Goal: Task Accomplishment & Management: Use online tool/utility

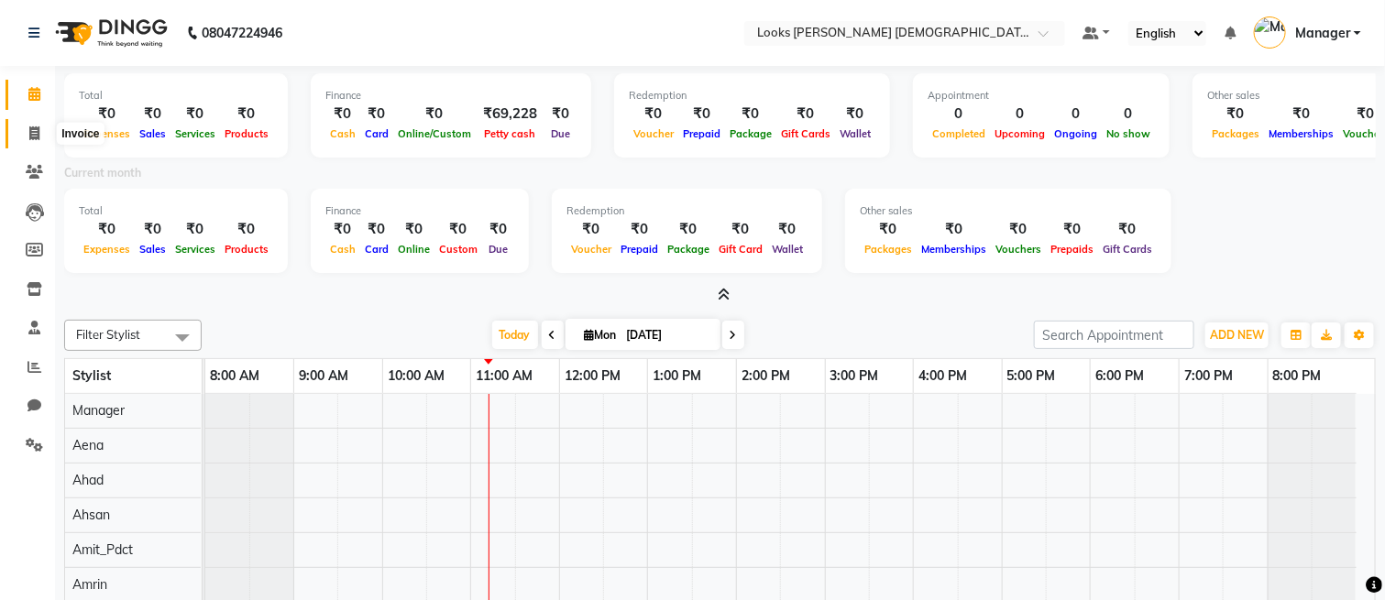
click at [31, 128] on icon at bounding box center [34, 134] width 10 height 14
select select "service"
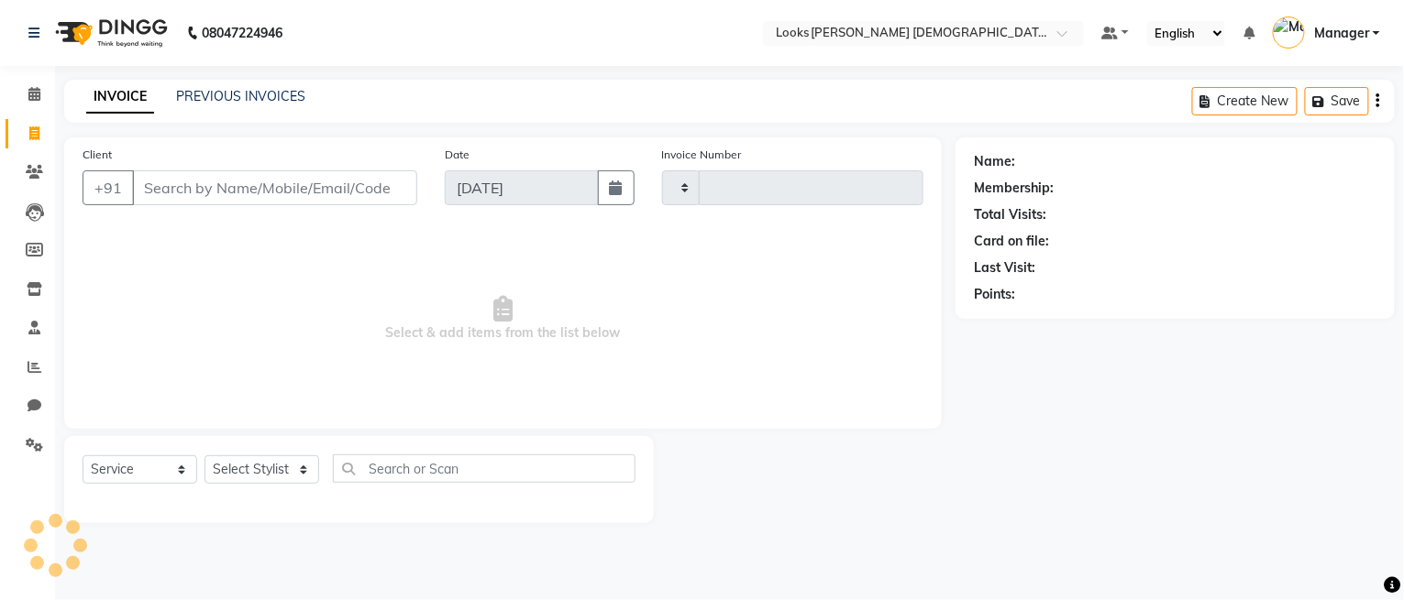
type input "2737"
select select "8706"
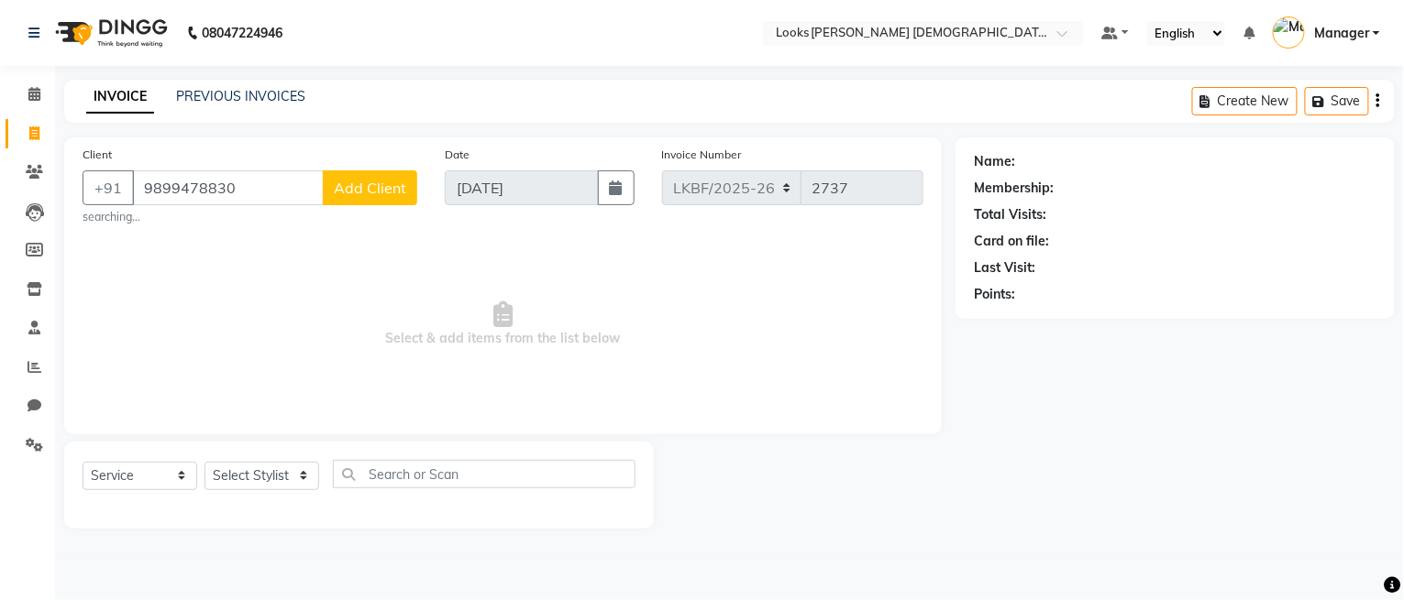
type input "9899478830"
click at [376, 189] on span "Add Client" at bounding box center [370, 188] width 72 height 18
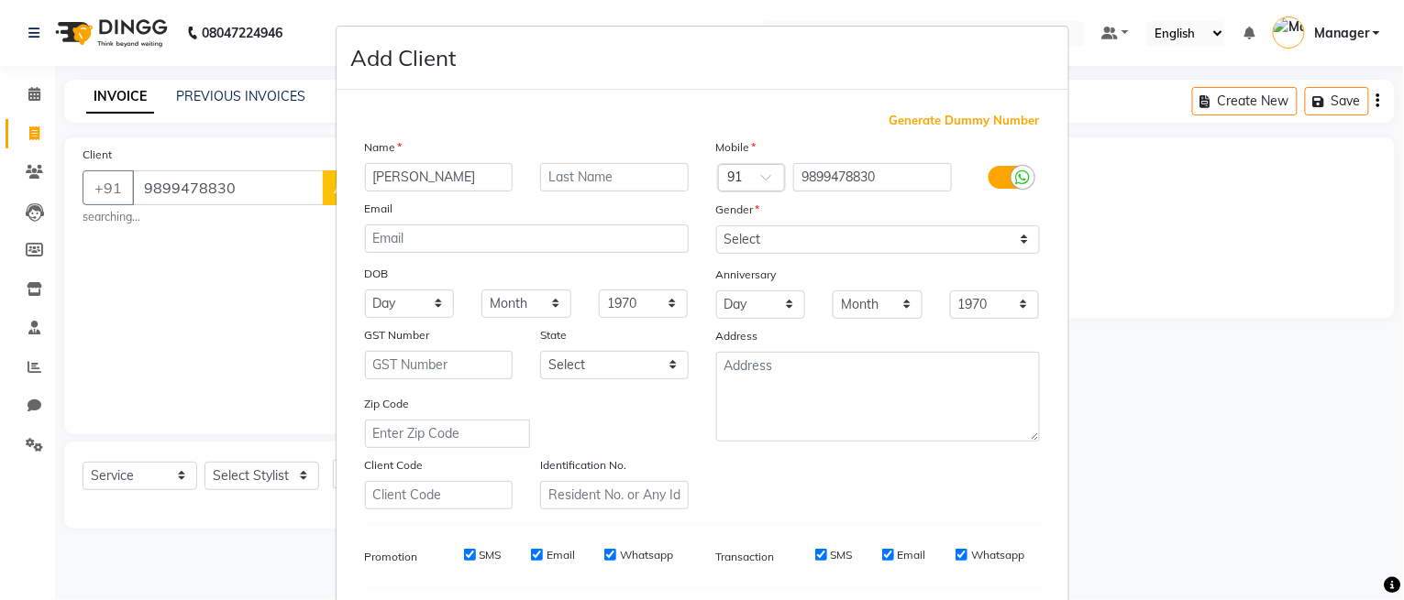
type input "[PERSON_NAME]"
type input "K"
click at [745, 241] on select "Select [DEMOGRAPHIC_DATA] [DEMOGRAPHIC_DATA] Other Prefer Not To Say" at bounding box center [878, 240] width 324 height 28
select select "[DEMOGRAPHIC_DATA]"
click at [716, 226] on select "Select [DEMOGRAPHIC_DATA] [DEMOGRAPHIC_DATA] Other Prefer Not To Say" at bounding box center [878, 240] width 324 height 28
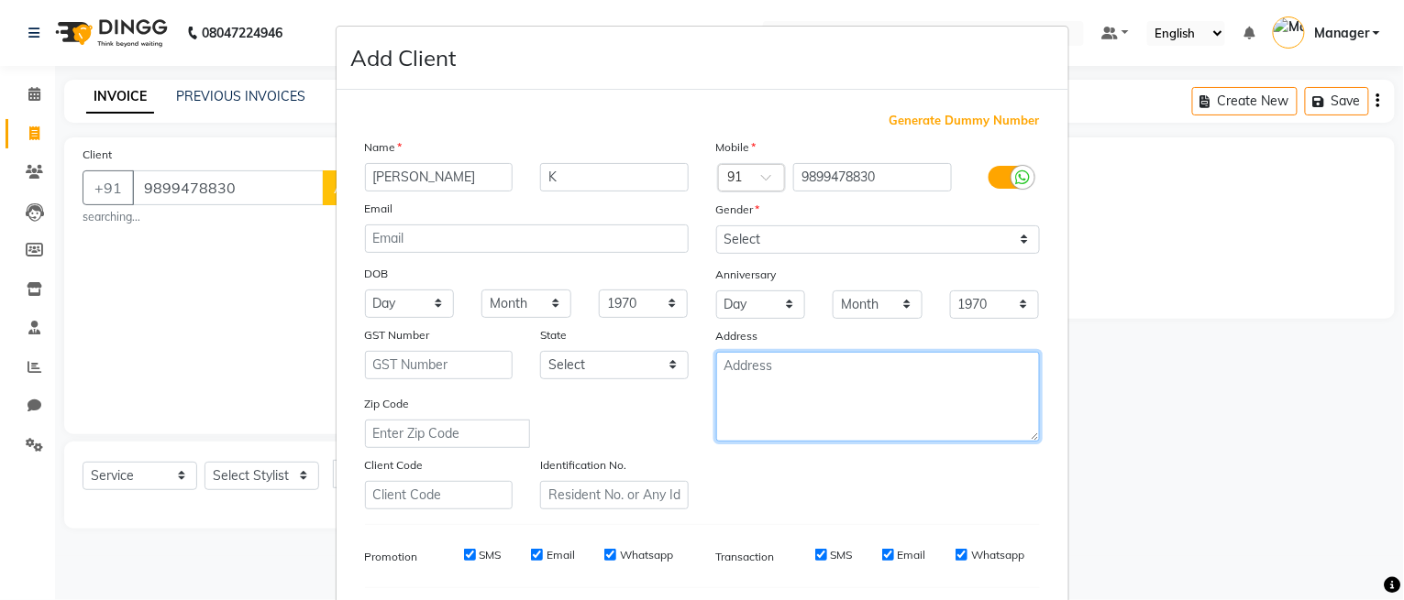
click at [812, 384] on textarea at bounding box center [878, 397] width 324 height 90
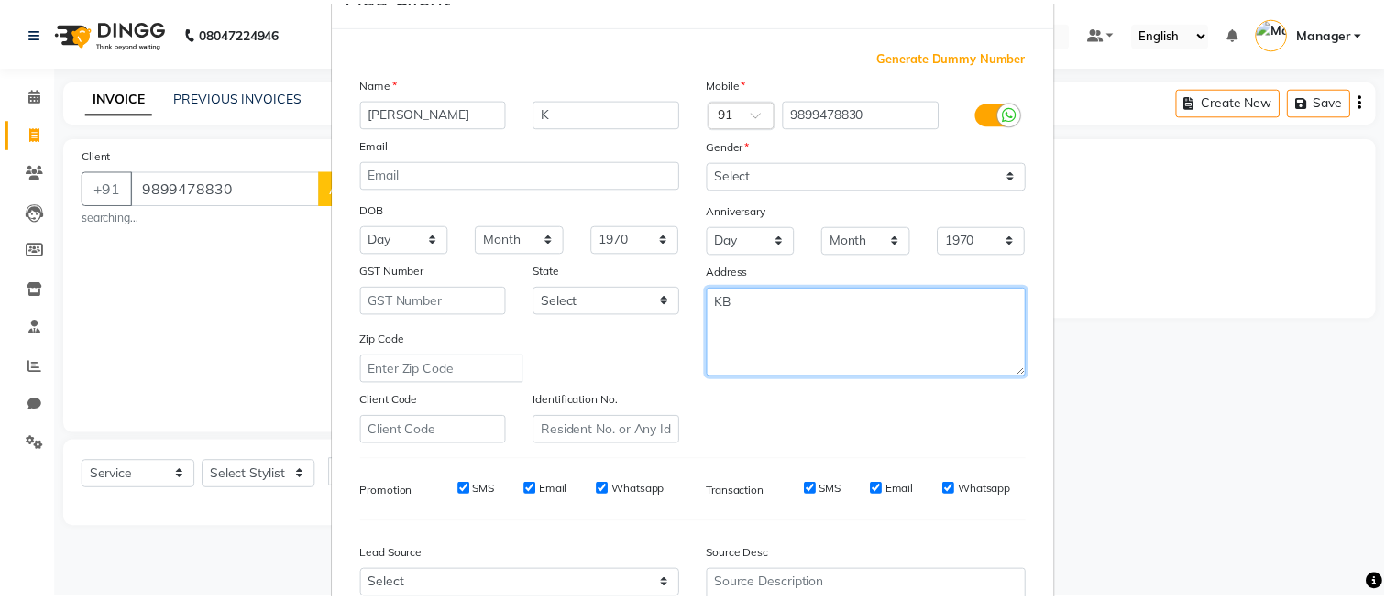
scroll to position [244, 0]
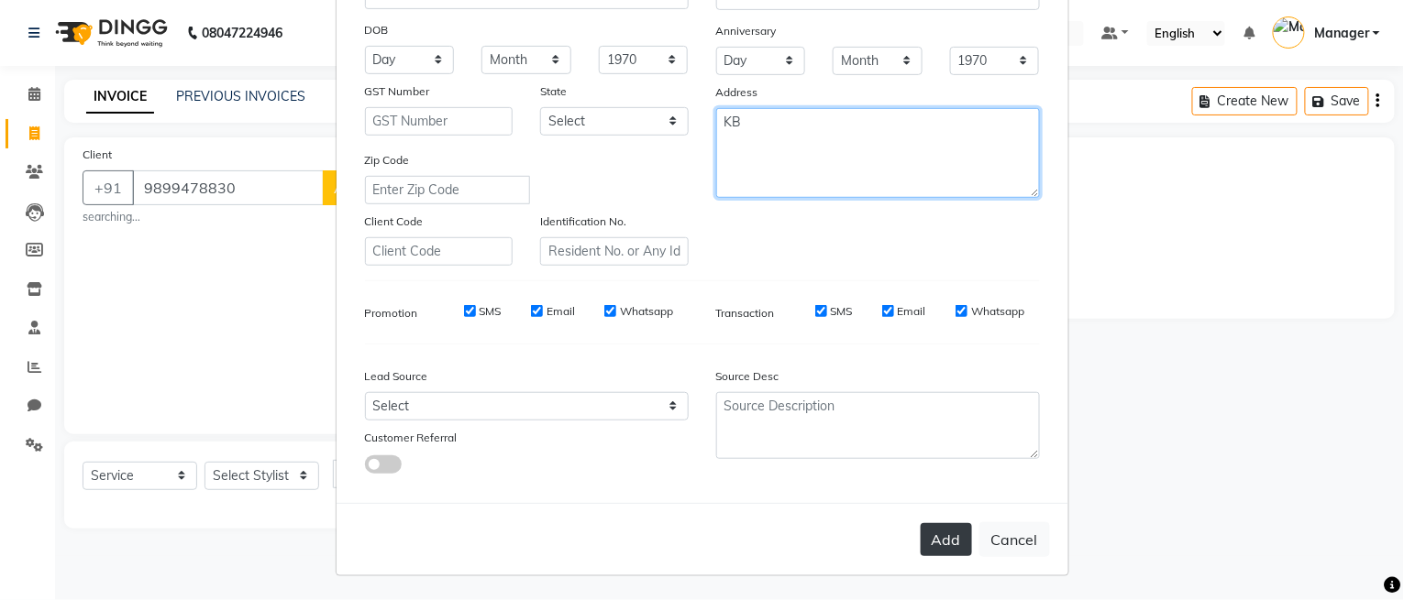
type textarea "KB"
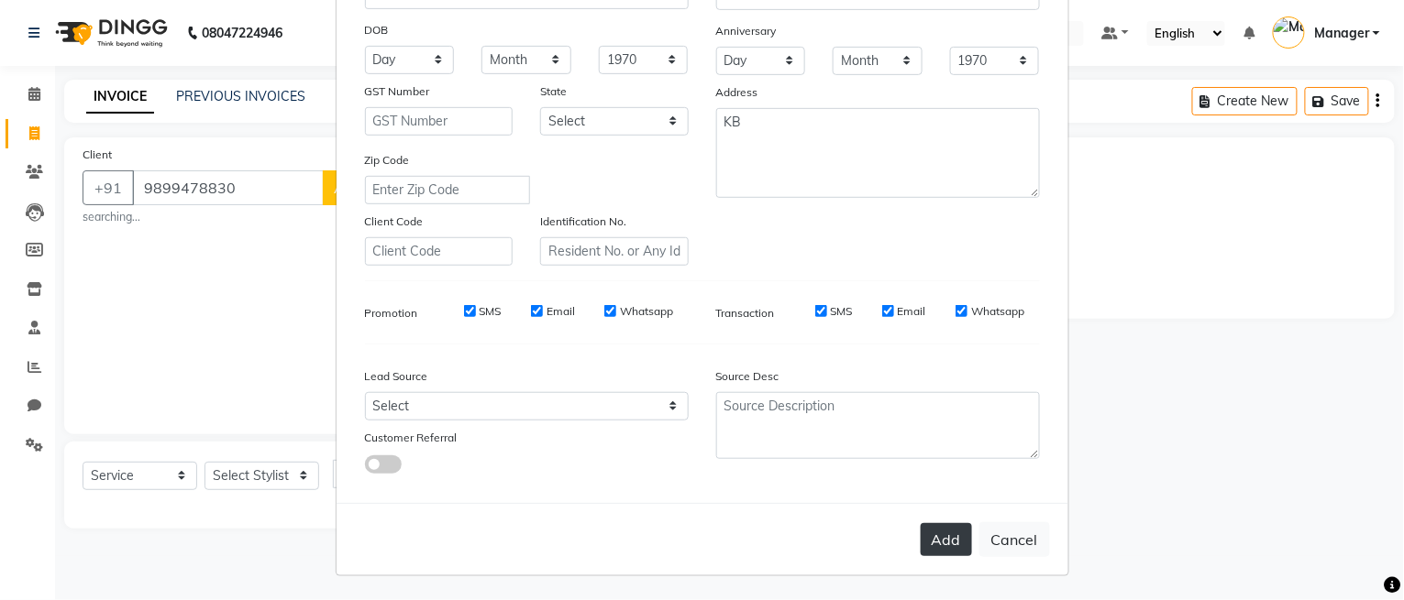
click at [949, 548] on button "Add" at bounding box center [945, 539] width 51 height 33
click at [261, 473] on ngb-modal-window "Add Client Generate Dummy Number Name [PERSON_NAME] Email DOB Day 01 02 03 04 0…" at bounding box center [702, 300] width 1404 height 600
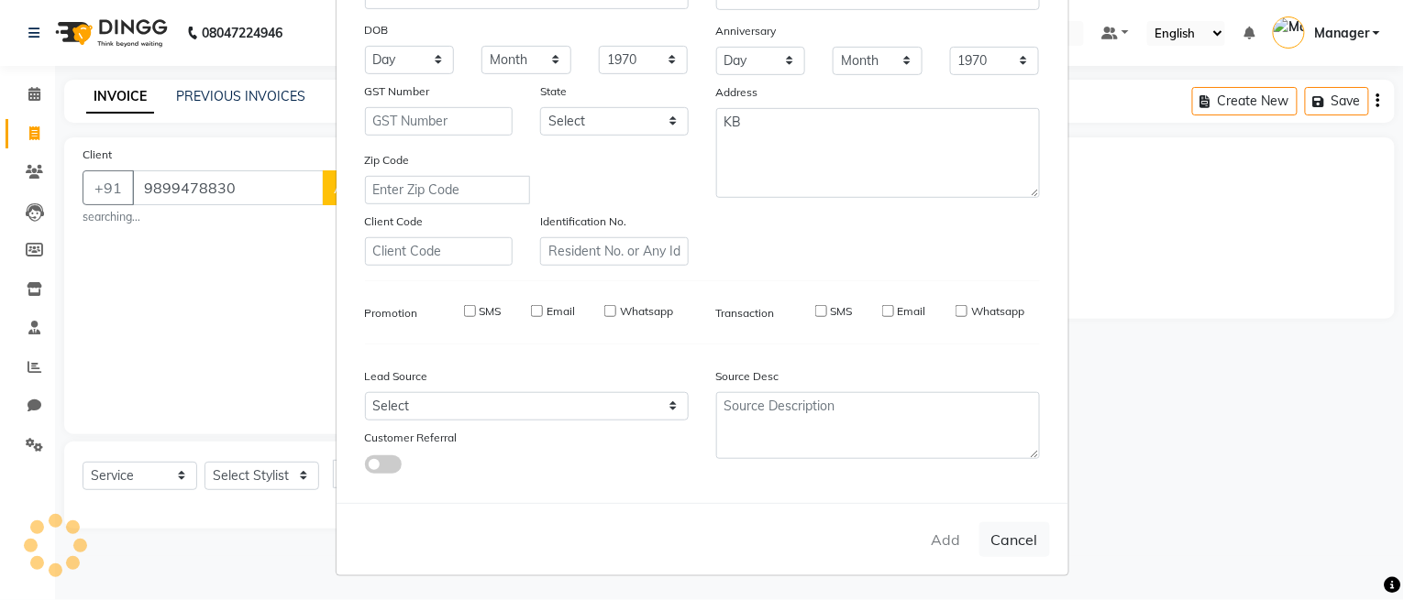
select select
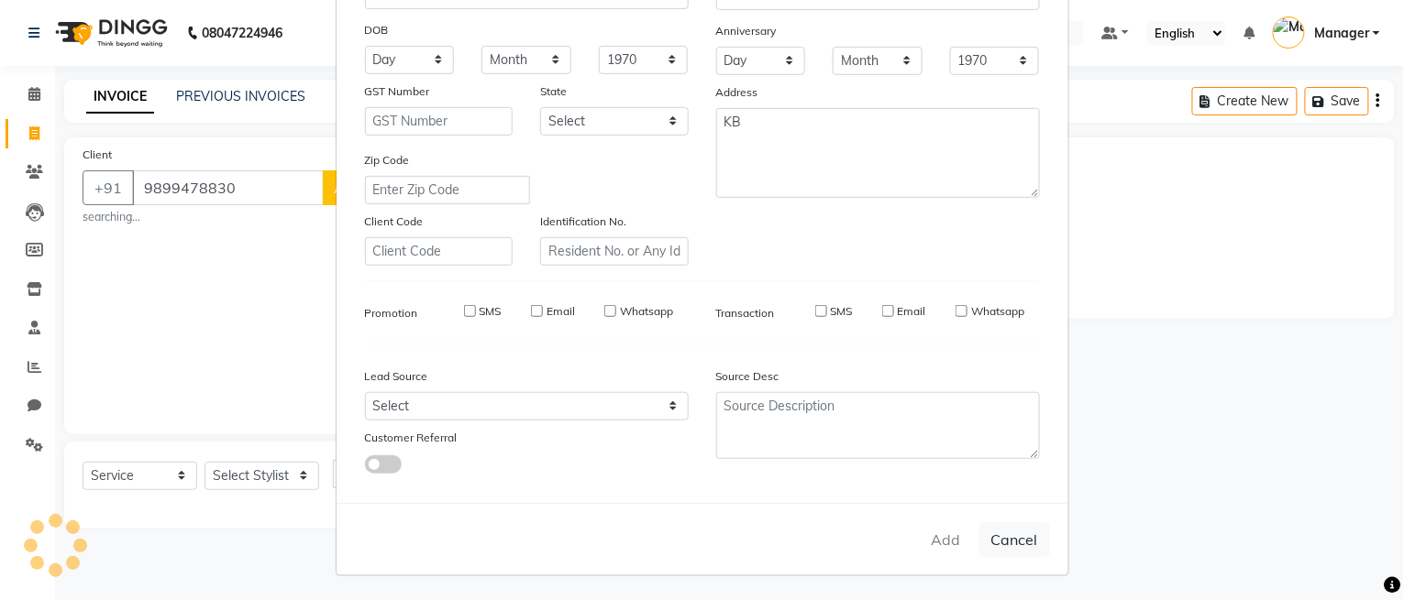
select select
checkbox input "false"
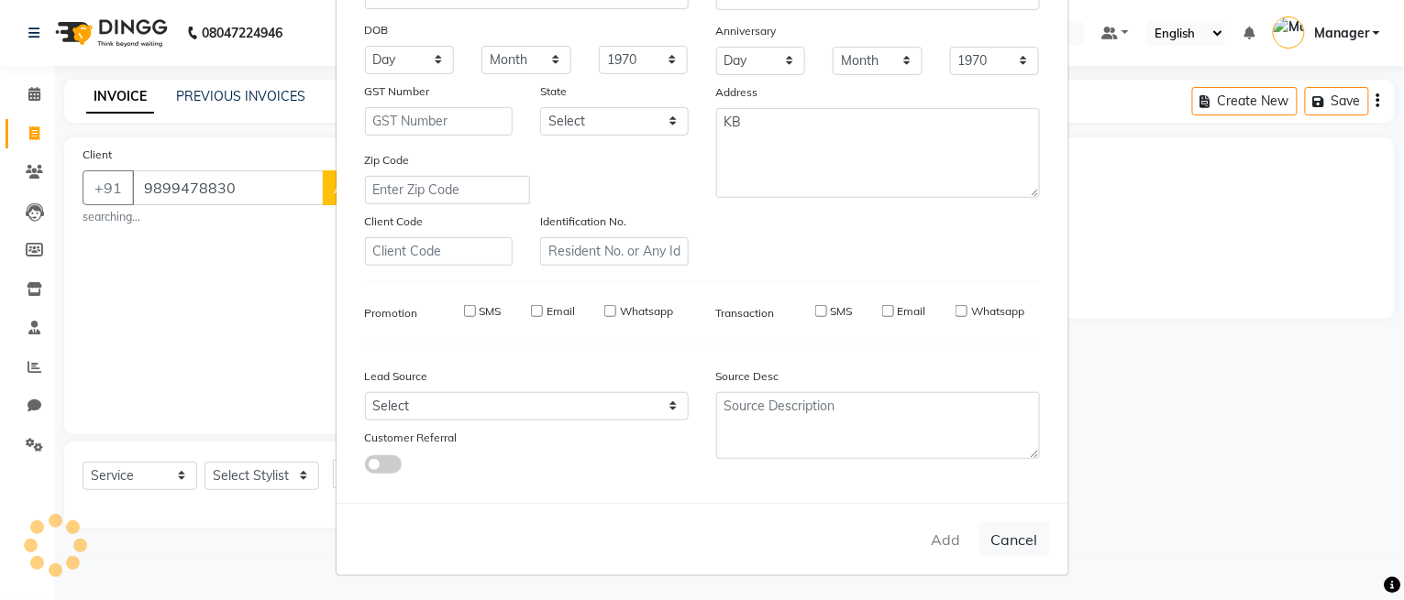
checkbox input "false"
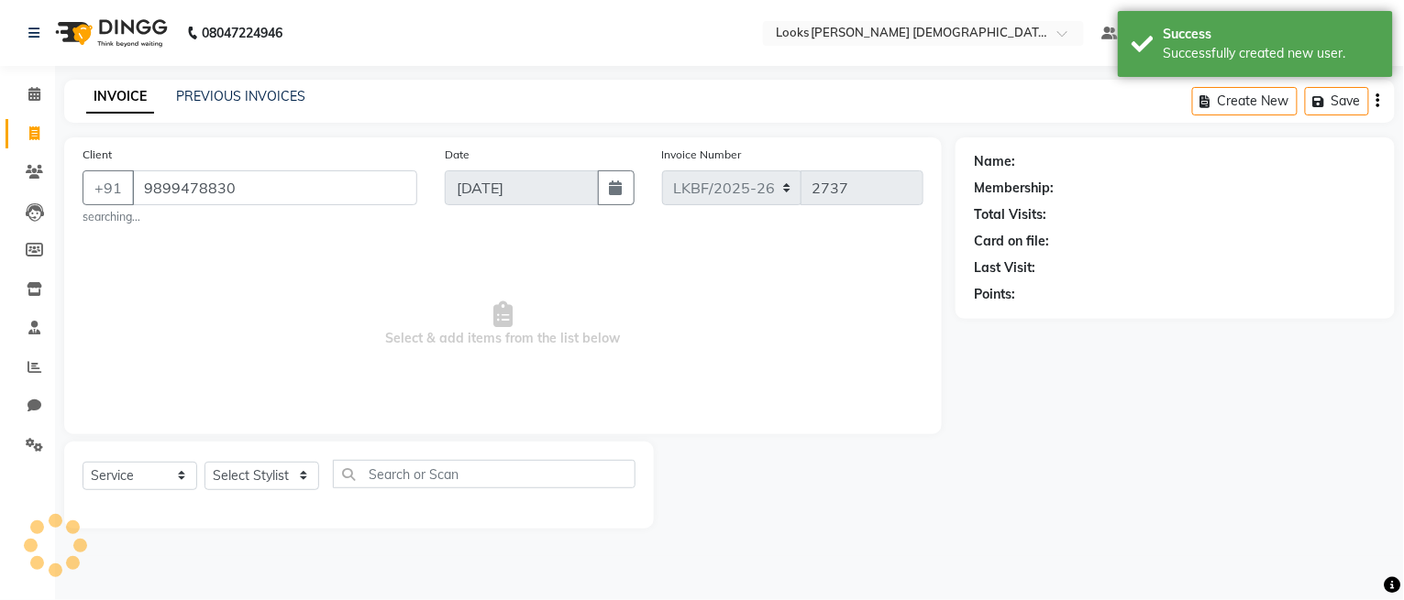
select select "1: Object"
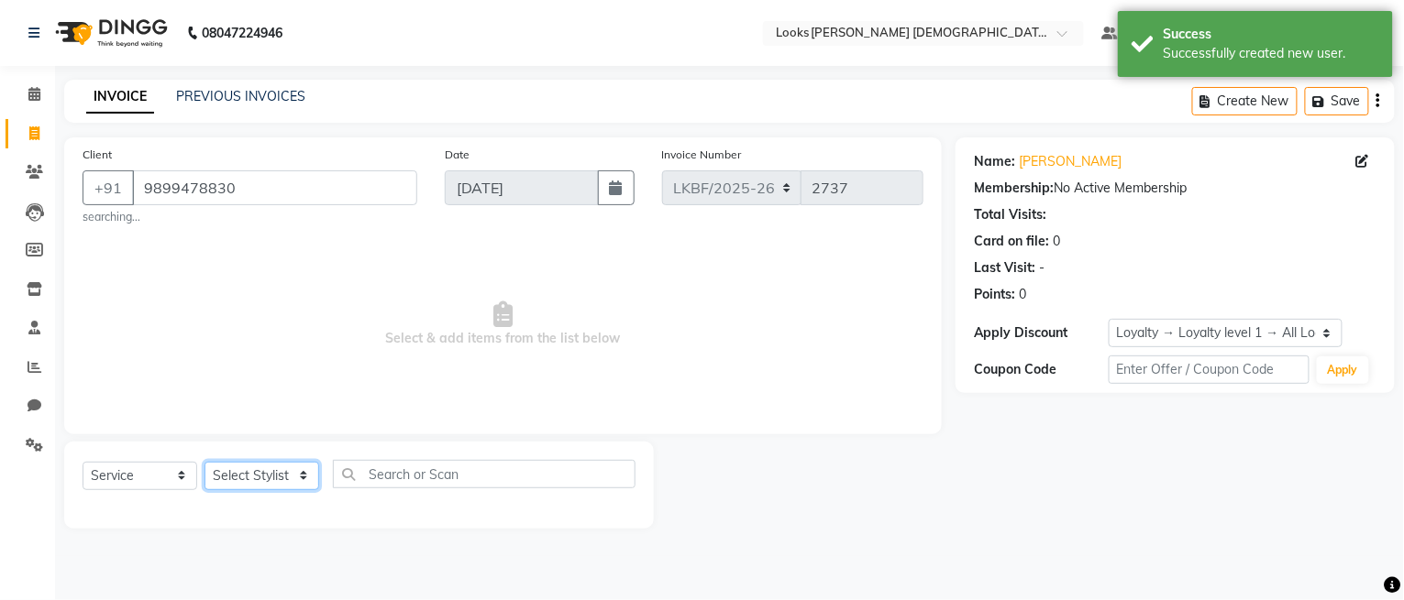
click at [261, 473] on select "Select Stylist Aena [PERSON_NAME] Amit_Pdct [PERSON_NAME] [PERSON_NAME] Counter…" at bounding box center [261, 476] width 115 height 28
select select "87730"
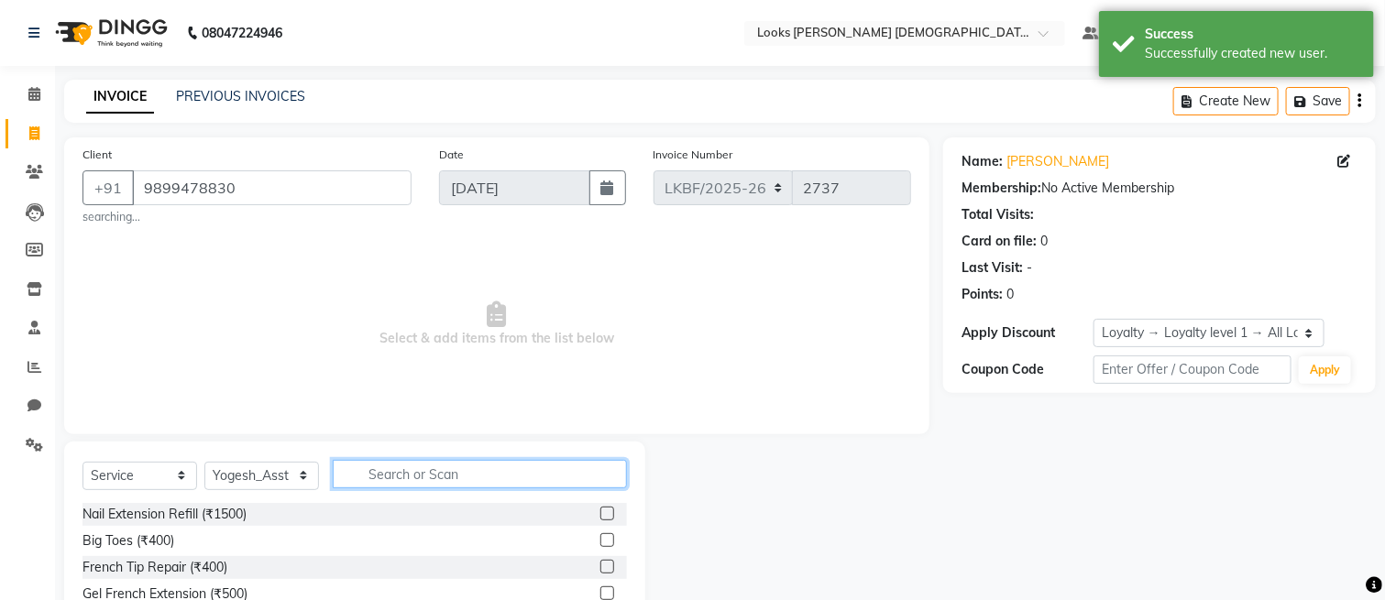
click at [363, 483] on input "text" at bounding box center [480, 474] width 294 height 28
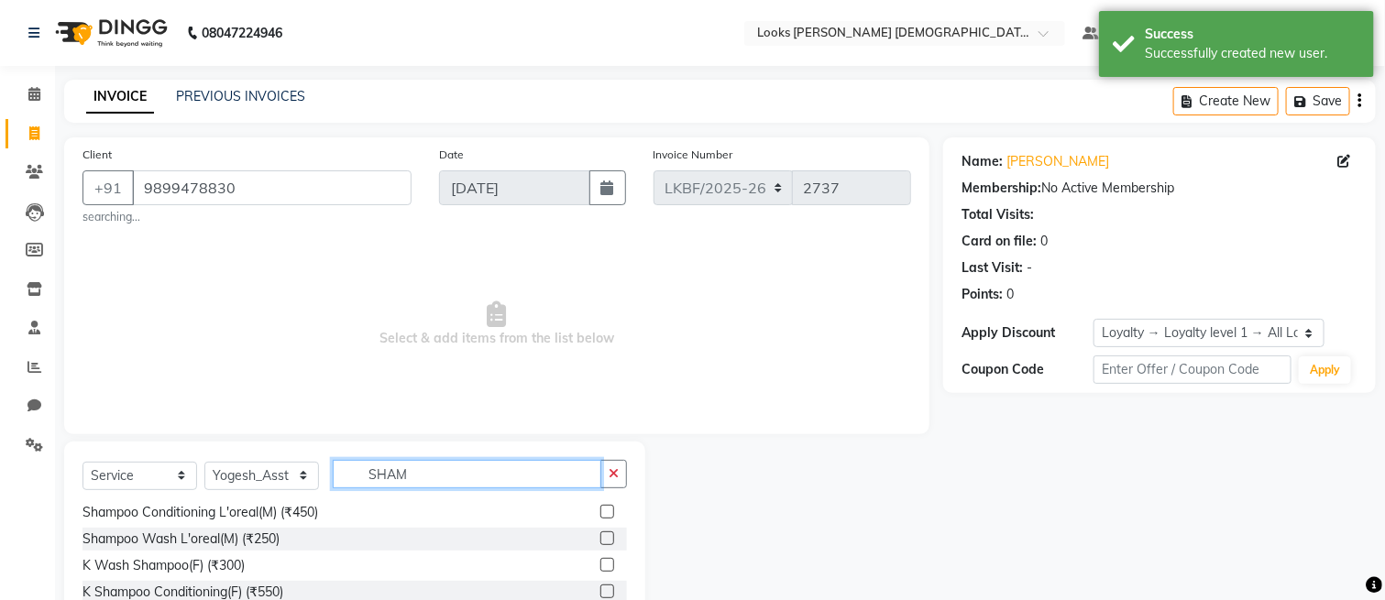
type input "SHAM"
click at [600, 586] on label at bounding box center [607, 592] width 14 height 14
click at [600, 587] on input "checkbox" at bounding box center [606, 593] width 12 height 12
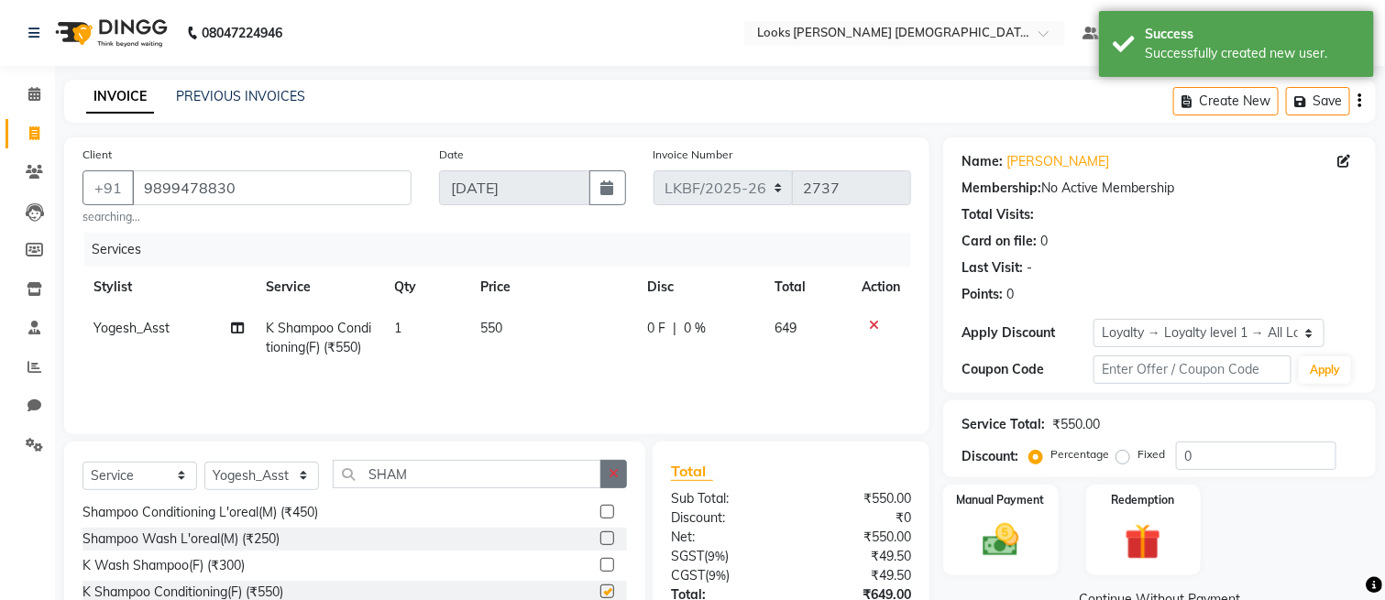
checkbox input "false"
click at [619, 476] on button "button" at bounding box center [613, 474] width 27 height 28
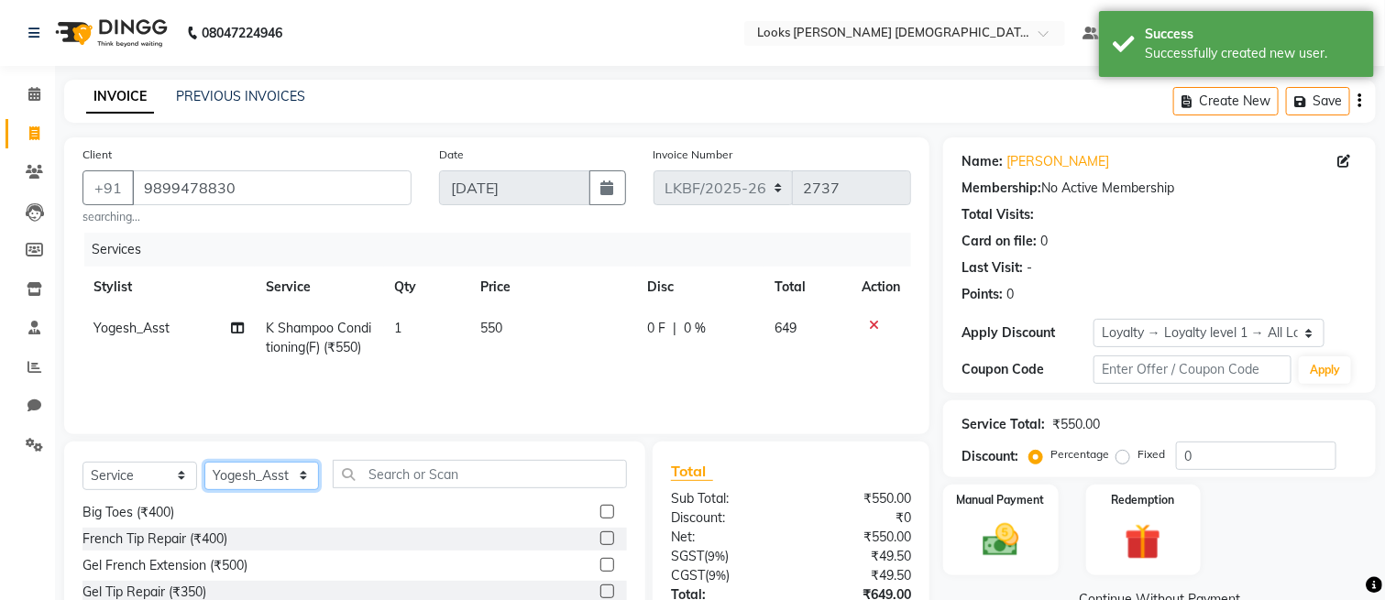
click at [309, 483] on select "Select Stylist Aena [PERSON_NAME] Amit_Pdct [PERSON_NAME] [PERSON_NAME] Counter…" at bounding box center [261, 476] width 115 height 28
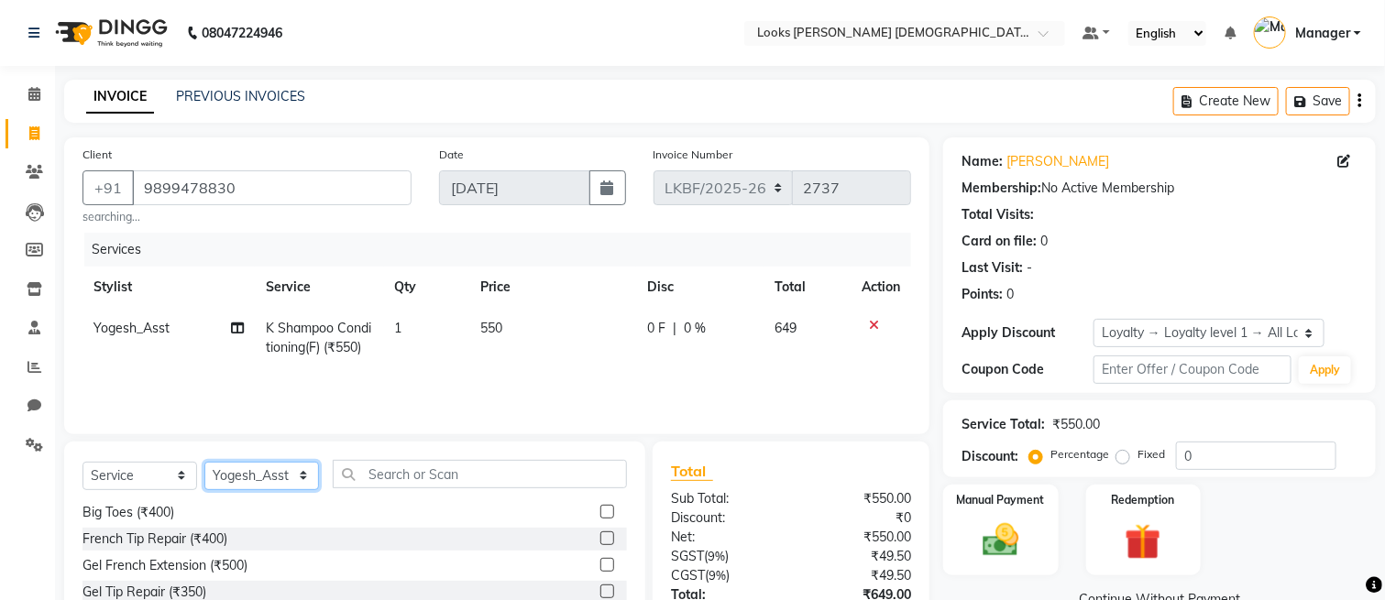
select select "87722"
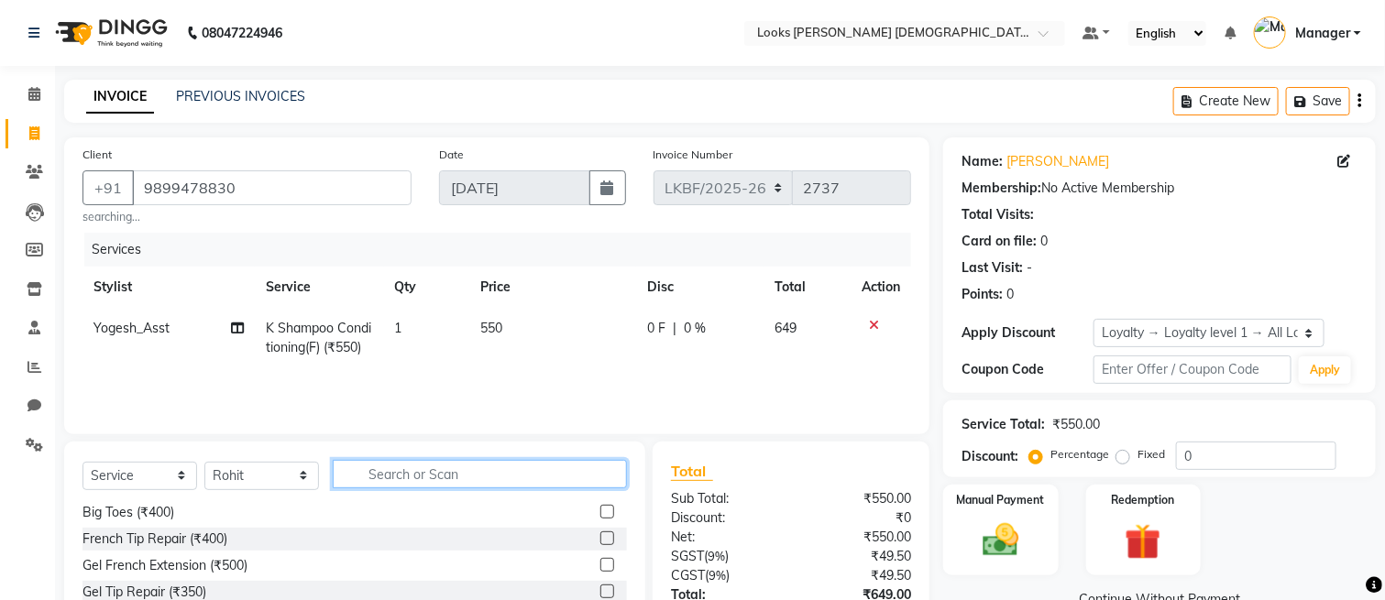
click at [432, 473] on input "text" at bounding box center [480, 474] width 294 height 28
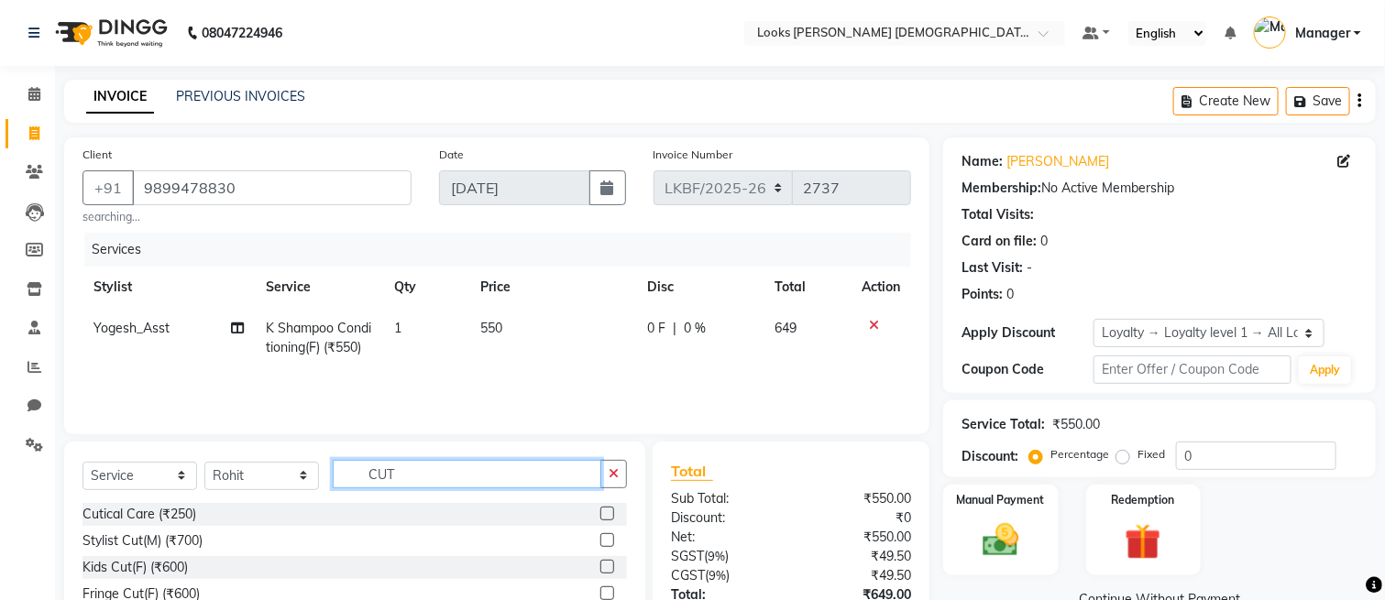
type input "CUT"
click at [600, 533] on div at bounding box center [613, 541] width 27 height 23
drag, startPoint x: 587, startPoint y: 541, endPoint x: 585, endPoint y: 523, distance: 18.4
click at [600, 540] on label at bounding box center [607, 541] width 14 height 14
click at [600, 540] on input "checkbox" at bounding box center [606, 541] width 12 height 12
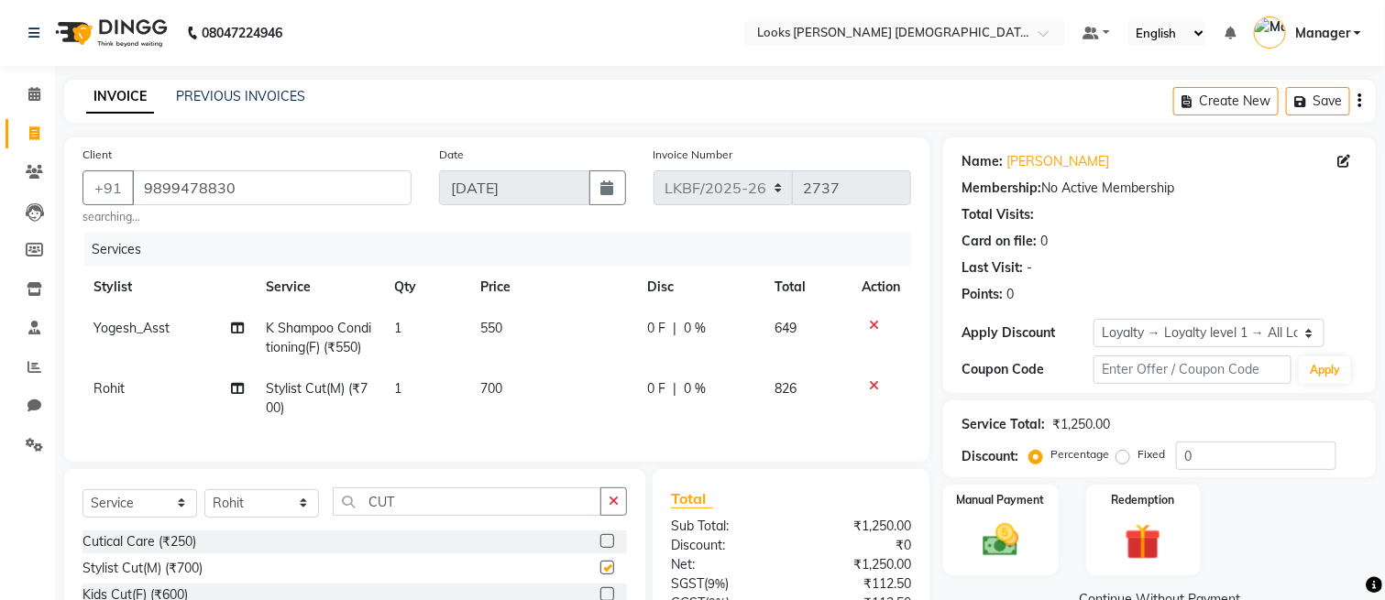
click at [536, 388] on td "700" at bounding box center [552, 399] width 167 height 61
checkbox input "false"
select select "87722"
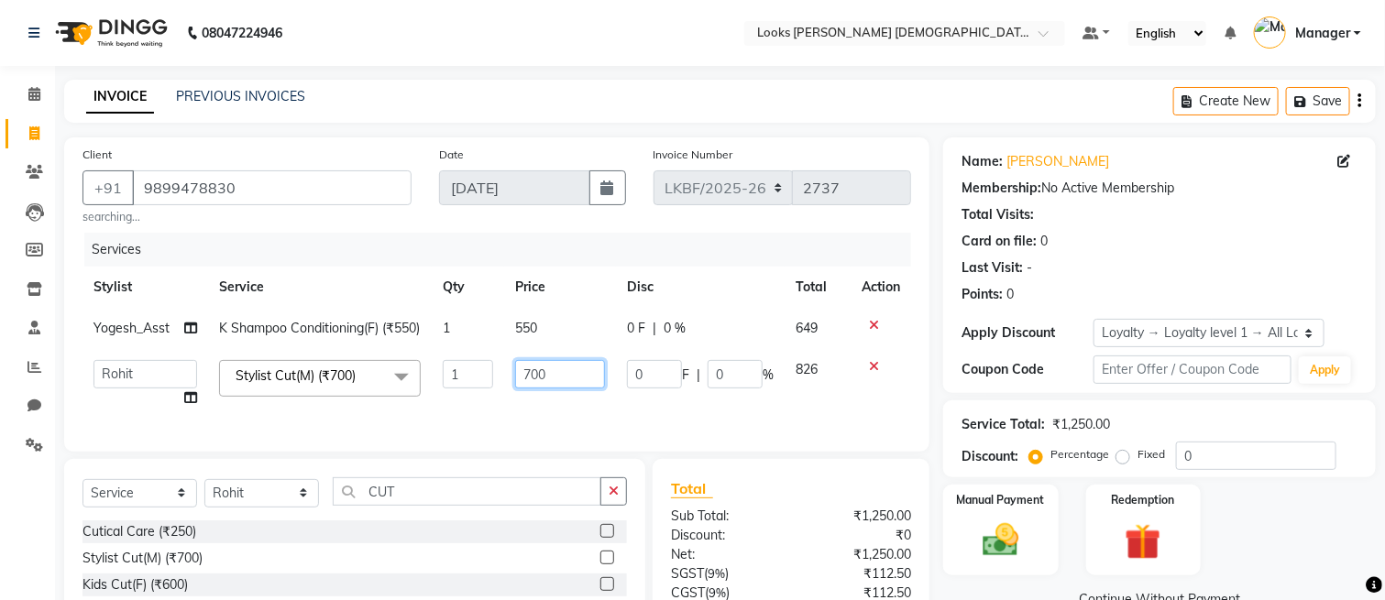
drag, startPoint x: 551, startPoint y: 386, endPoint x: 484, endPoint y: 393, distance: 67.3
click at [484, 393] on tr "Aena [PERSON_NAME] Amit_Pdct [PERSON_NAME] [PERSON_NAME] Counter_Sales [PERSON_…" at bounding box center [497, 384] width 829 height 70
type input "850"
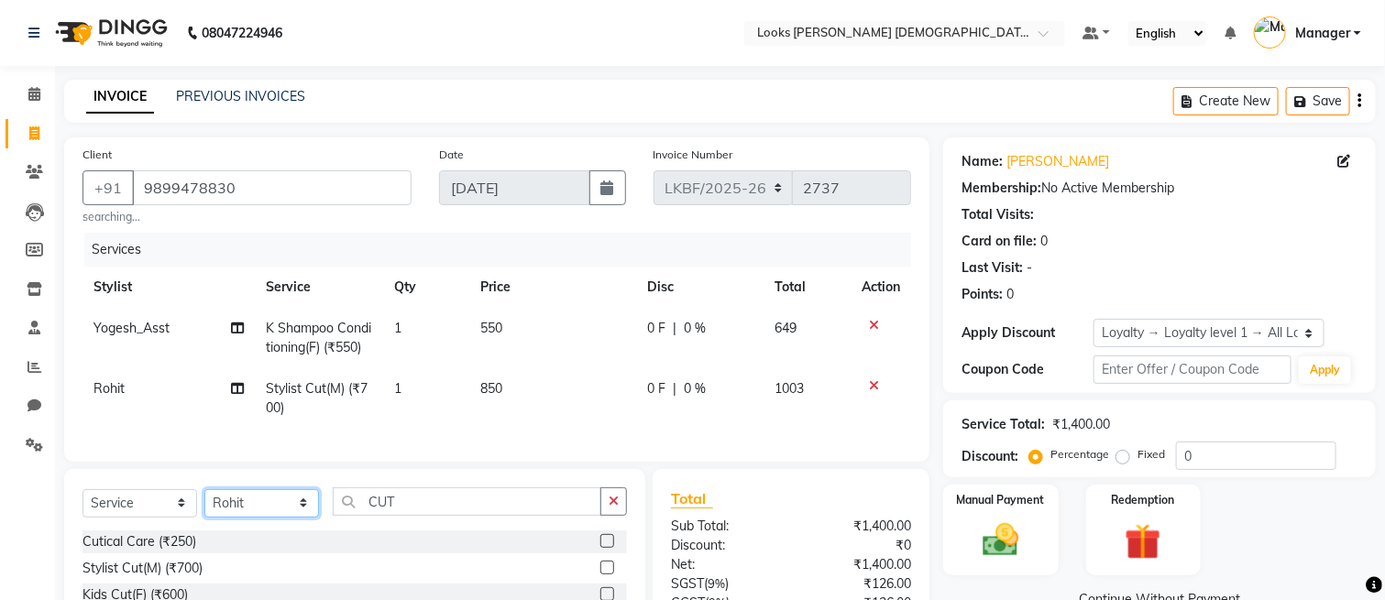
click at [259, 518] on select "Select Stylist Aena [PERSON_NAME] Amit_Pdct [PERSON_NAME] [PERSON_NAME] Counter…" at bounding box center [261, 504] width 115 height 28
select select "87726"
click at [618, 508] on icon "button" at bounding box center [614, 501] width 10 height 13
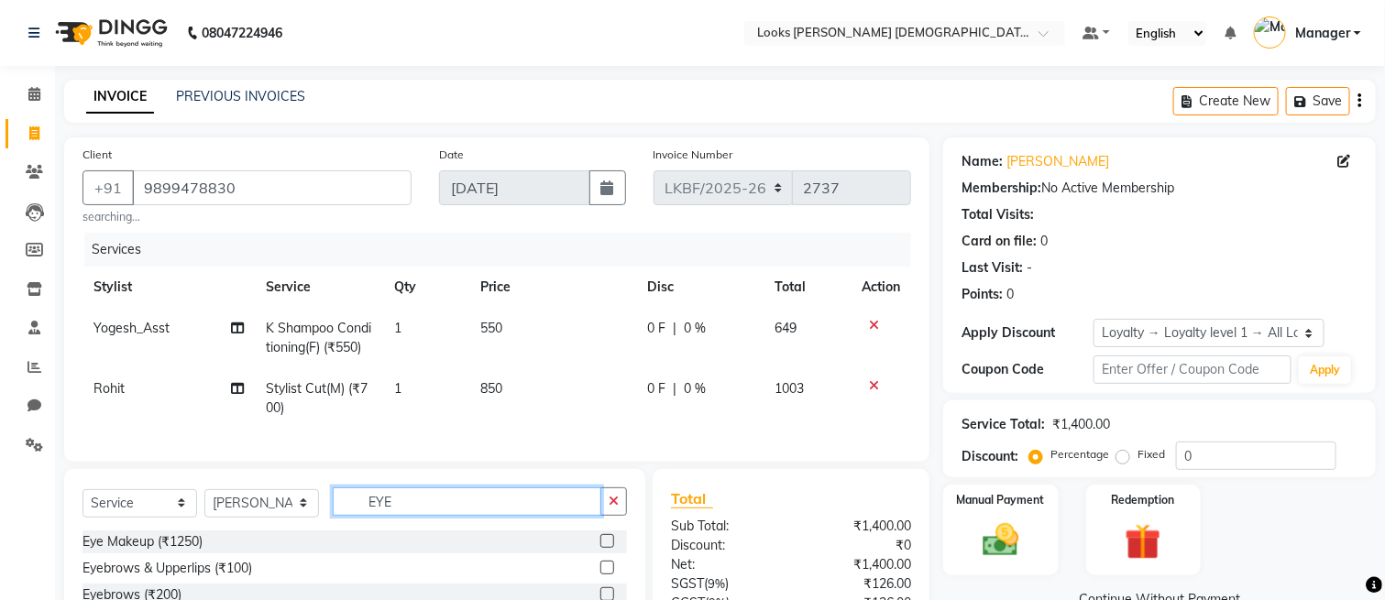
type input "EYE"
click at [600, 575] on label at bounding box center [607, 568] width 14 height 14
click at [600, 575] on input "checkbox" at bounding box center [606, 569] width 12 height 12
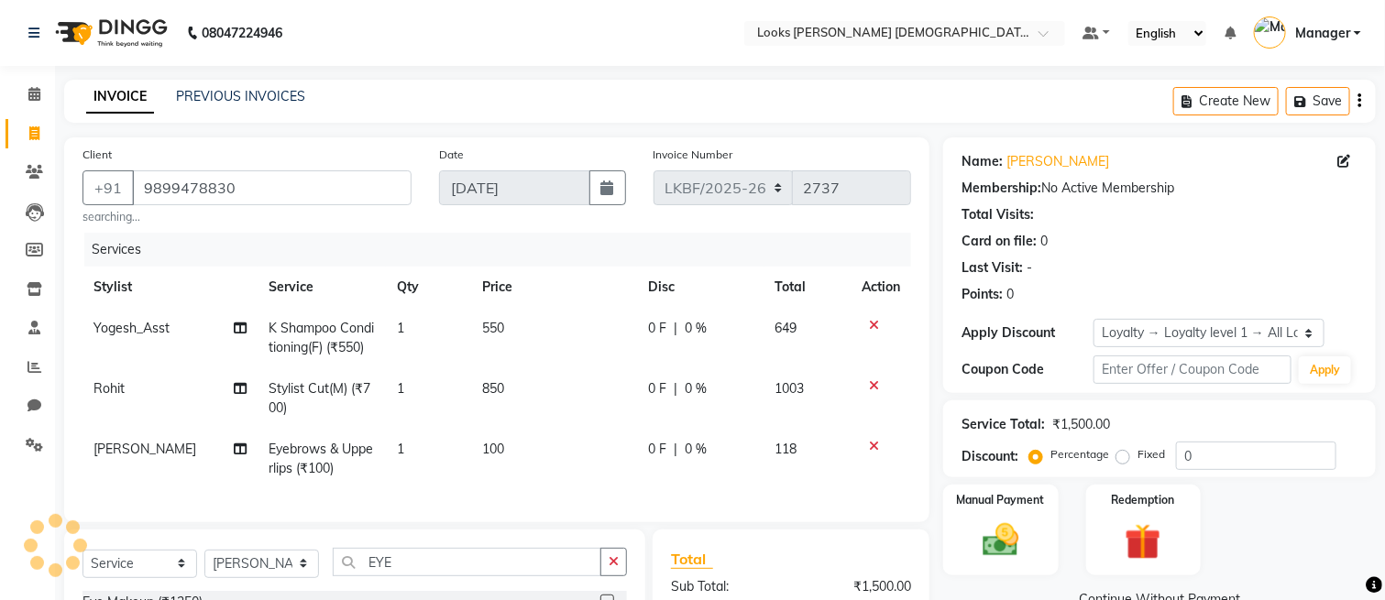
click at [582, 445] on td "100" at bounding box center [554, 459] width 166 height 61
checkbox input "false"
select select "87726"
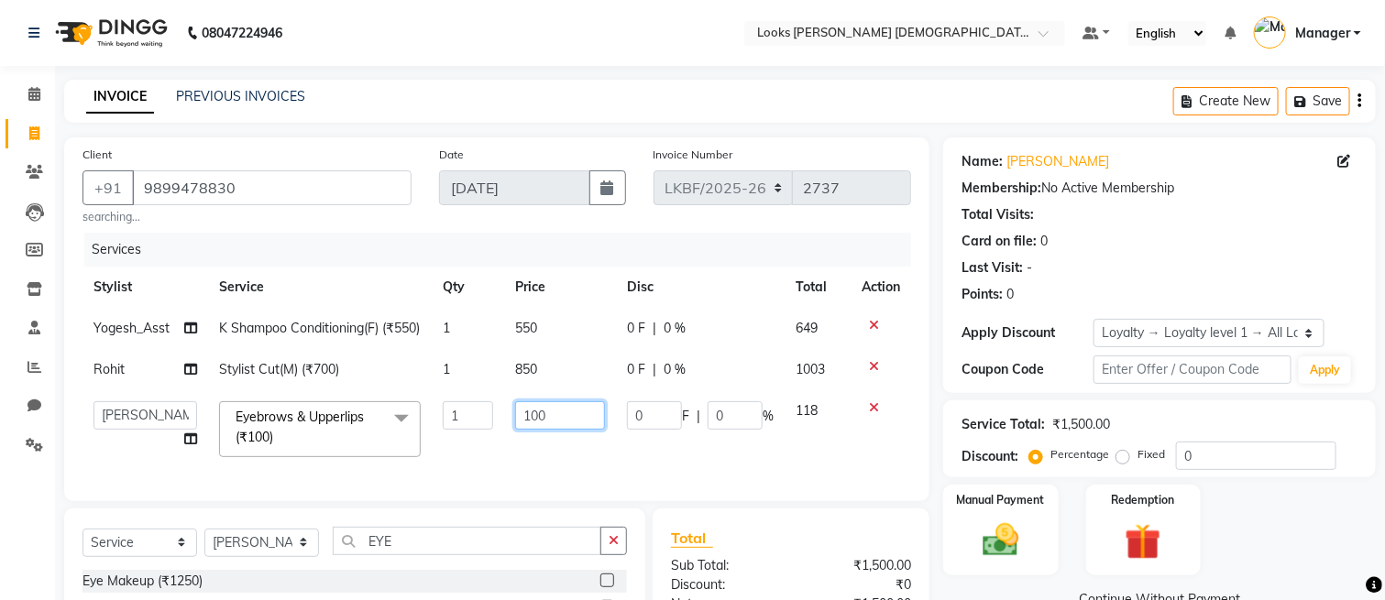
drag, startPoint x: 577, startPoint y: 441, endPoint x: 514, endPoint y: 450, distance: 63.0
click at [514, 450] on td "100" at bounding box center [560, 430] width 112 height 78
type input "150"
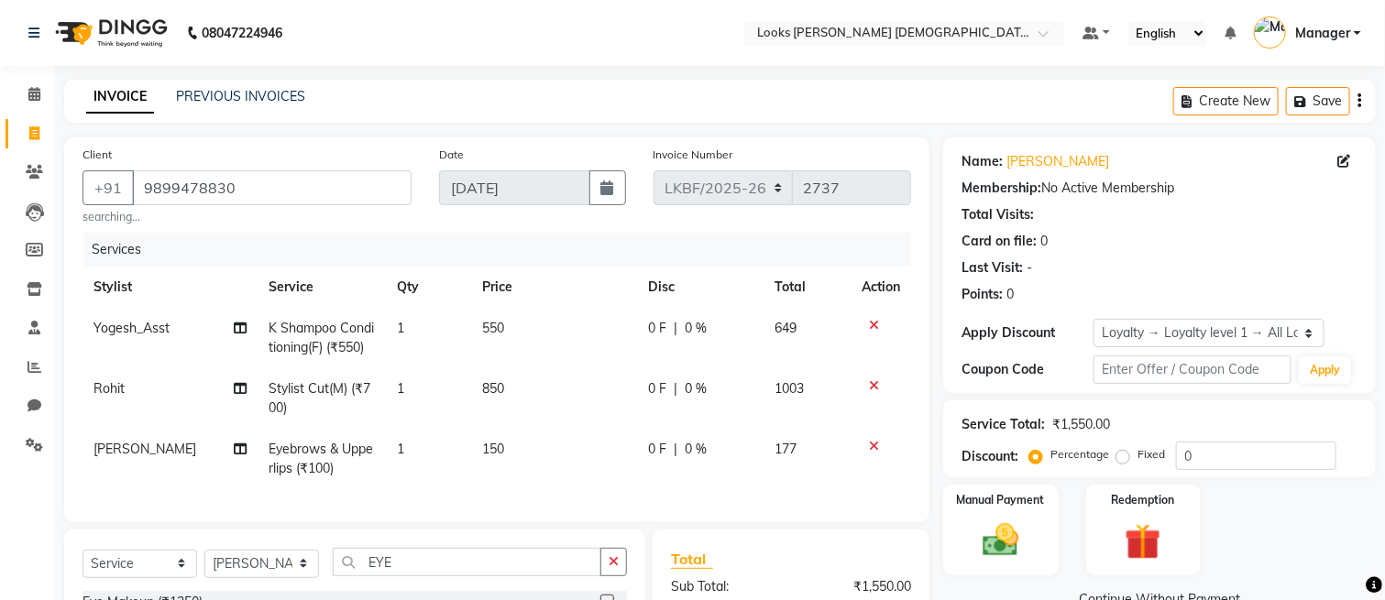
click at [514, 450] on td "150" at bounding box center [554, 459] width 166 height 61
select select "87726"
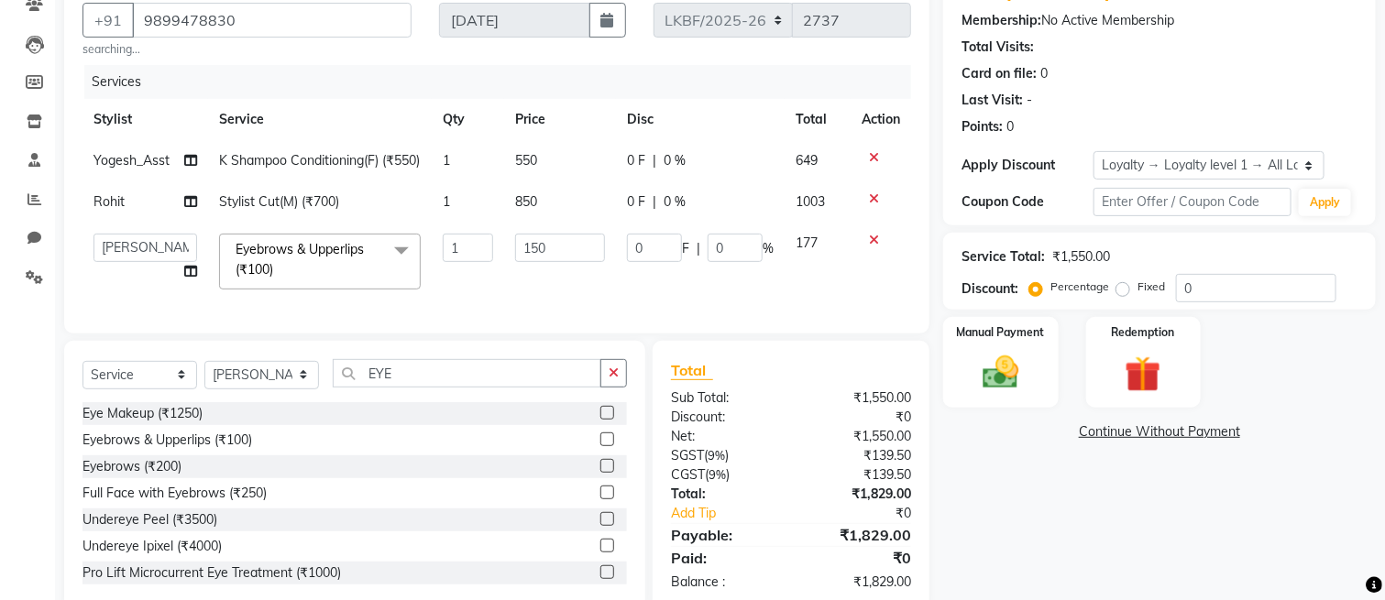
scroll to position [244, 0]
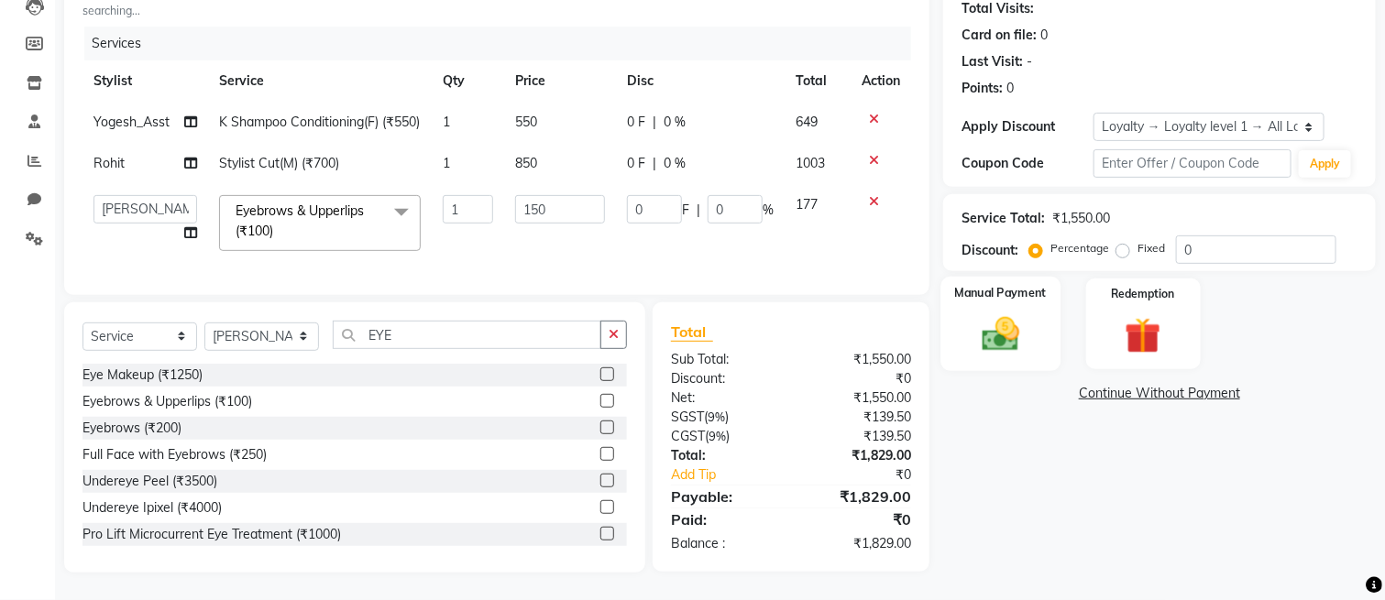
click at [1016, 314] on img at bounding box center [1000, 335] width 61 height 43
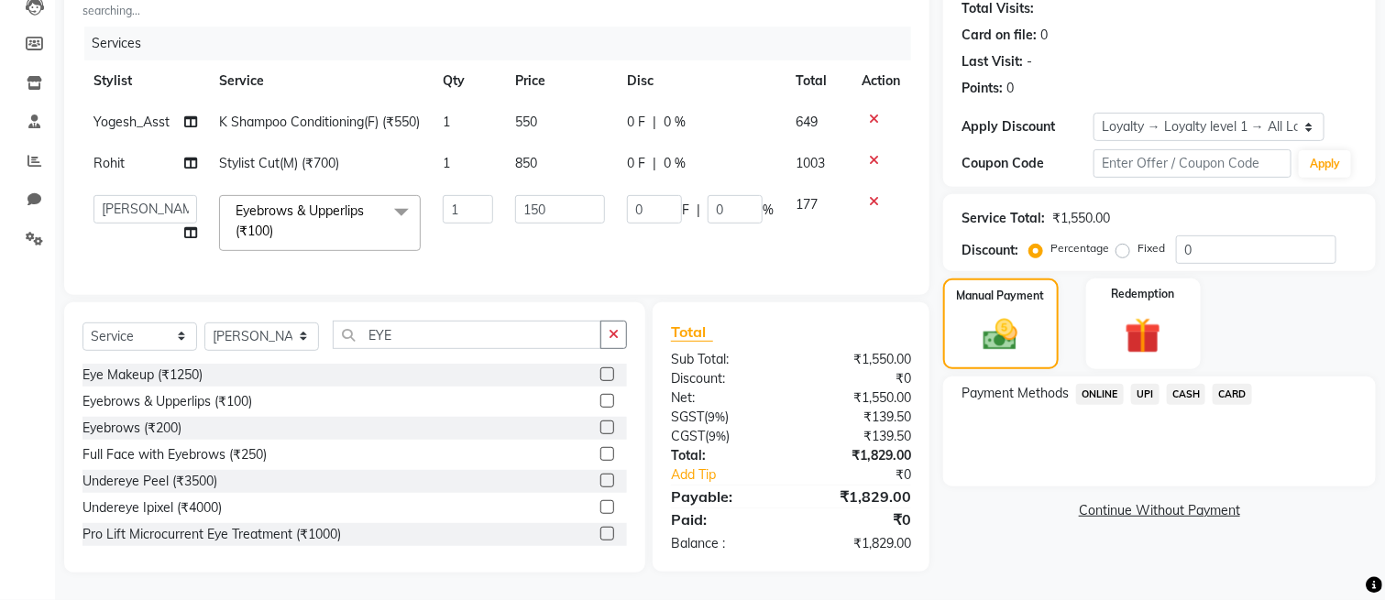
click at [1200, 384] on span "CASH" at bounding box center [1186, 394] width 39 height 21
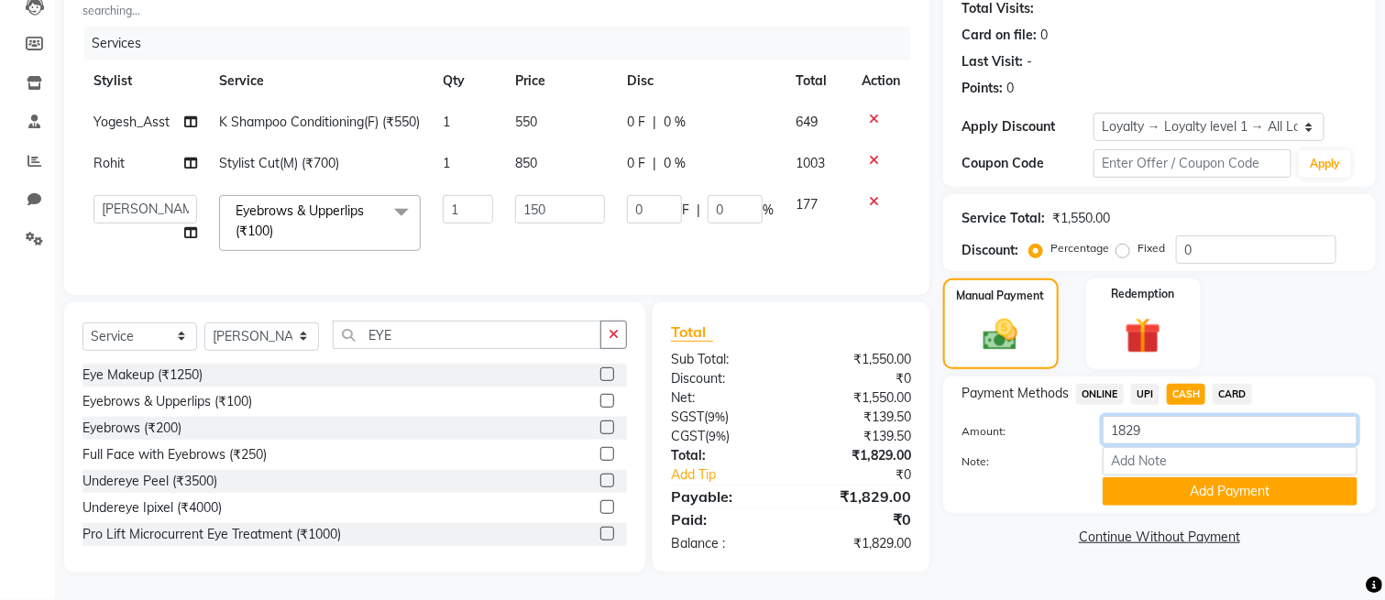
drag, startPoint x: 1198, startPoint y: 387, endPoint x: 894, endPoint y: 429, distance: 307.3
click at [894, 429] on div "Client [PHONE_NUMBER] searching... Date [DATE] Invoice Number LKBF/2025-26 V/20…" at bounding box center [719, 252] width 1339 height 642
click at [557, 102] on td "550" at bounding box center [560, 122] width 112 height 41
select select "87730"
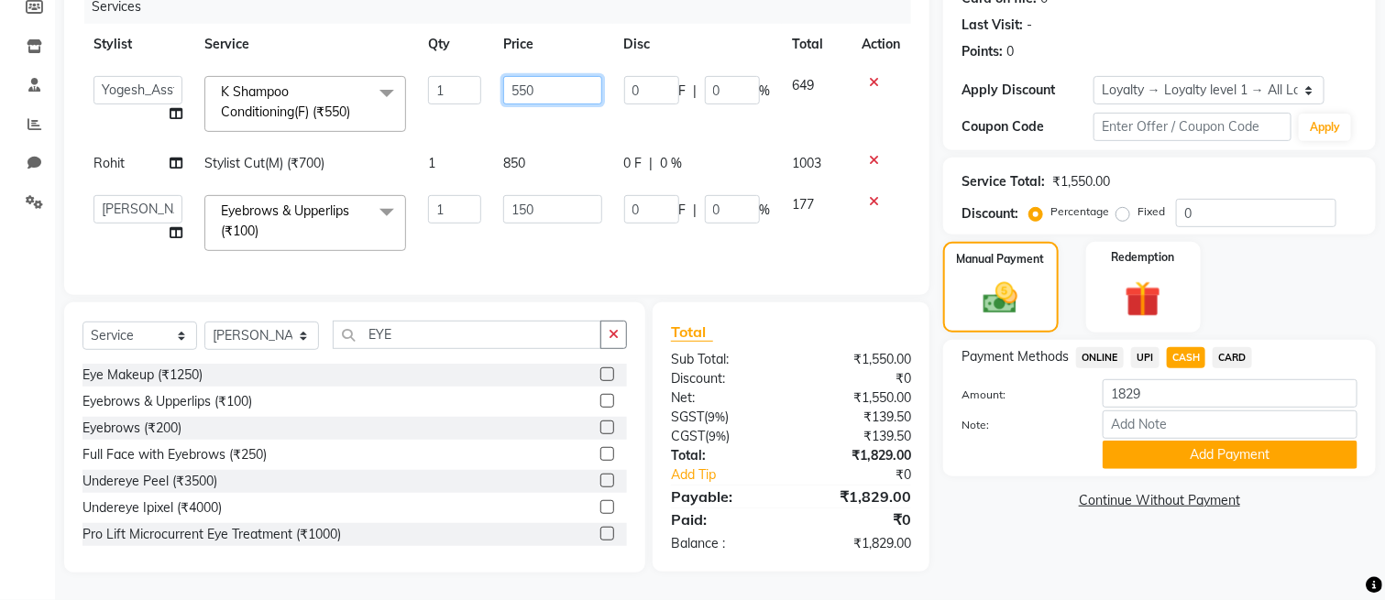
drag, startPoint x: 561, startPoint y: 90, endPoint x: 474, endPoint y: 103, distance: 88.0
click at [474, 103] on tr "Aena [PERSON_NAME] Amit_Pdct [PERSON_NAME] [PERSON_NAME] Counter_Sales [PERSON_…" at bounding box center [497, 104] width 829 height 78
type input "450"
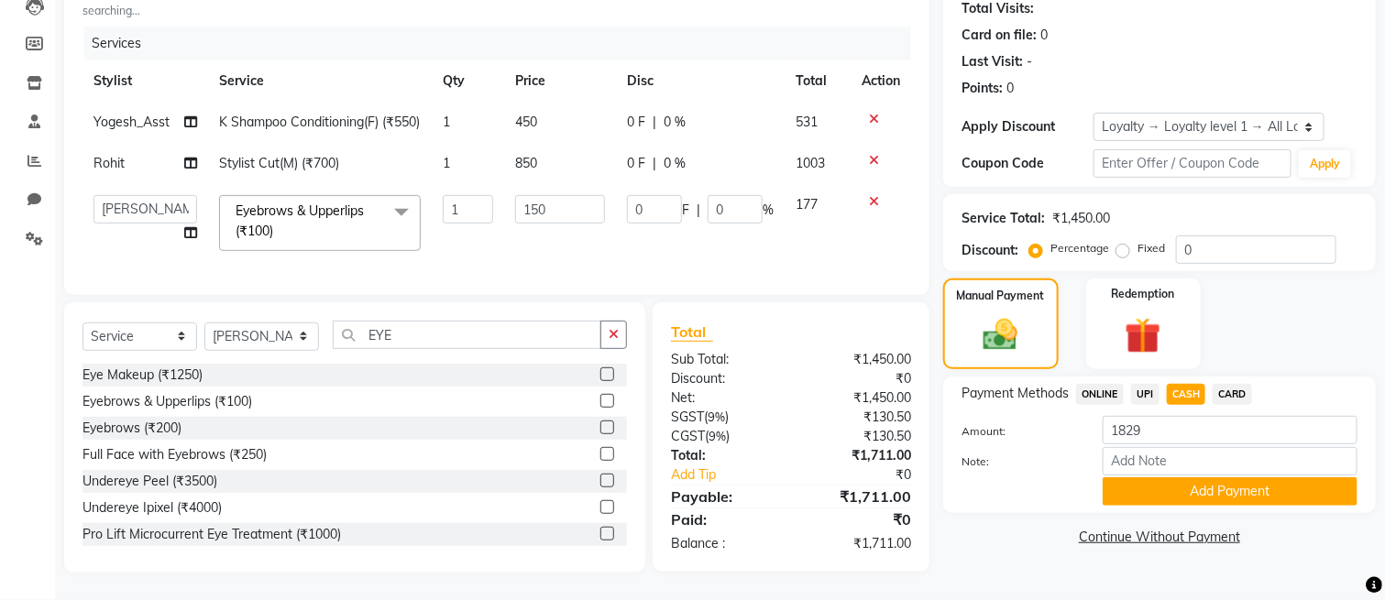
click at [480, 128] on tbody "Yogesh_Asst K Shampoo Conditioning(F) (₹550) 1 450 0 F | 0 % 531 Rohit Stylist …" at bounding box center [497, 182] width 829 height 160
drag, startPoint x: 1166, startPoint y: 388, endPoint x: 1068, endPoint y: 411, distance: 100.7
click at [1068, 416] on div "Amount: 1829 Note: Add Payment" at bounding box center [1160, 461] width 396 height 90
drag, startPoint x: 1143, startPoint y: 355, endPoint x: 1180, endPoint y: 354, distance: 36.7
click at [1144, 384] on span "UPI" at bounding box center [1145, 394] width 28 height 21
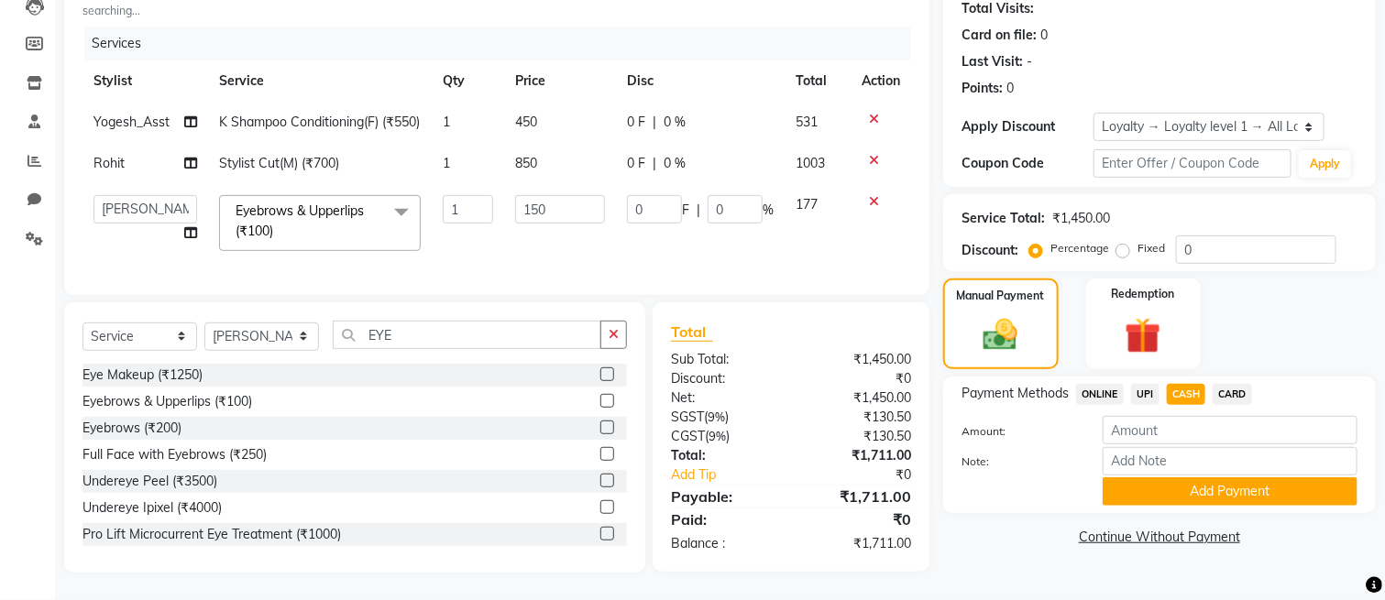
type input "1711"
click at [1191, 384] on span "CASH" at bounding box center [1186, 394] width 39 height 21
click at [1187, 478] on button "Add Payment" at bounding box center [1230, 492] width 255 height 28
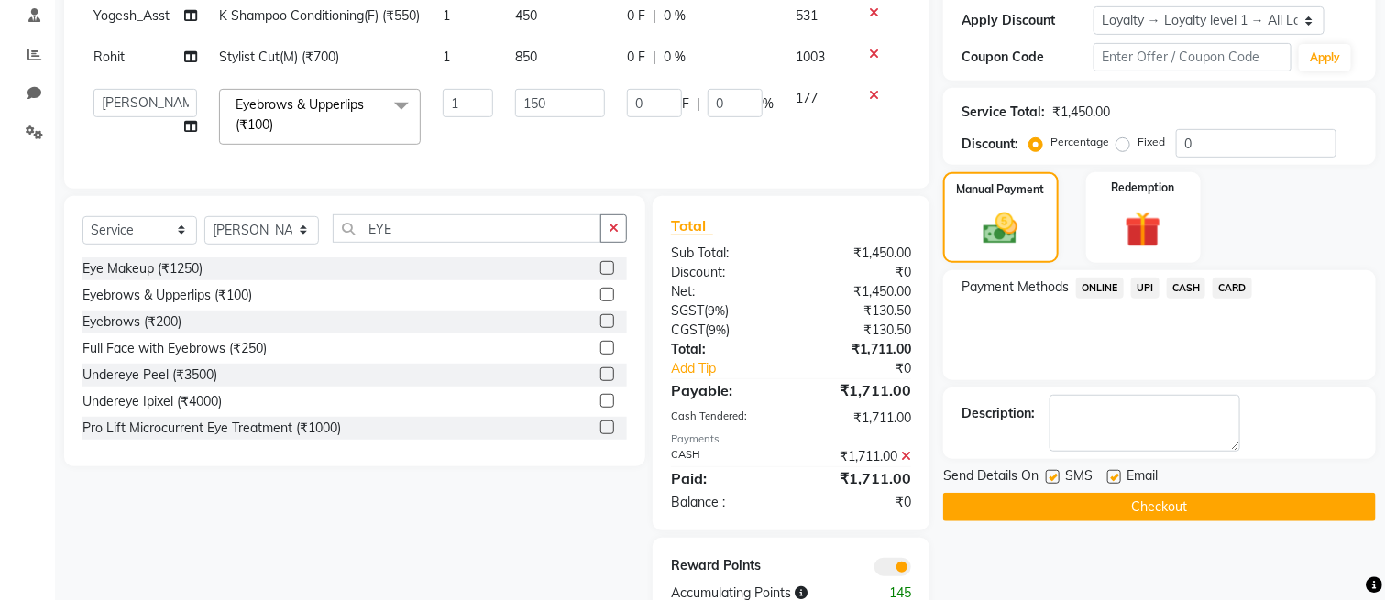
scroll to position [399, 0]
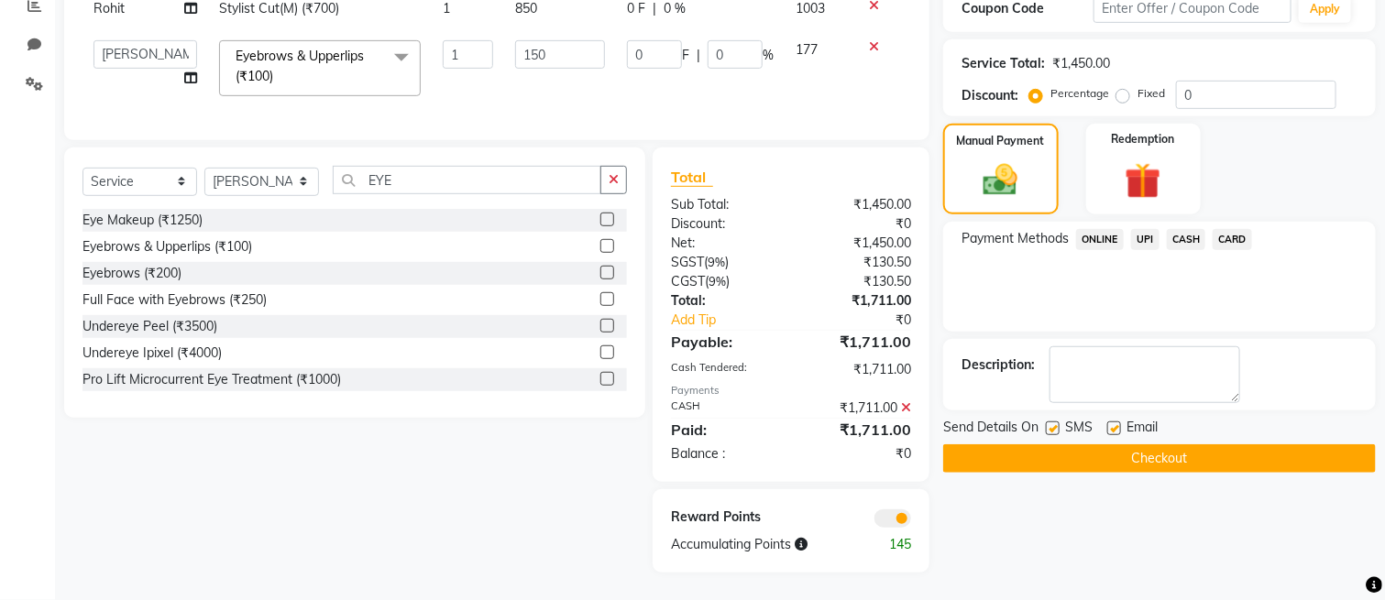
click at [1158, 445] on button "Checkout" at bounding box center [1159, 459] width 433 height 28
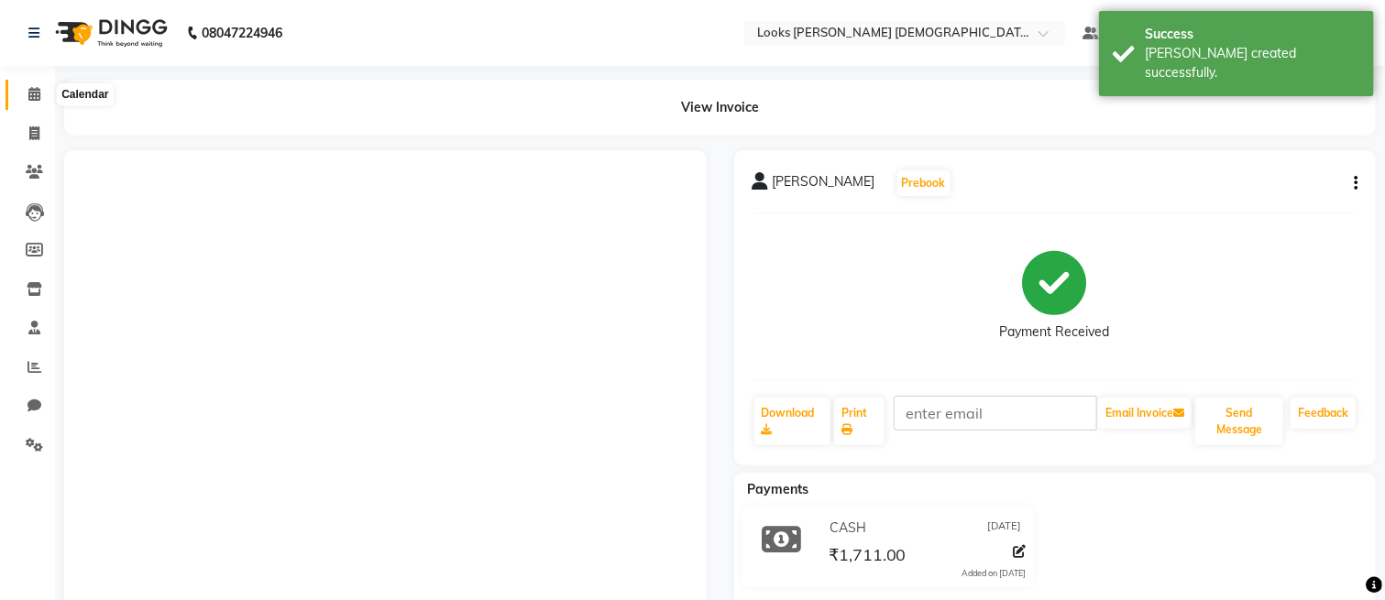
click at [38, 88] on icon at bounding box center [34, 94] width 12 height 14
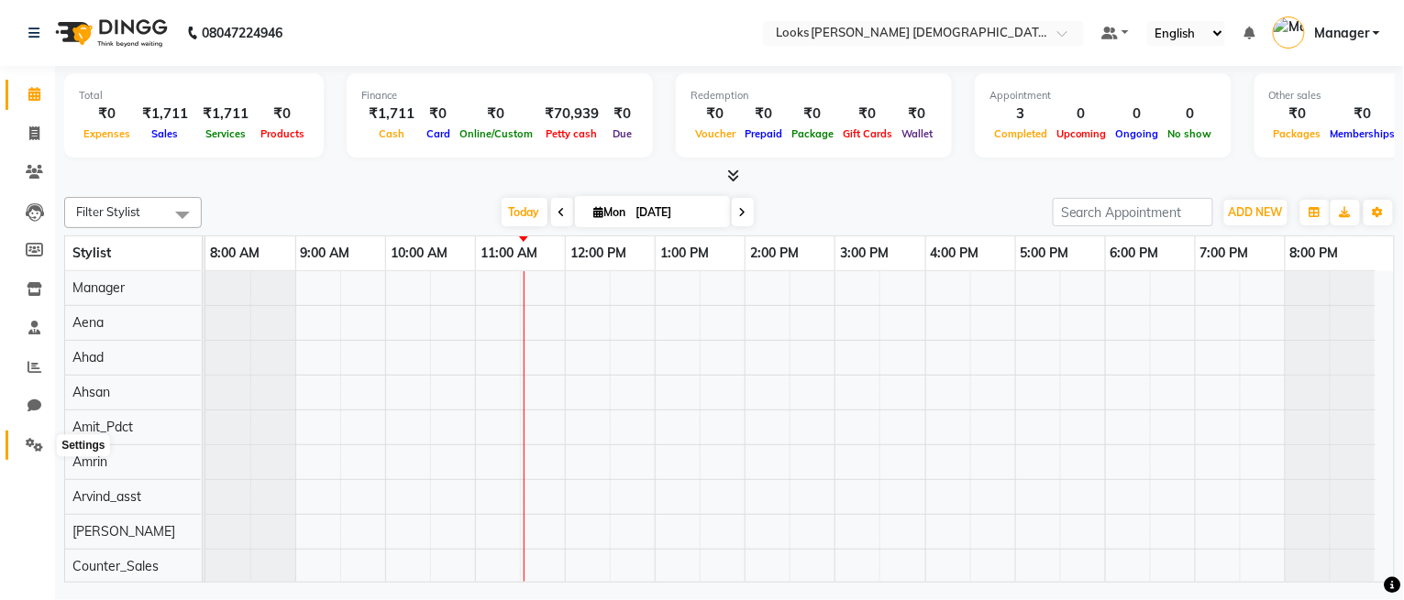
click at [26, 442] on icon at bounding box center [34, 445] width 17 height 14
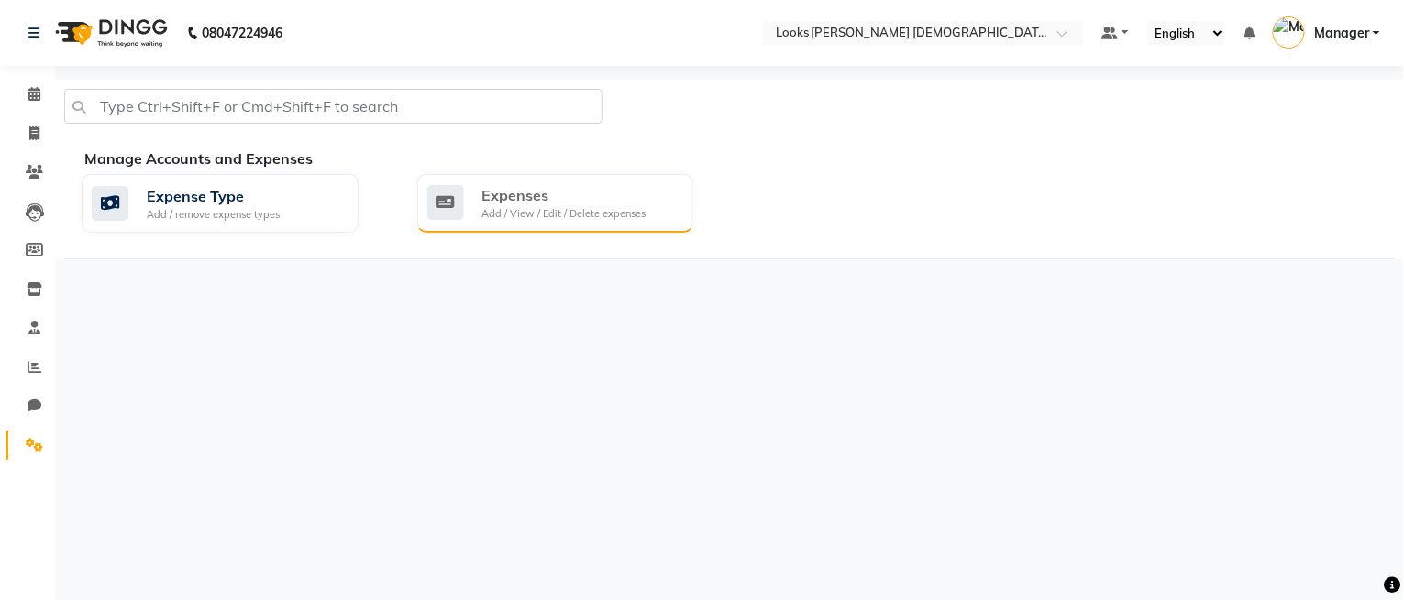
click at [523, 206] on div "Add / View / Edit / Delete expenses" at bounding box center [564, 214] width 164 height 16
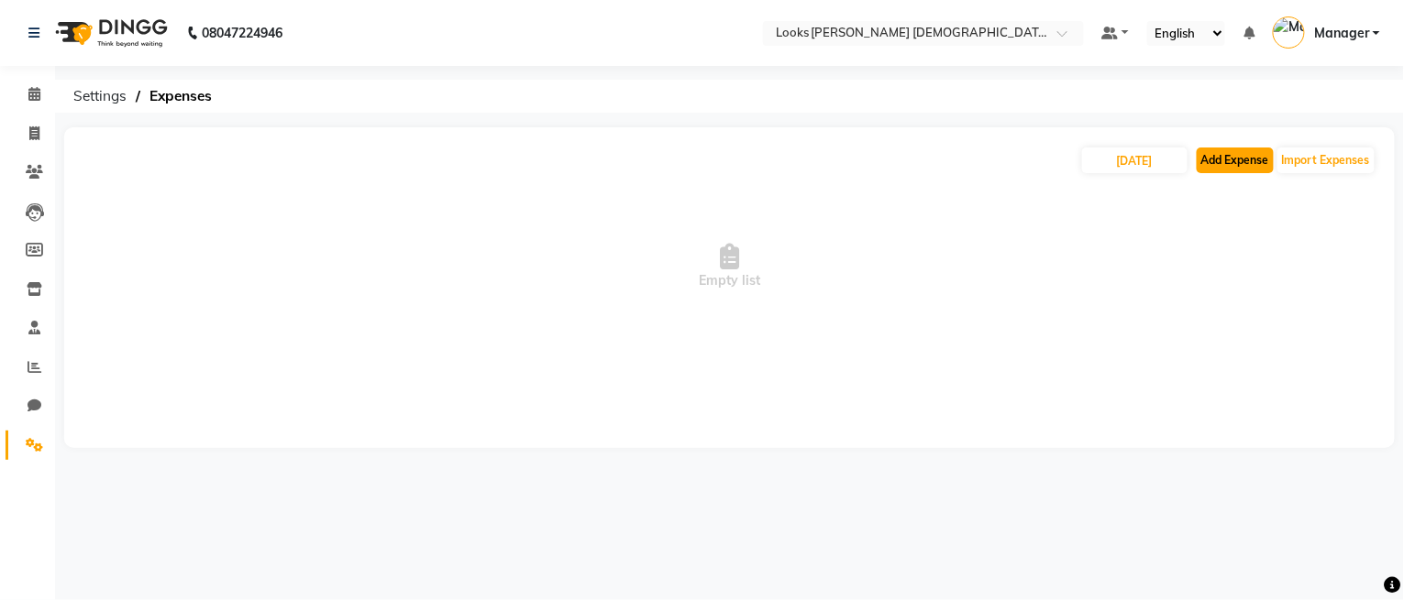
click at [1250, 162] on button "Add Expense" at bounding box center [1234, 161] width 77 height 26
select select "1"
select select "7940"
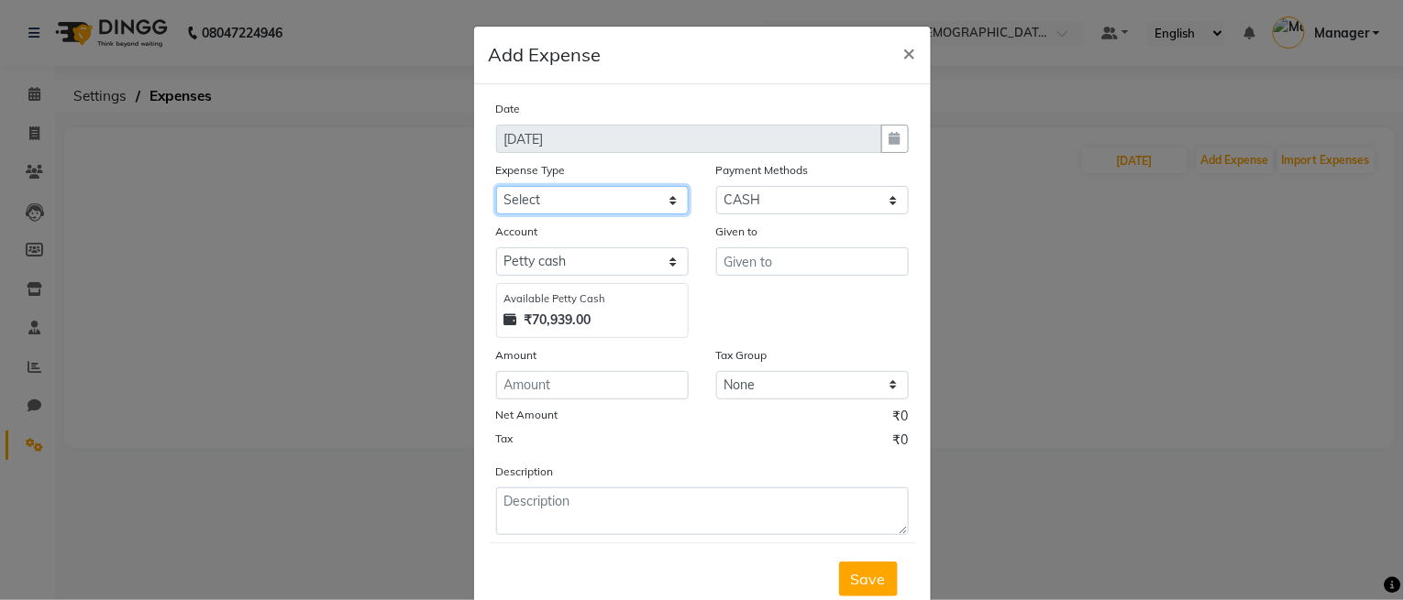
click at [652, 203] on select "Select Bank Deposit Blinkit Cash Handover Client ordered food Client Refund Agn…" at bounding box center [592, 200] width 193 height 28
select select "23704"
click at [496, 186] on select "Select Bank Deposit Blinkit Cash Handover Client ordered food Client Refund Agn…" at bounding box center [592, 200] width 193 height 28
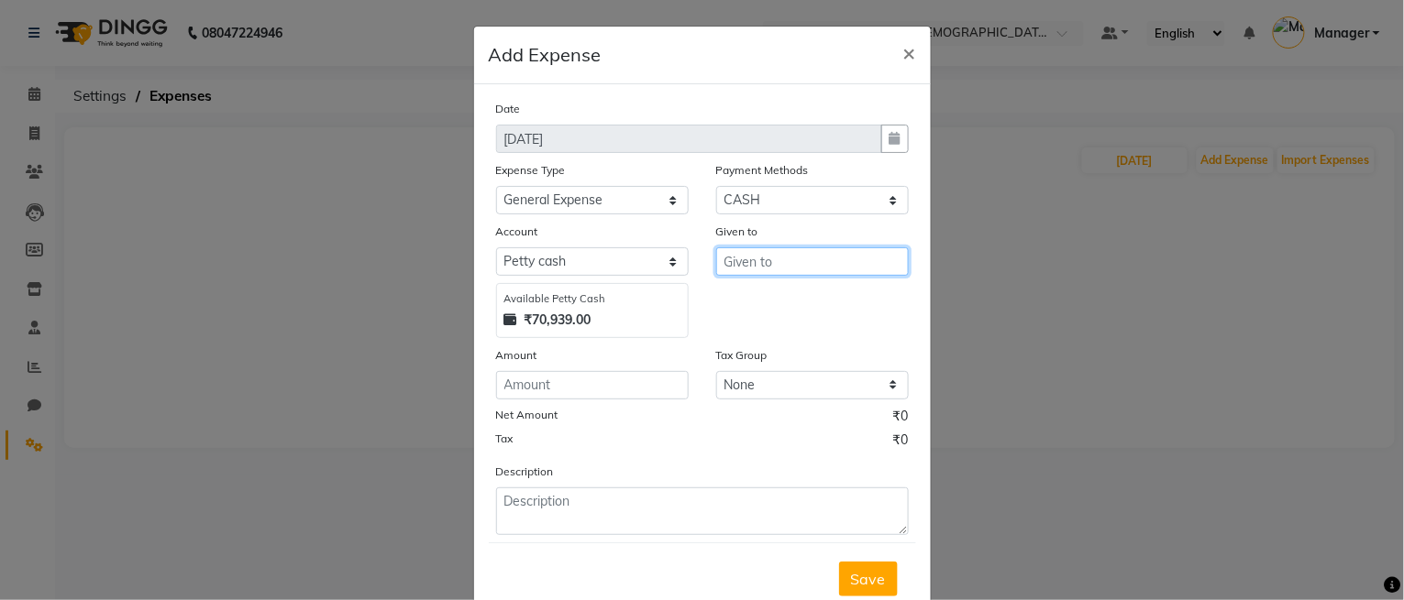
click at [779, 270] on input "text" at bounding box center [812, 262] width 193 height 28
click at [782, 301] on ngb-highlight "Co unter_Sales" at bounding box center [787, 301] width 99 height 18
type input "Counter_Sales"
click at [541, 400] on div "Amount" at bounding box center [592, 373] width 220 height 54
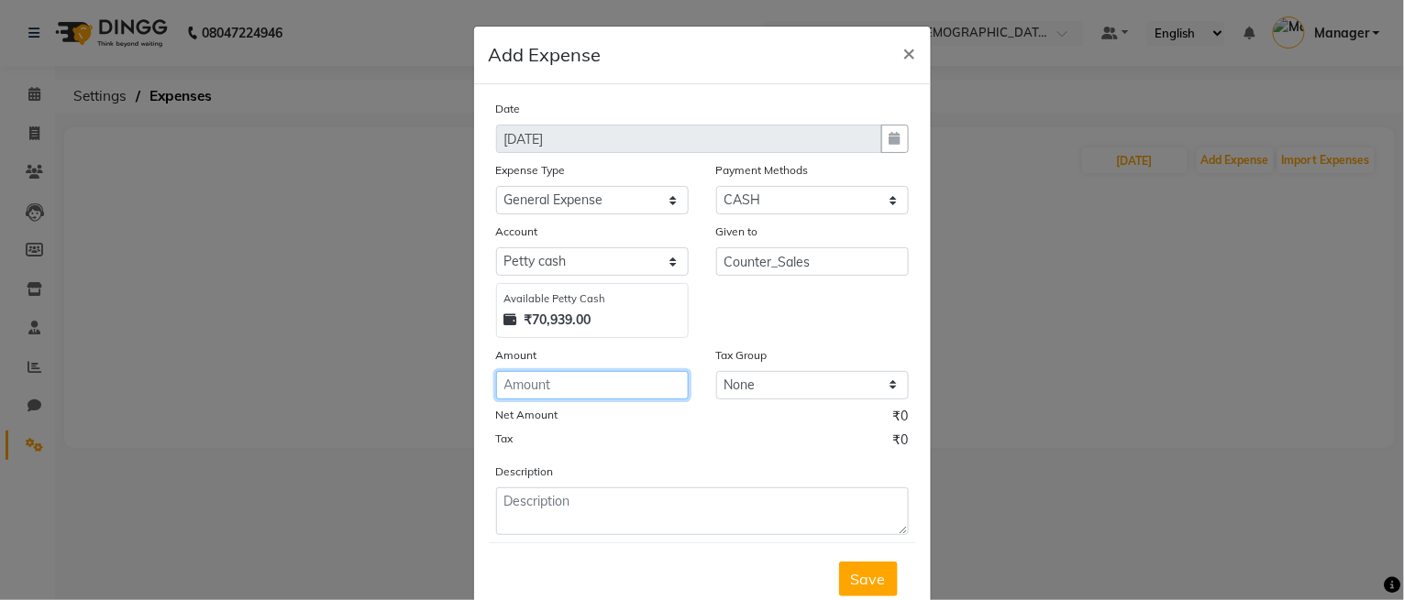
click at [540, 376] on input "number" at bounding box center [592, 385] width 193 height 28
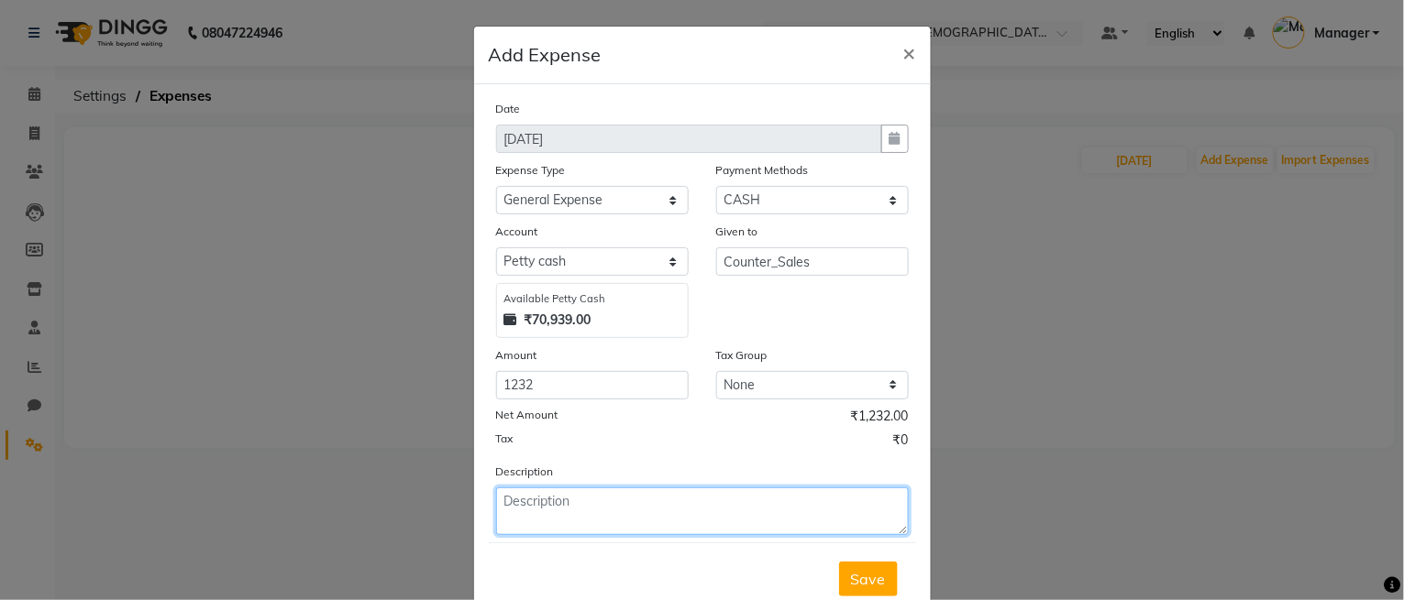
click at [570, 509] on textarea at bounding box center [702, 512] width 413 height 48
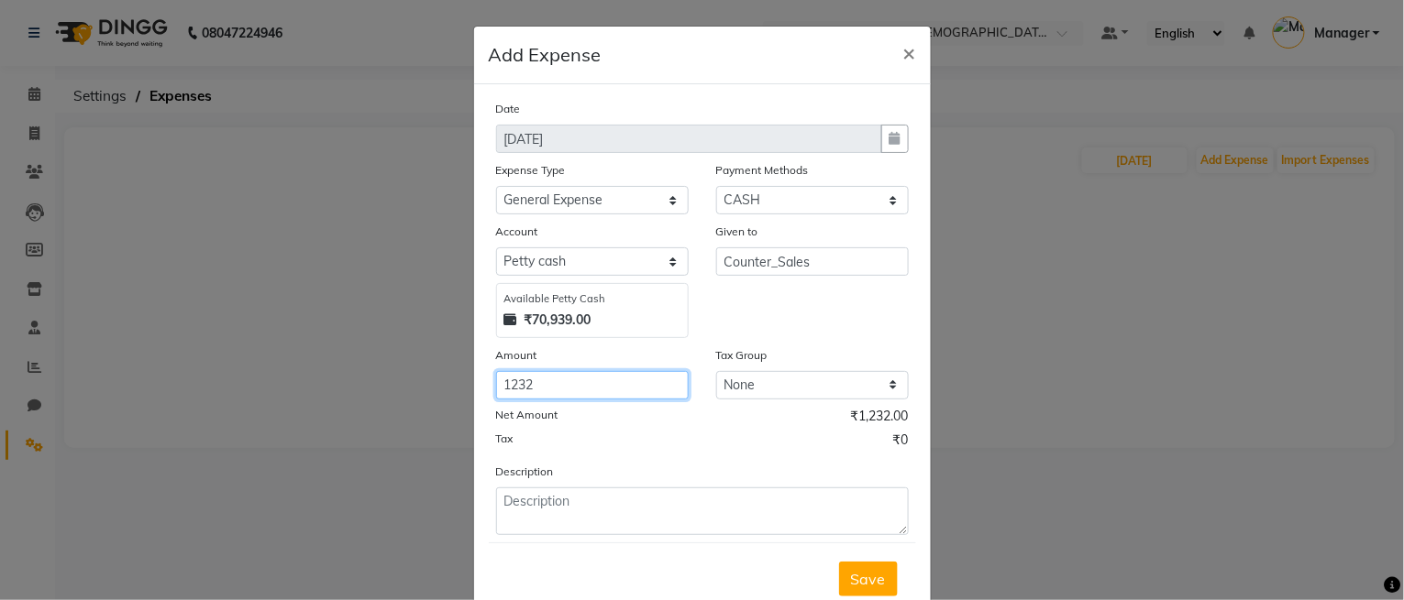
drag, startPoint x: 561, startPoint y: 380, endPoint x: 435, endPoint y: 397, distance: 126.8
click at [435, 397] on ngb-modal-window "Add Expense × Date [DATE] Expense Type Select Bank Deposit Blinkit Cash Handove…" at bounding box center [702, 300] width 1404 height 600
type input "1082"
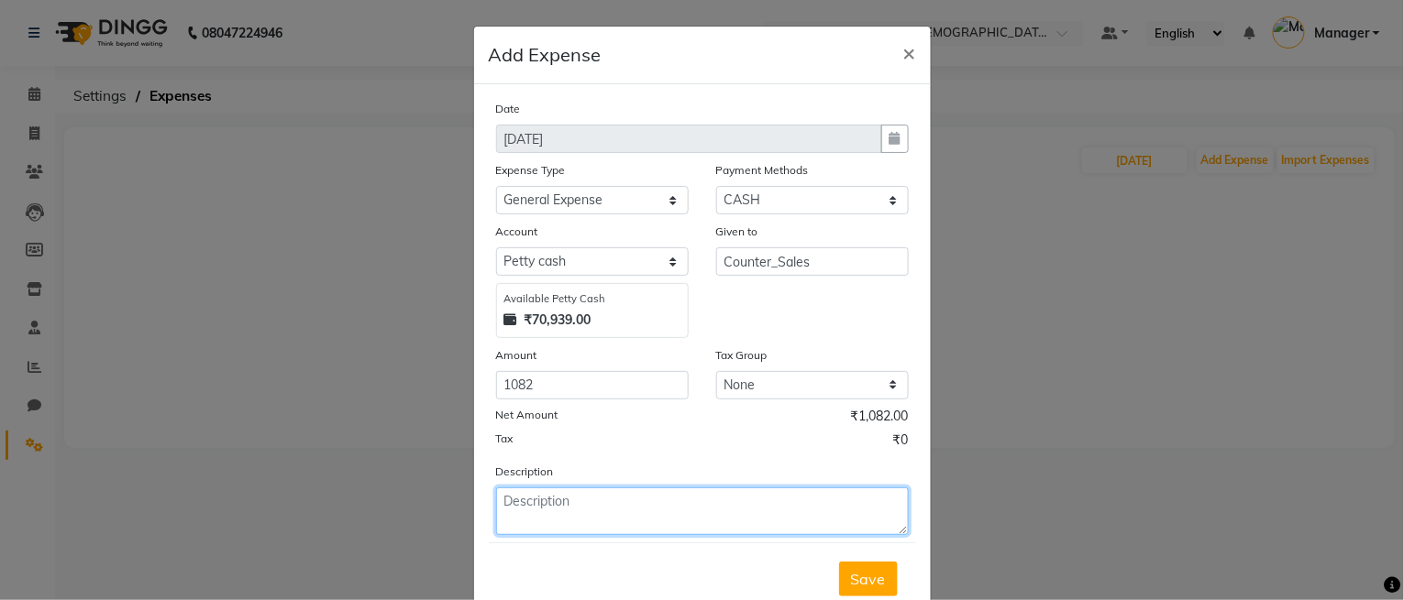
click at [535, 512] on textarea at bounding box center [702, 512] width 413 height 48
type textarea "MOSQUITO RACKET, ALLOUT REFILL, DHOOP, OIL FOR POOJA"
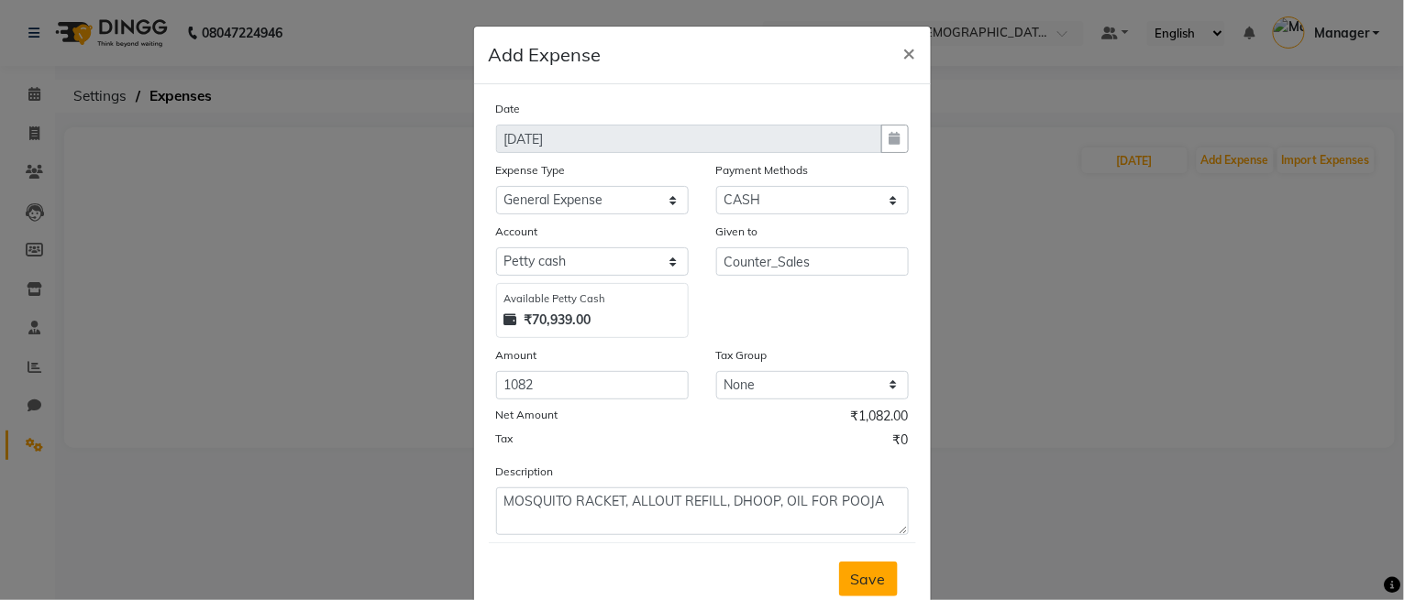
click at [856, 581] on span "Save" at bounding box center [868, 579] width 35 height 18
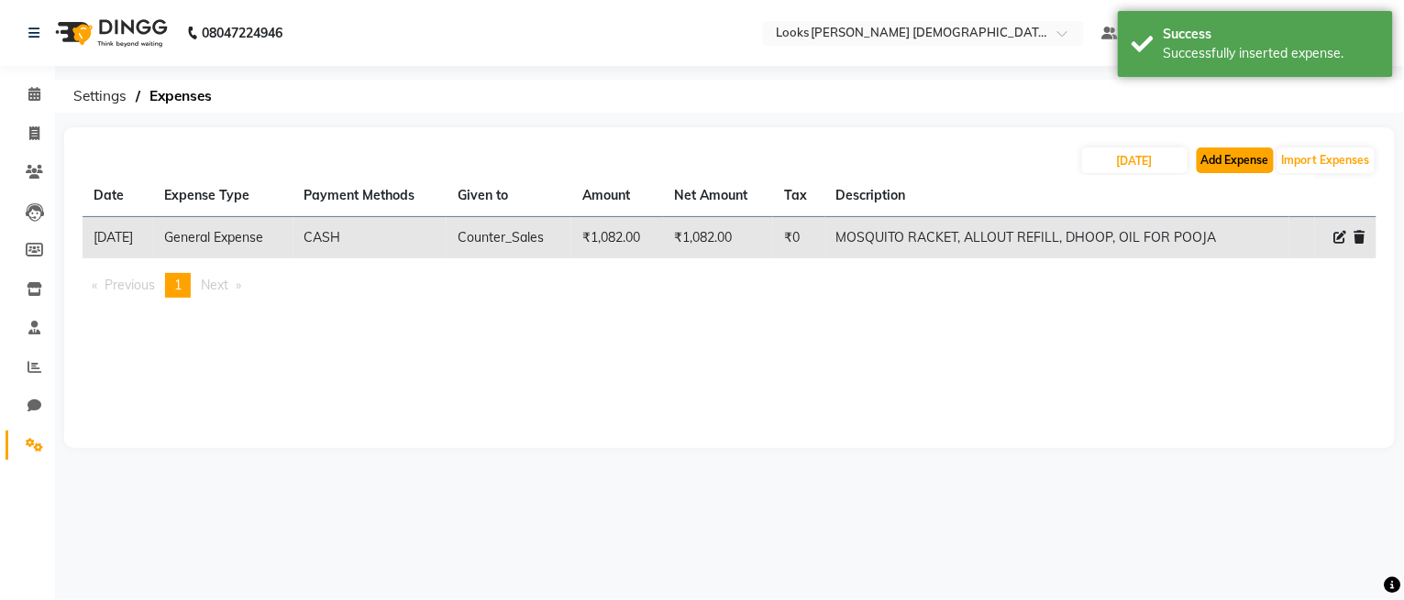
click at [1228, 160] on button "Add Expense" at bounding box center [1234, 161] width 77 height 26
select select "1"
select select "7940"
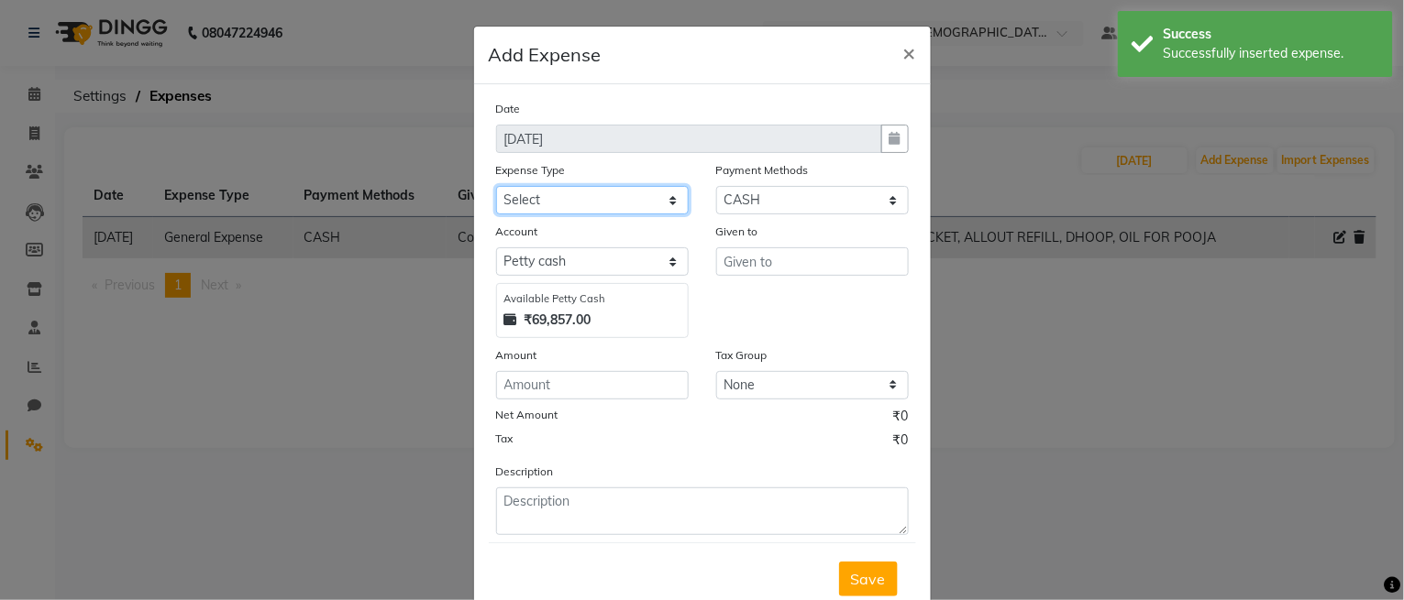
click at [580, 190] on select "Select Bank Deposit Blinkit Cash Handover Client ordered food Client Refund Agn…" at bounding box center [592, 200] width 193 height 28
select select "23704"
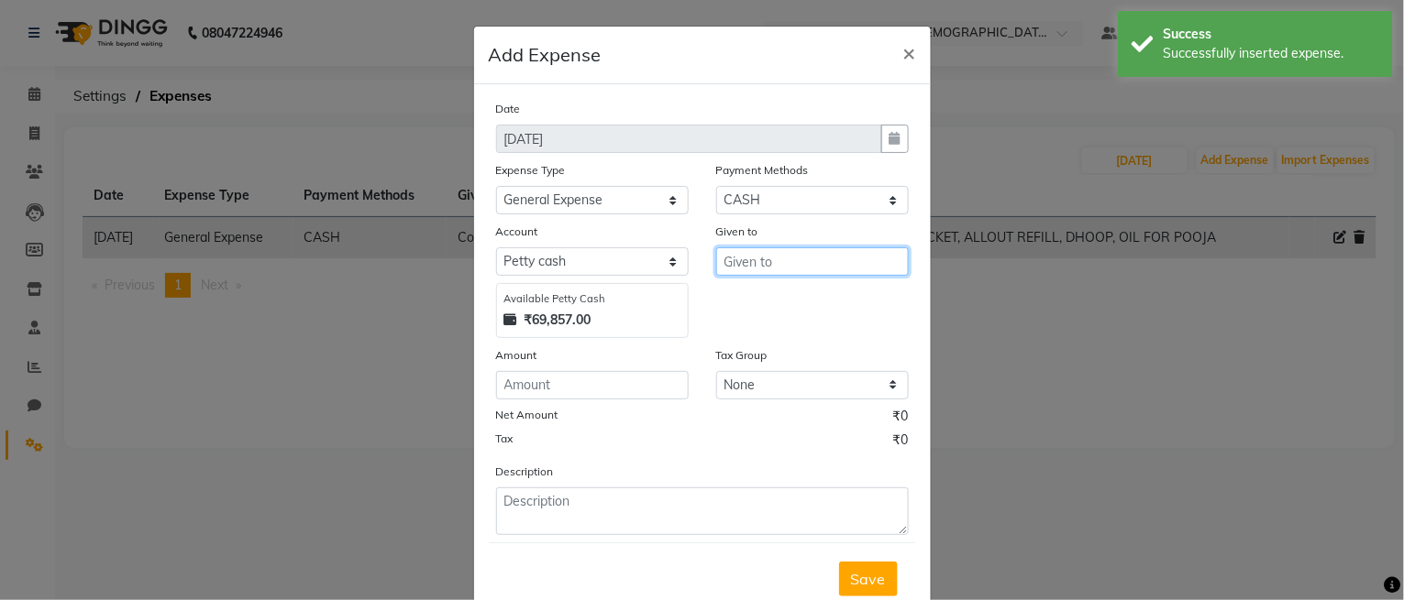
click at [740, 252] on input "text" at bounding box center [812, 262] width 193 height 28
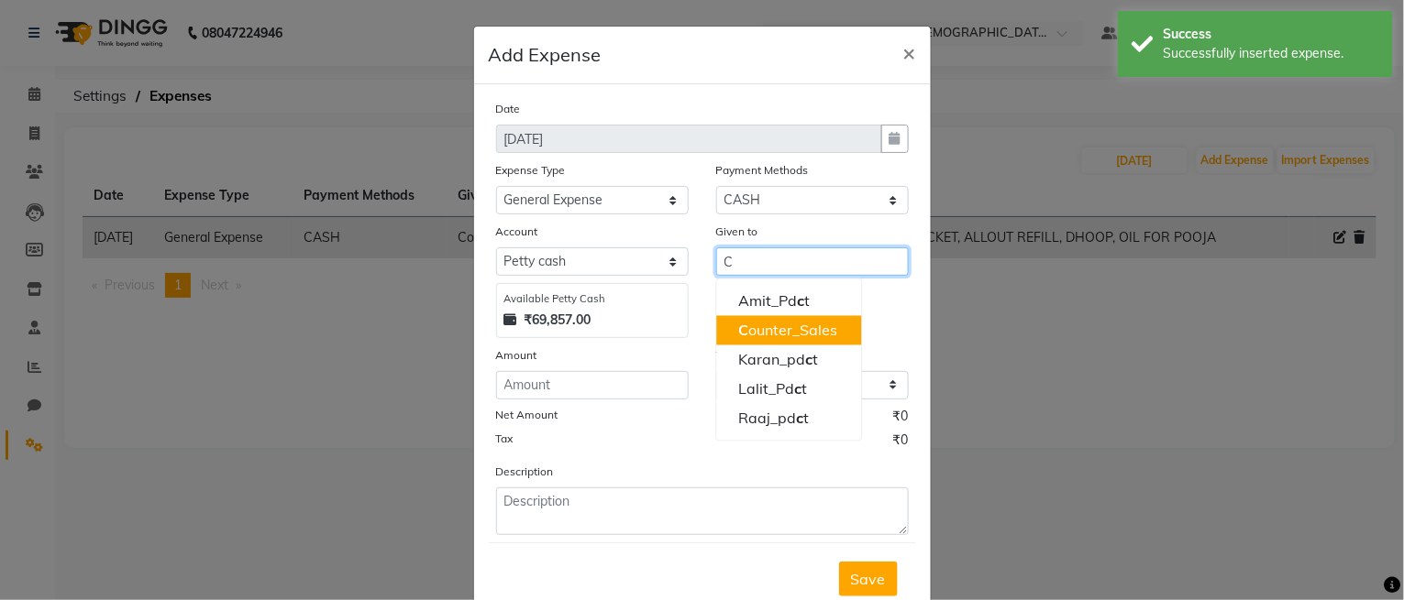
click at [763, 333] on ngb-highlight "C ounter_Sales" at bounding box center [787, 331] width 99 height 18
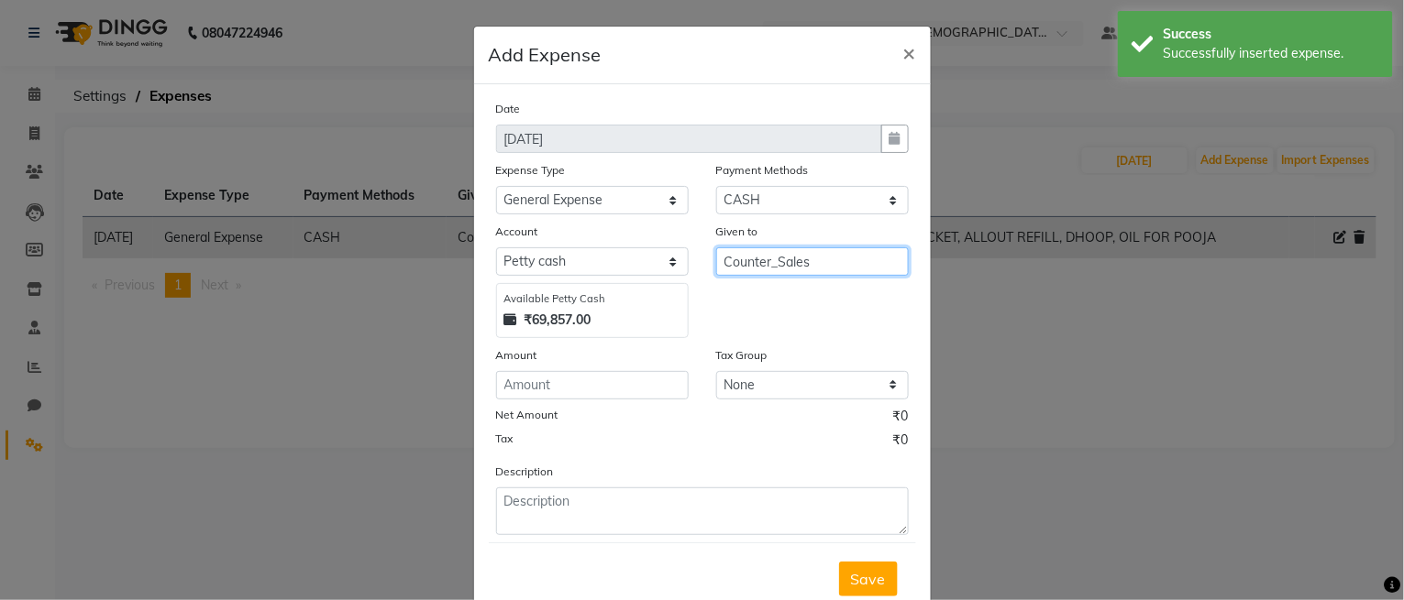
type input "Counter_Sales"
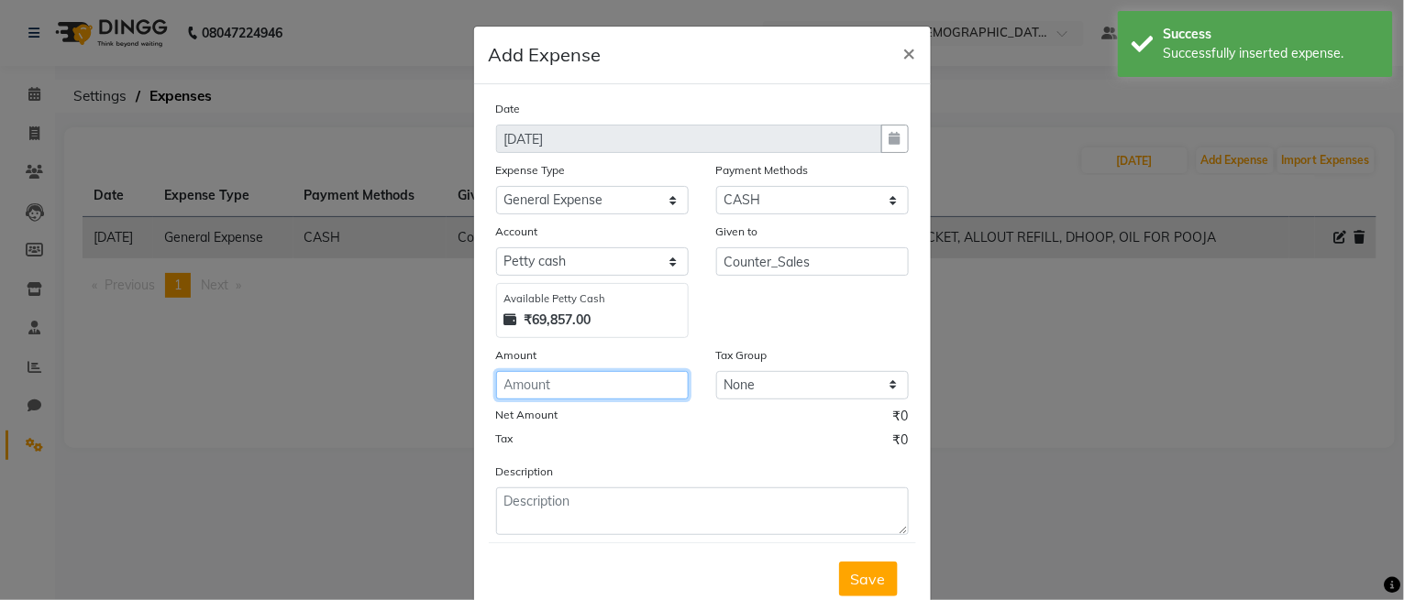
click at [567, 387] on input "number" at bounding box center [592, 385] width 193 height 28
type input "150"
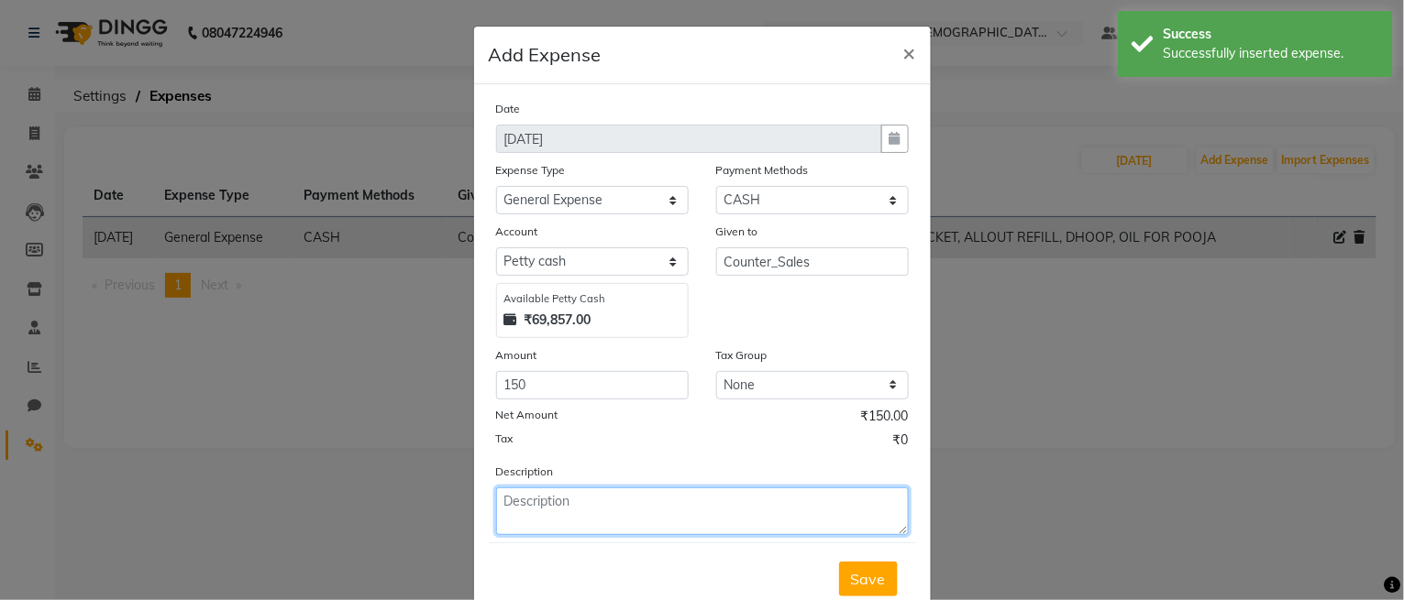
click at [548, 498] on textarea at bounding box center [702, 512] width 413 height 48
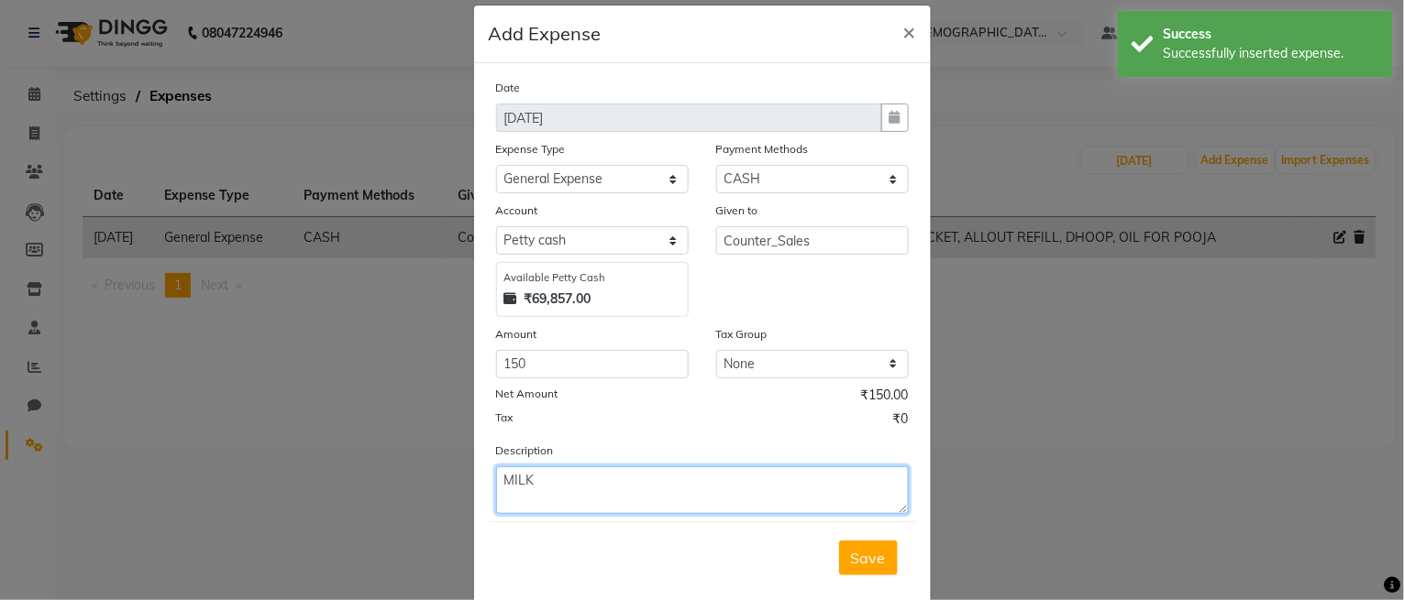
scroll to position [57, 0]
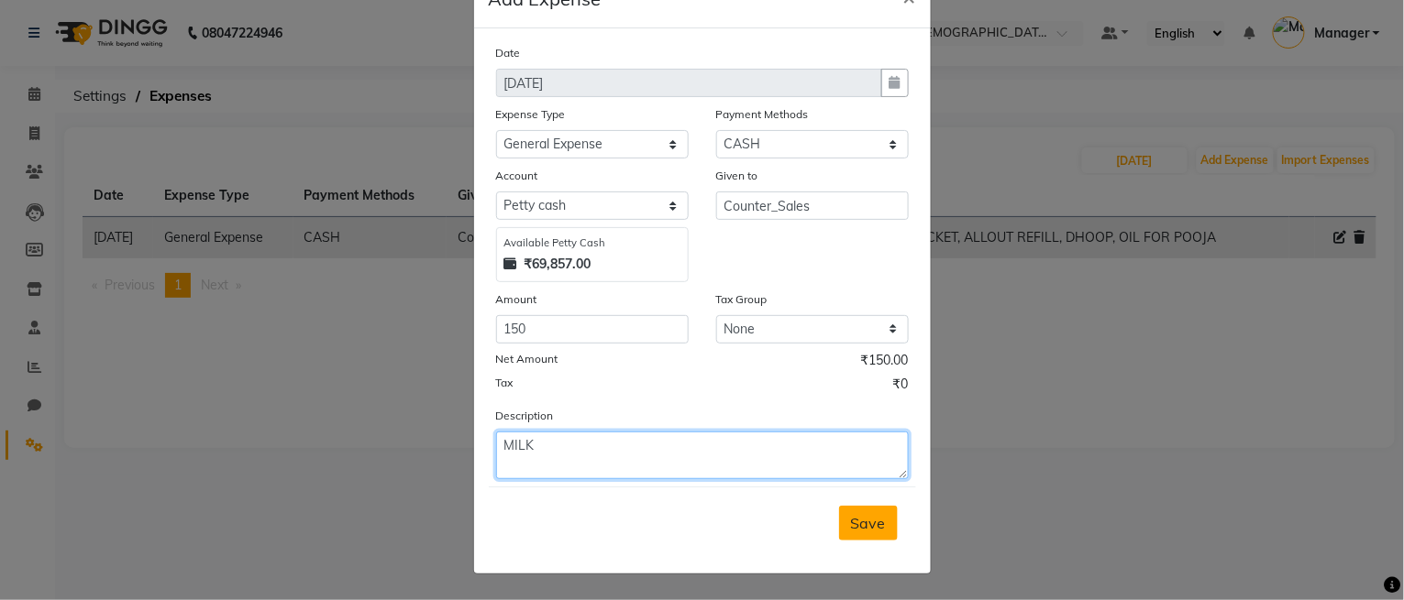
type textarea "MILK"
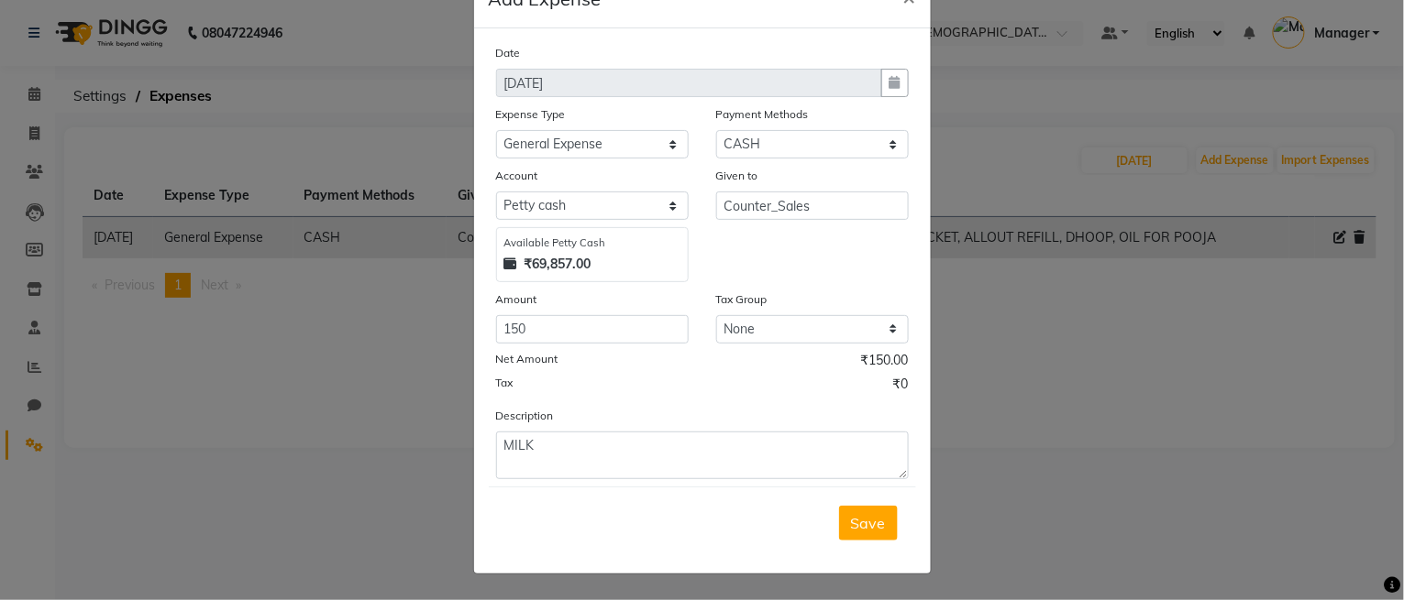
drag, startPoint x: 841, startPoint y: 530, endPoint x: 816, endPoint y: 525, distance: 25.2
click at [843, 530] on button "Save" at bounding box center [868, 523] width 59 height 35
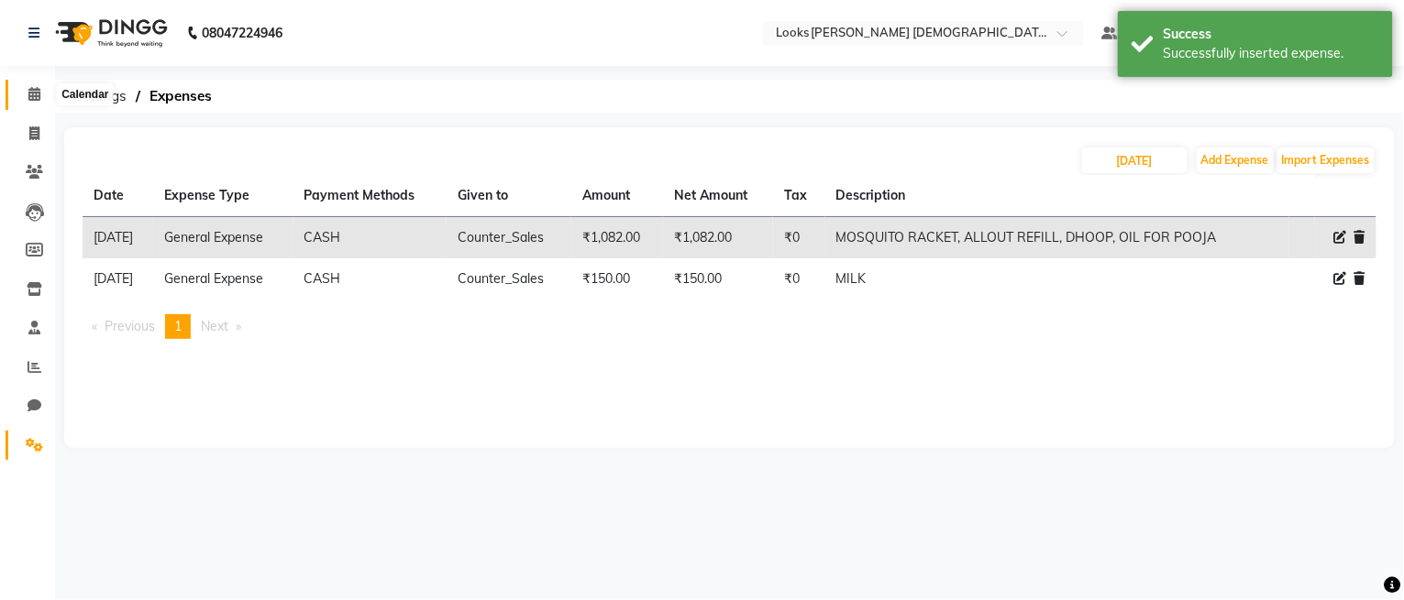
click at [20, 89] on span at bounding box center [34, 94] width 32 height 21
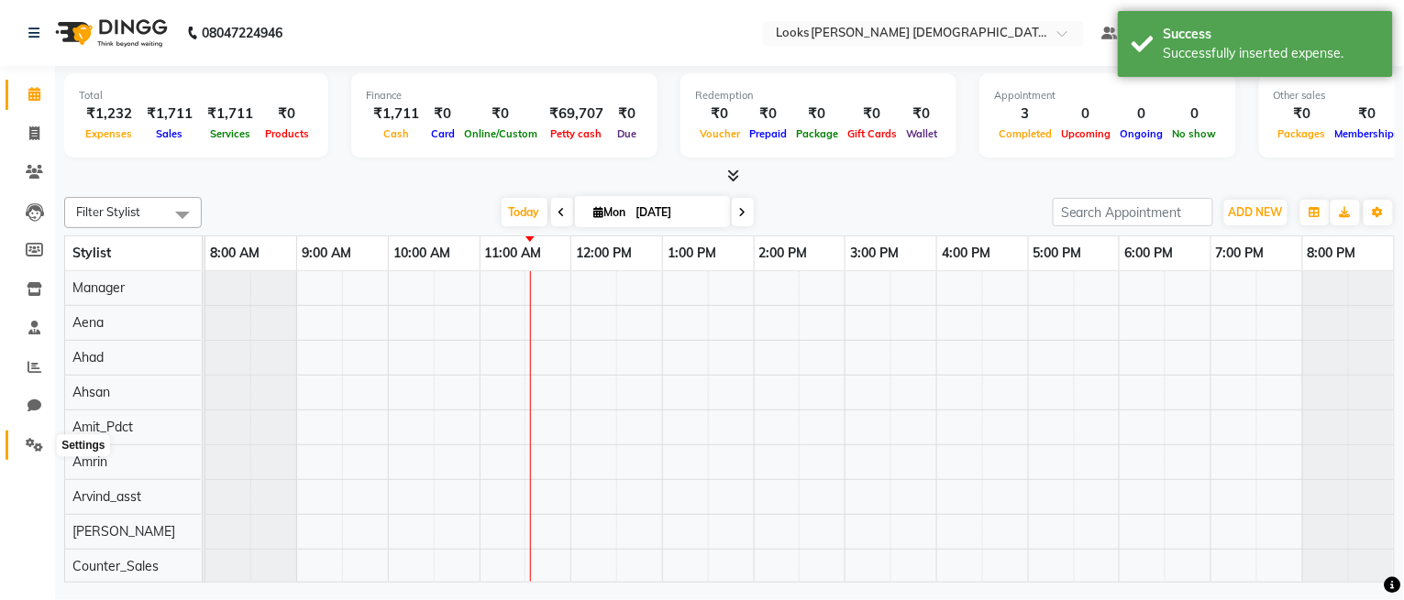
click at [28, 450] on icon at bounding box center [34, 445] width 17 height 14
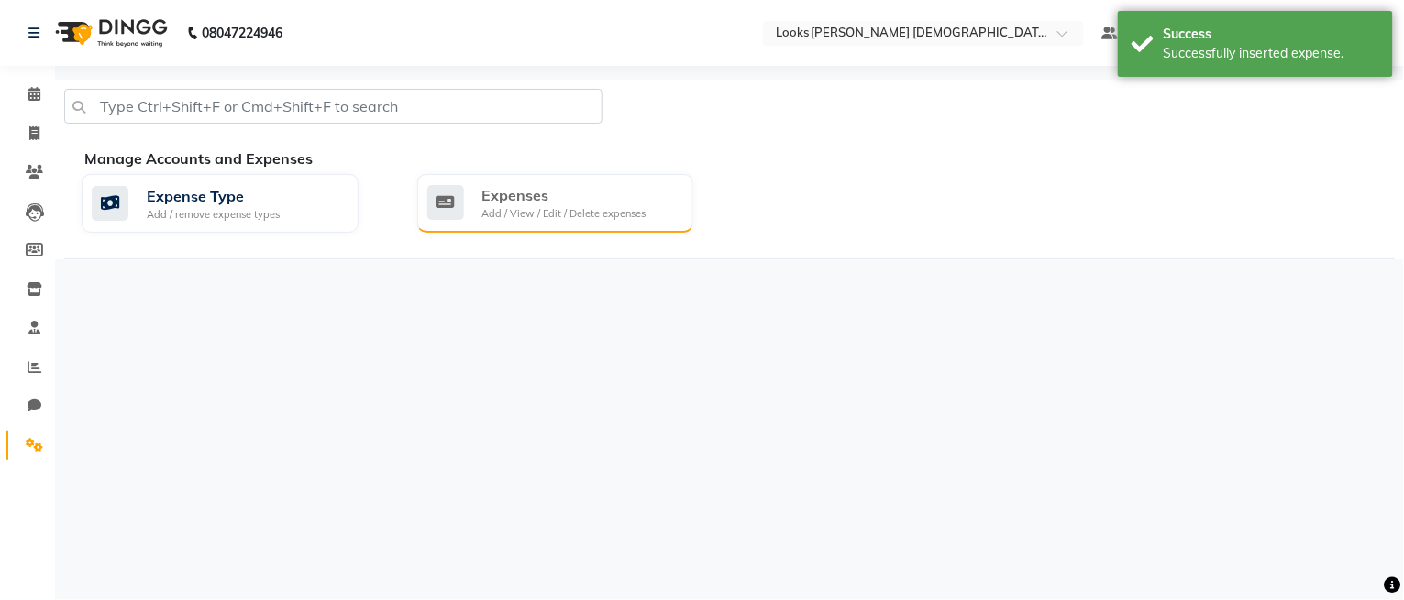
click at [558, 193] on div "Expenses" at bounding box center [564, 195] width 164 height 22
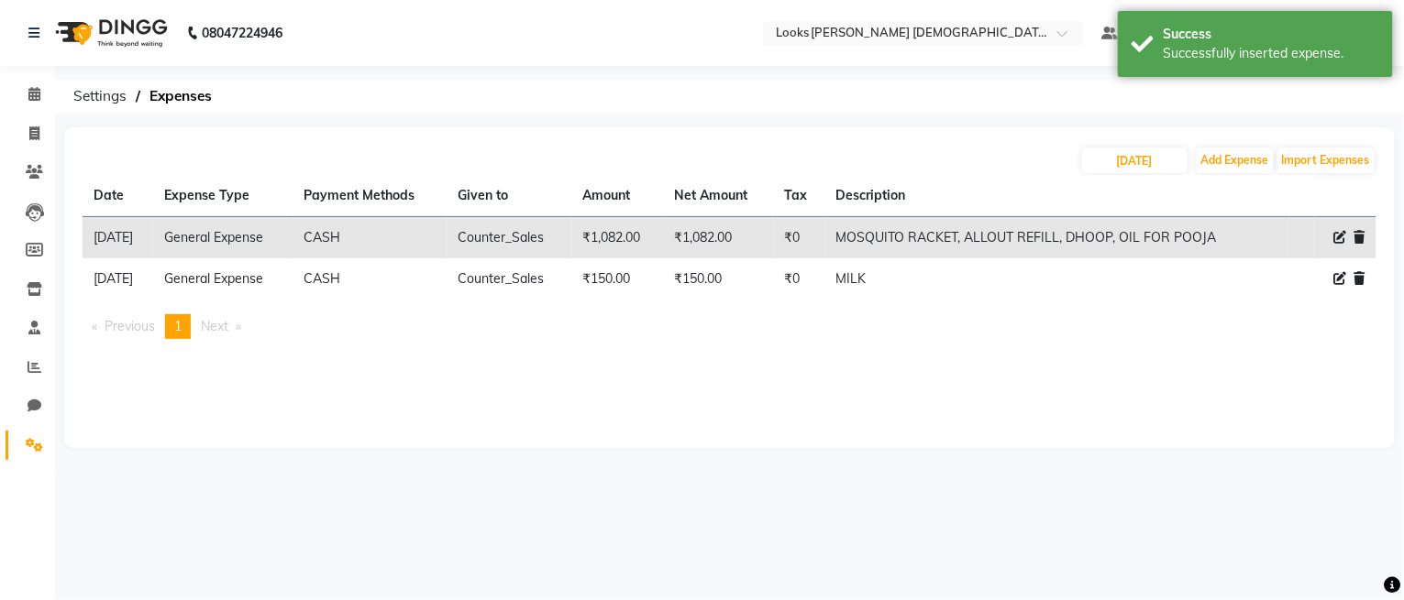
click at [1339, 283] on icon at bounding box center [1340, 278] width 13 height 13
select select "23704"
select select "1"
select select "7940"
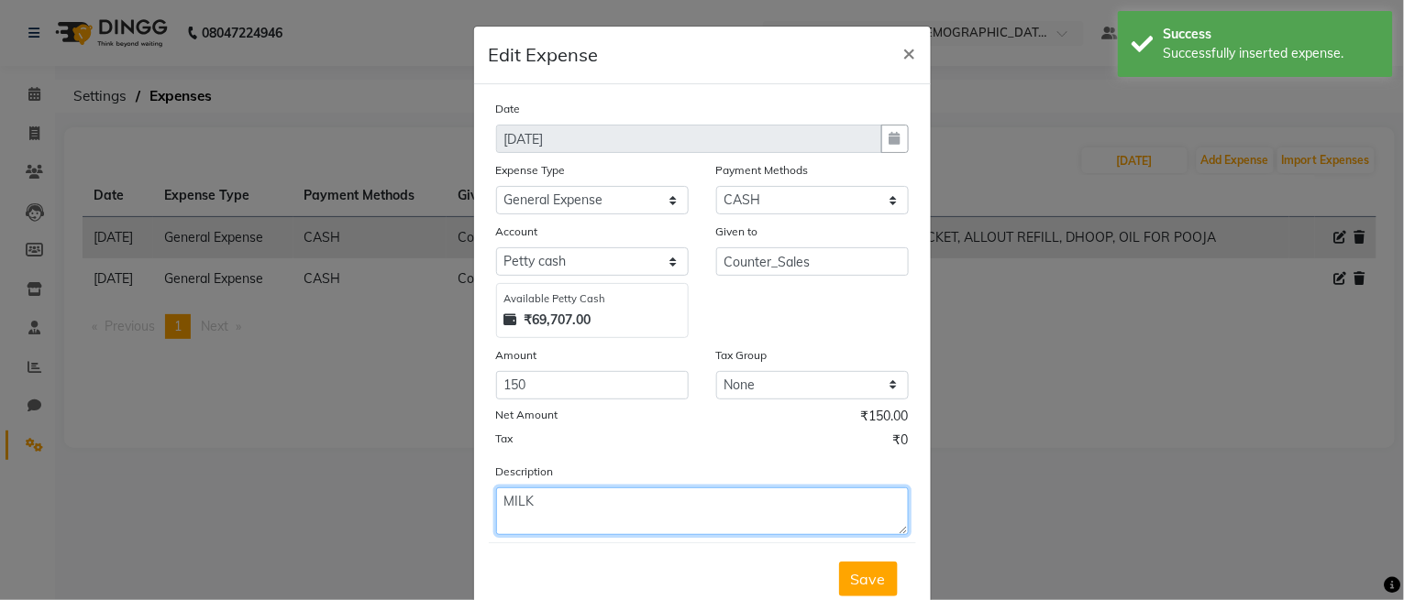
click at [679, 495] on textarea "MILK" at bounding box center [702, 512] width 413 height 48
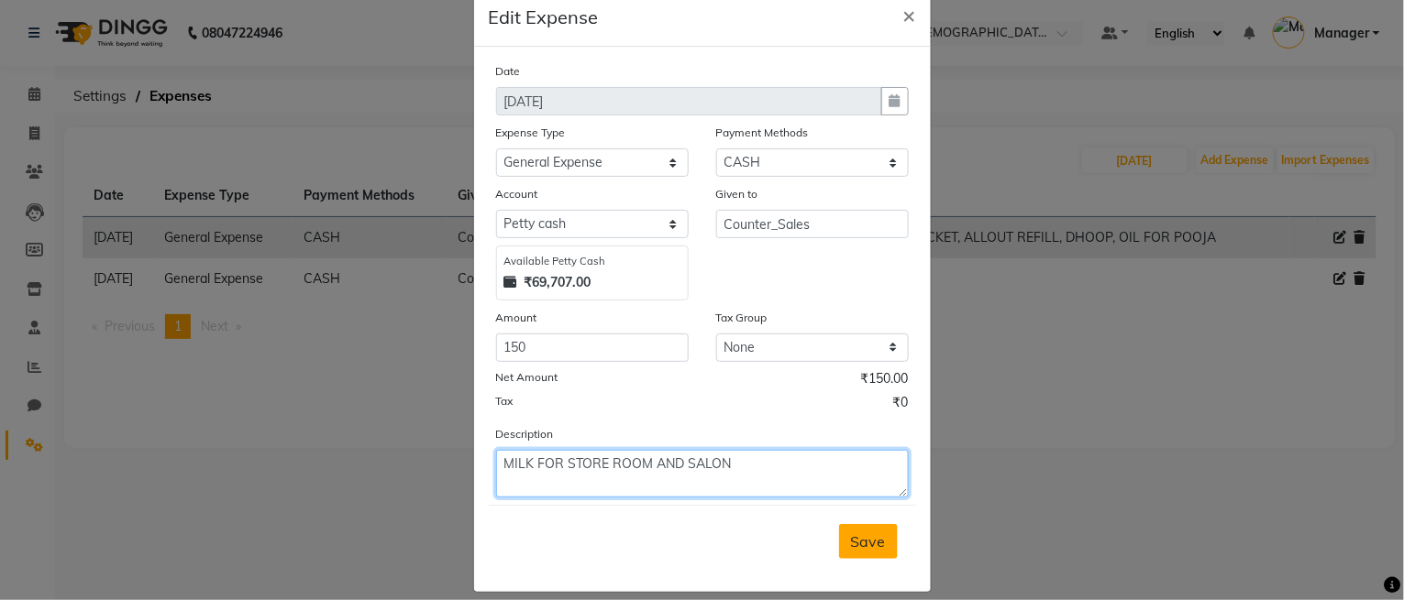
scroll to position [57, 0]
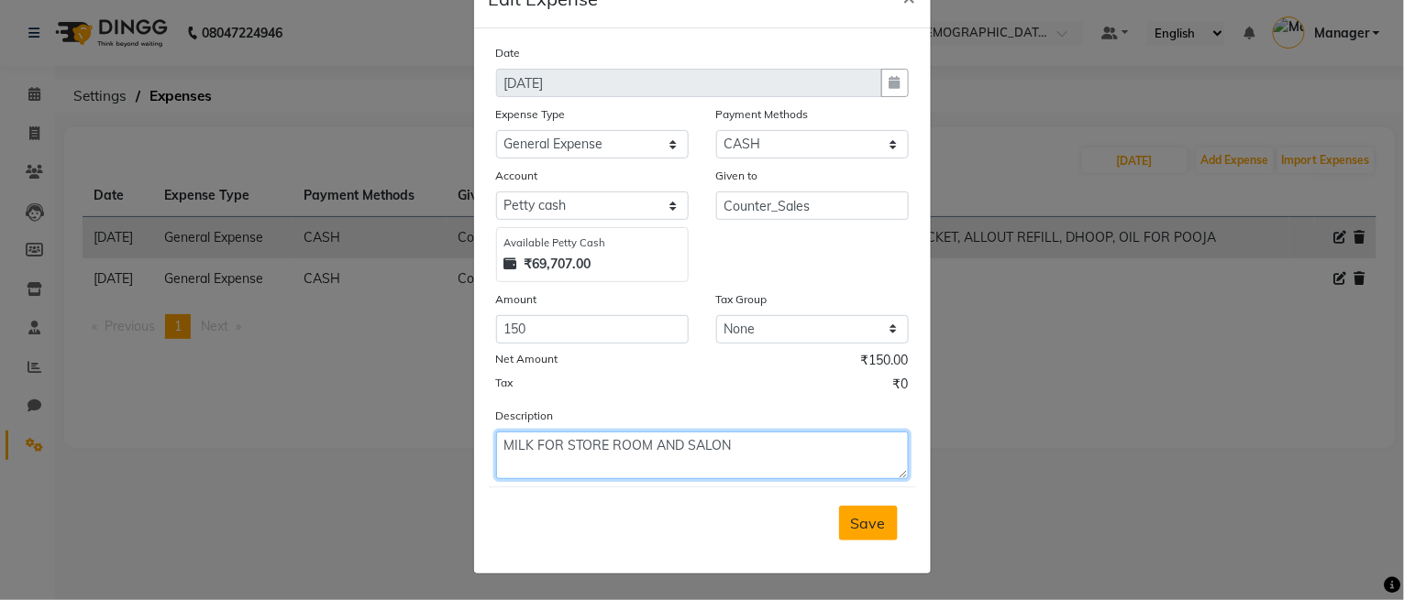
type textarea "MILK FOR STORE ROOM AND SALON"
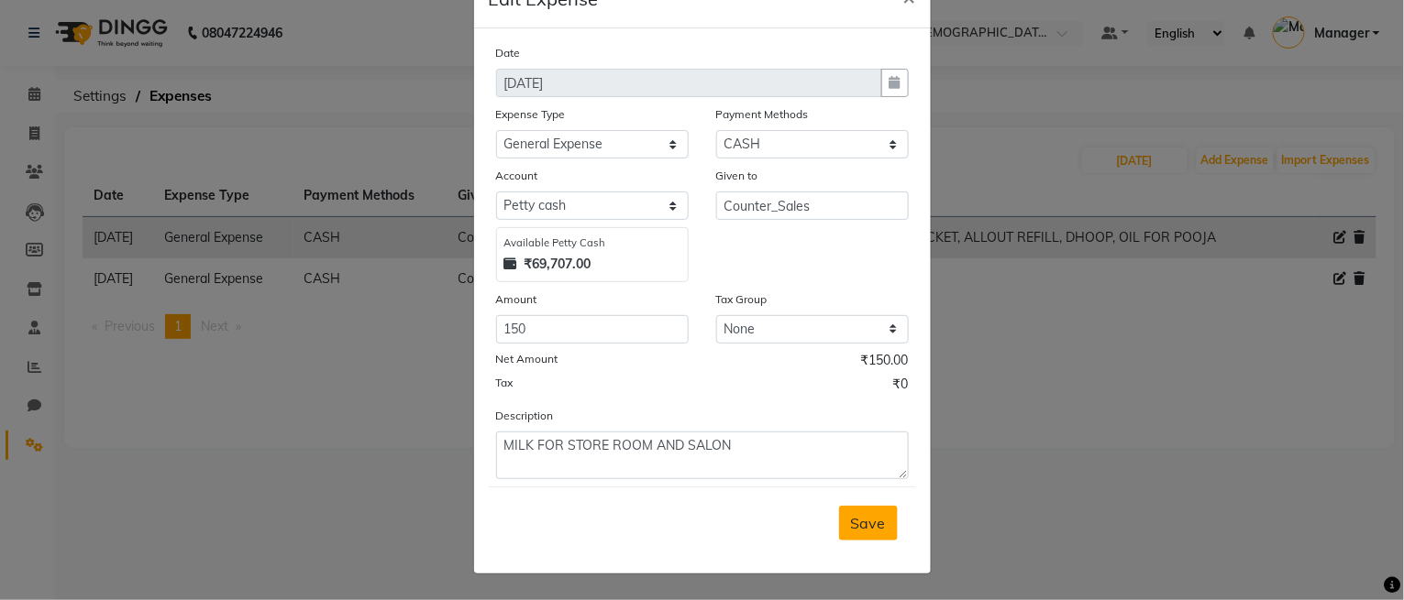
click at [874, 538] on button "Save" at bounding box center [868, 523] width 59 height 35
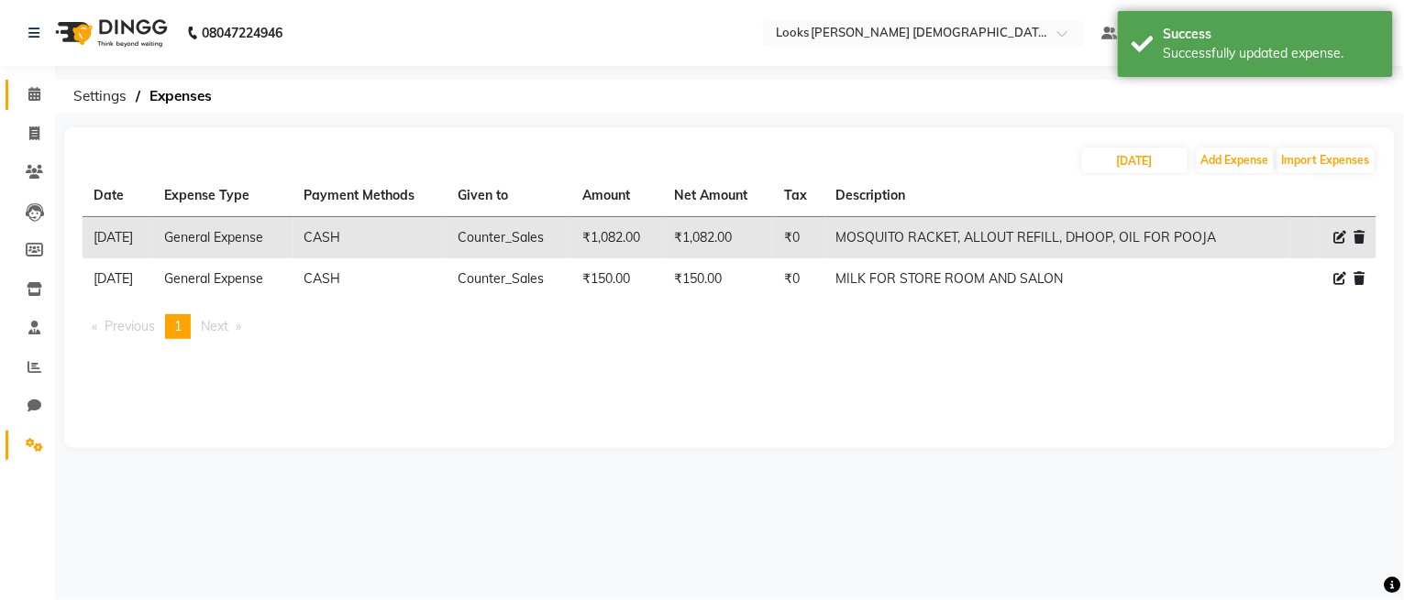
click at [29, 105] on link "Calendar" at bounding box center [28, 95] width 44 height 30
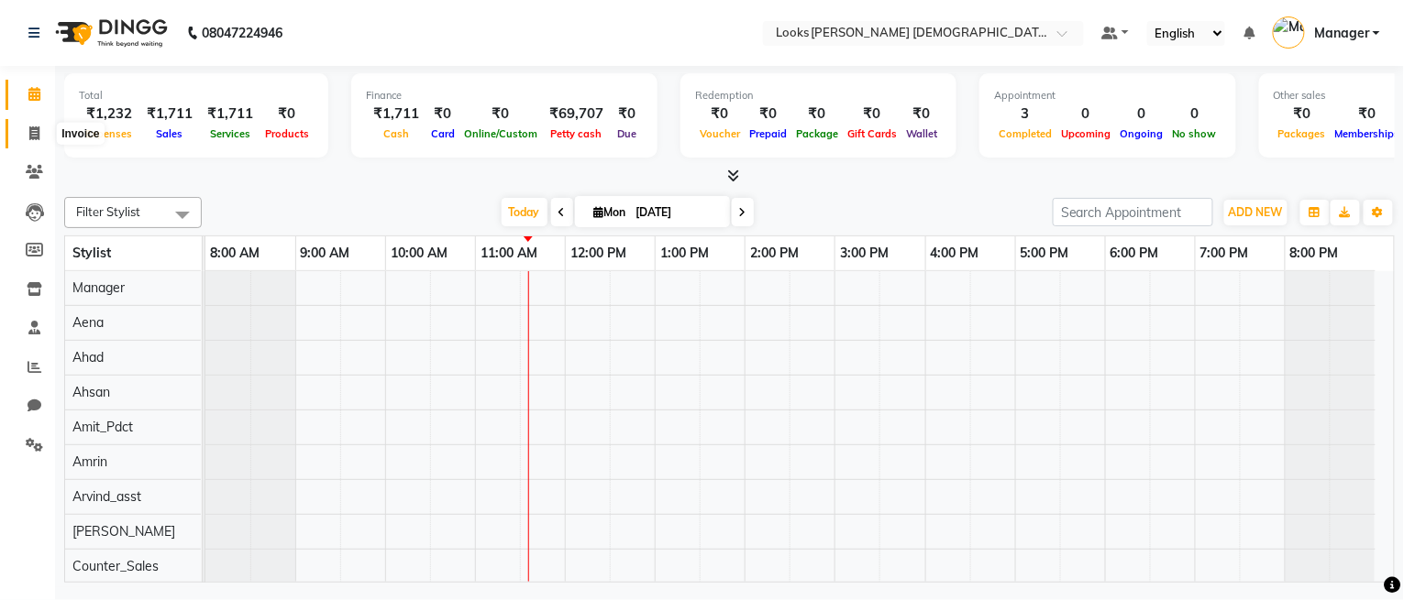
click at [26, 138] on span at bounding box center [34, 134] width 32 height 21
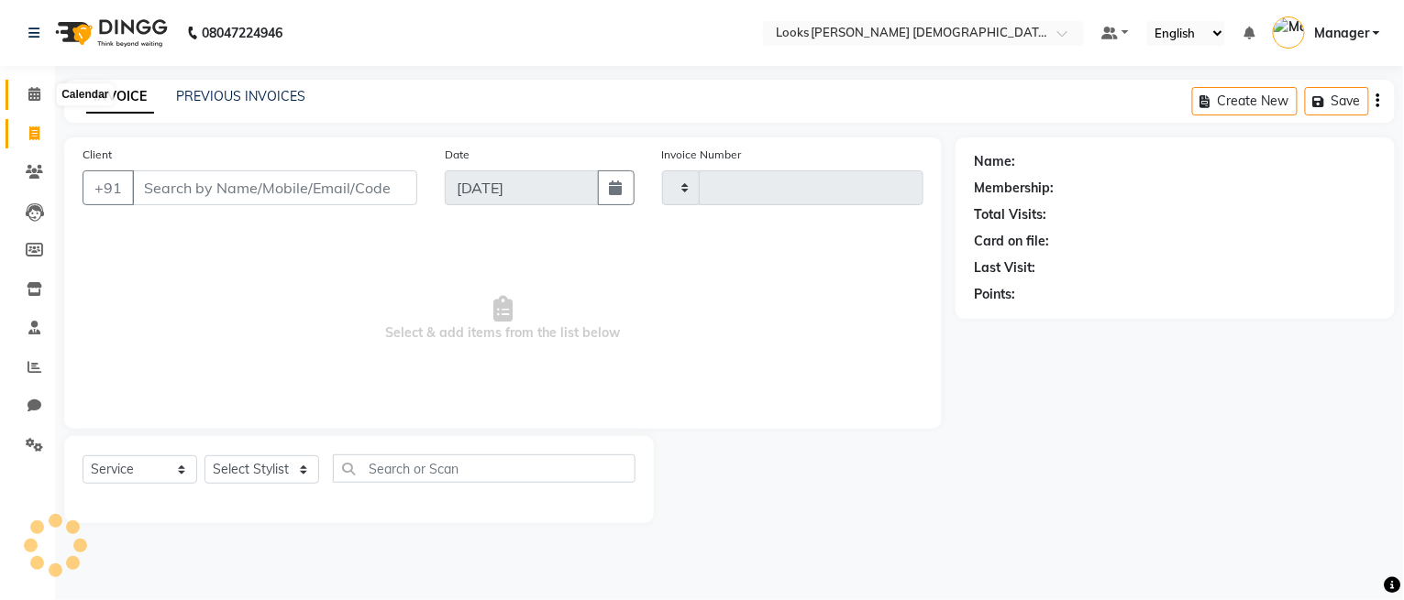
click at [29, 100] on icon at bounding box center [34, 94] width 12 height 14
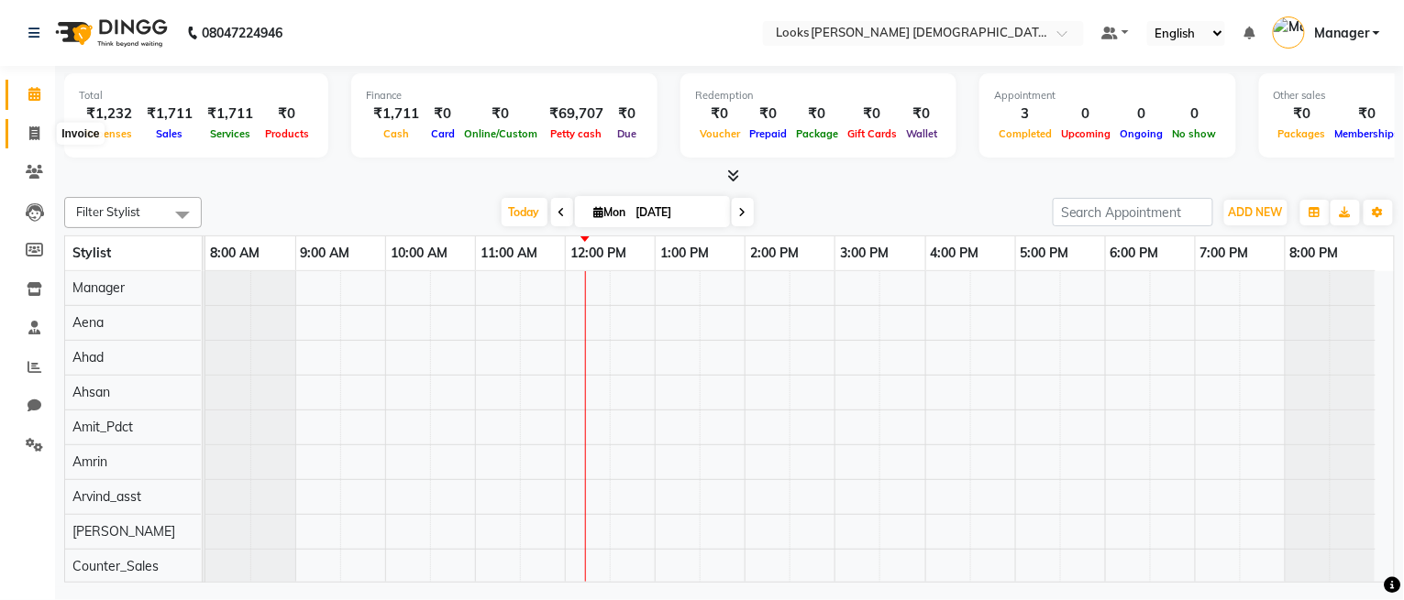
drag, startPoint x: 21, startPoint y: 129, endPoint x: 36, endPoint y: 148, distance: 23.5
click at [20, 129] on span at bounding box center [34, 134] width 32 height 21
select select "service"
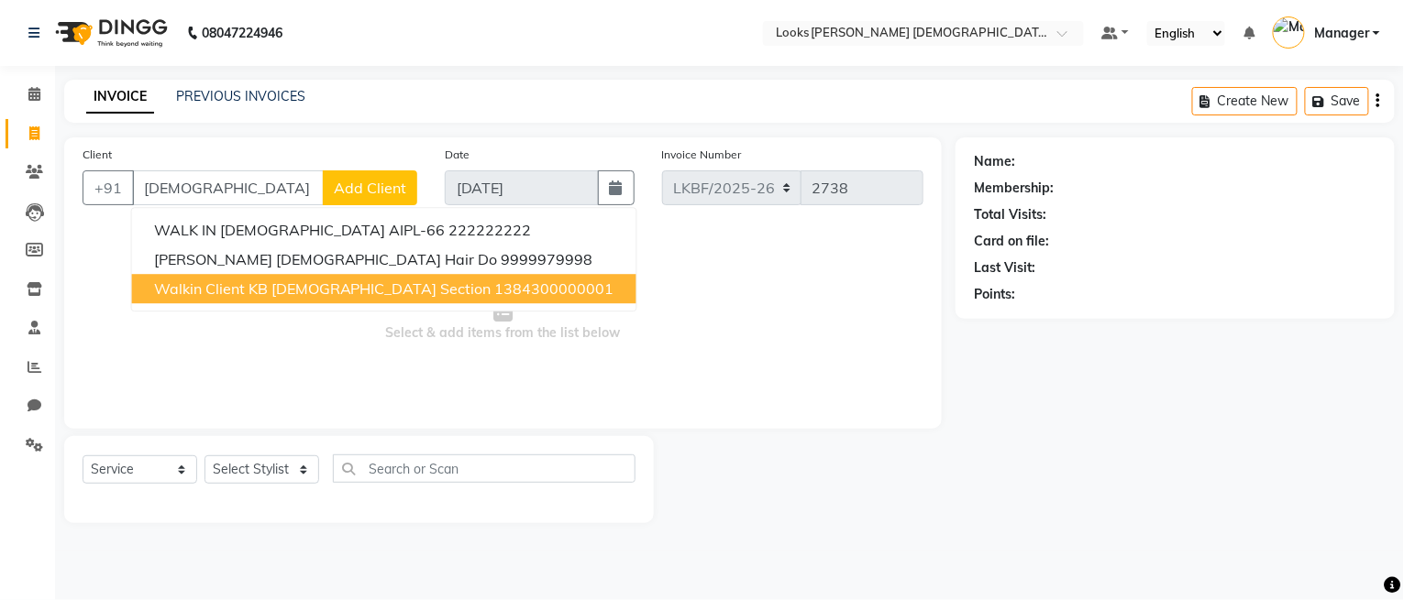
click at [295, 284] on span "Walkin Client KB [DEMOGRAPHIC_DATA] Section" at bounding box center [322, 289] width 337 height 18
type input "1384300000001"
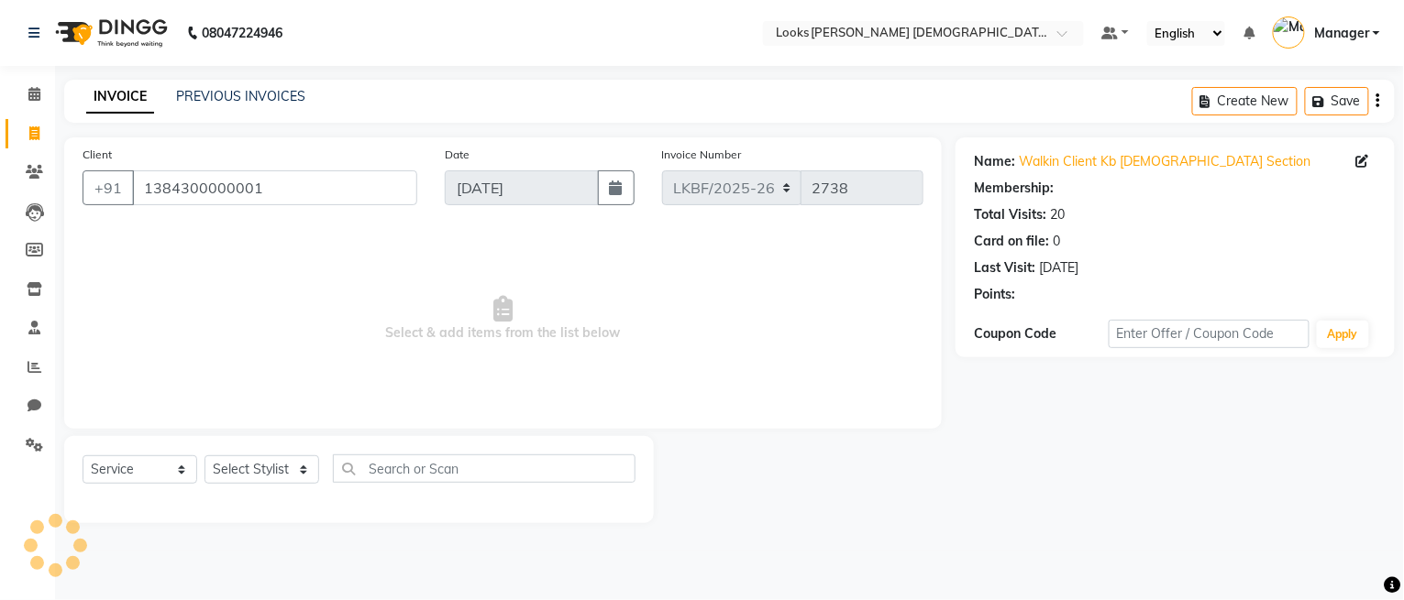
select select "1: Object"
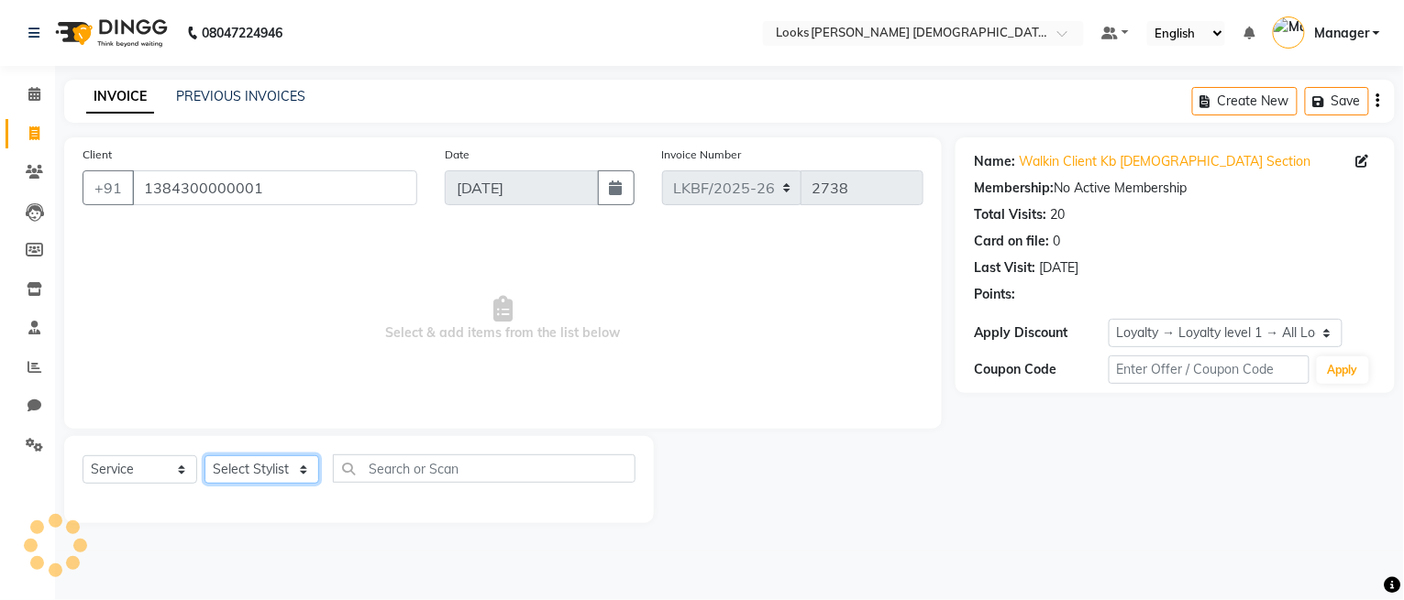
click at [287, 474] on select "Select Stylist Aena [PERSON_NAME] Amit_Pdct [PERSON_NAME] [PERSON_NAME] Counter…" at bounding box center [261, 470] width 115 height 28
select select "87715"
click at [204, 457] on select "Select Stylist Aena [PERSON_NAME] Amit_Pdct [PERSON_NAME] [PERSON_NAME] Counter…" at bounding box center [261, 470] width 115 height 28
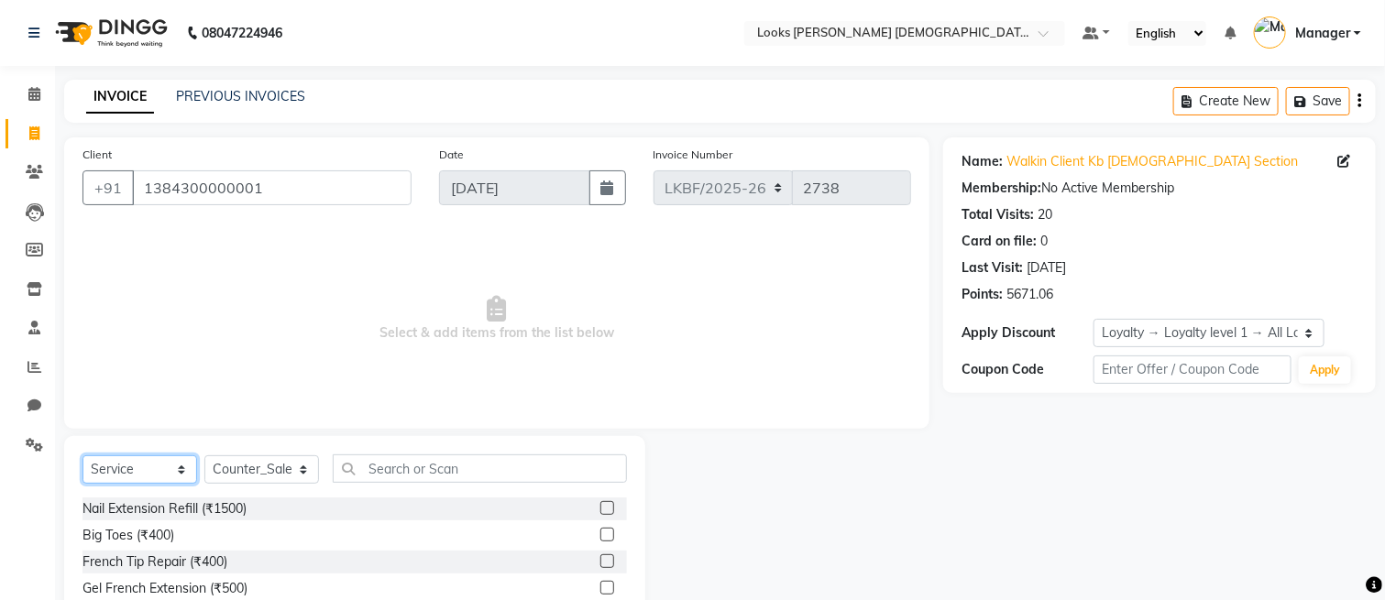
click at [185, 467] on select "Select Service Product Membership Package Voucher Prepaid Gift Card" at bounding box center [140, 470] width 115 height 28
select select "product"
click at [83, 457] on select "Select Service Product Membership Package Voucher Prepaid Gift Card" at bounding box center [140, 470] width 115 height 28
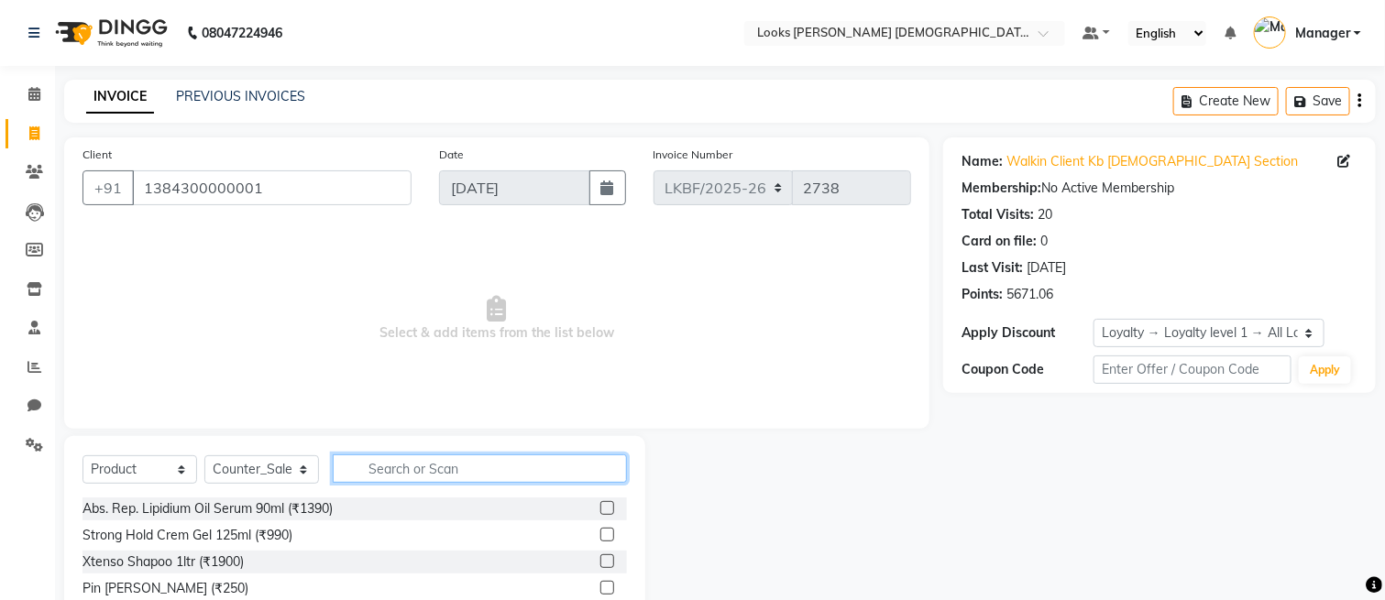
click at [411, 465] on input "text" at bounding box center [480, 469] width 294 height 28
type input "3474637106461"
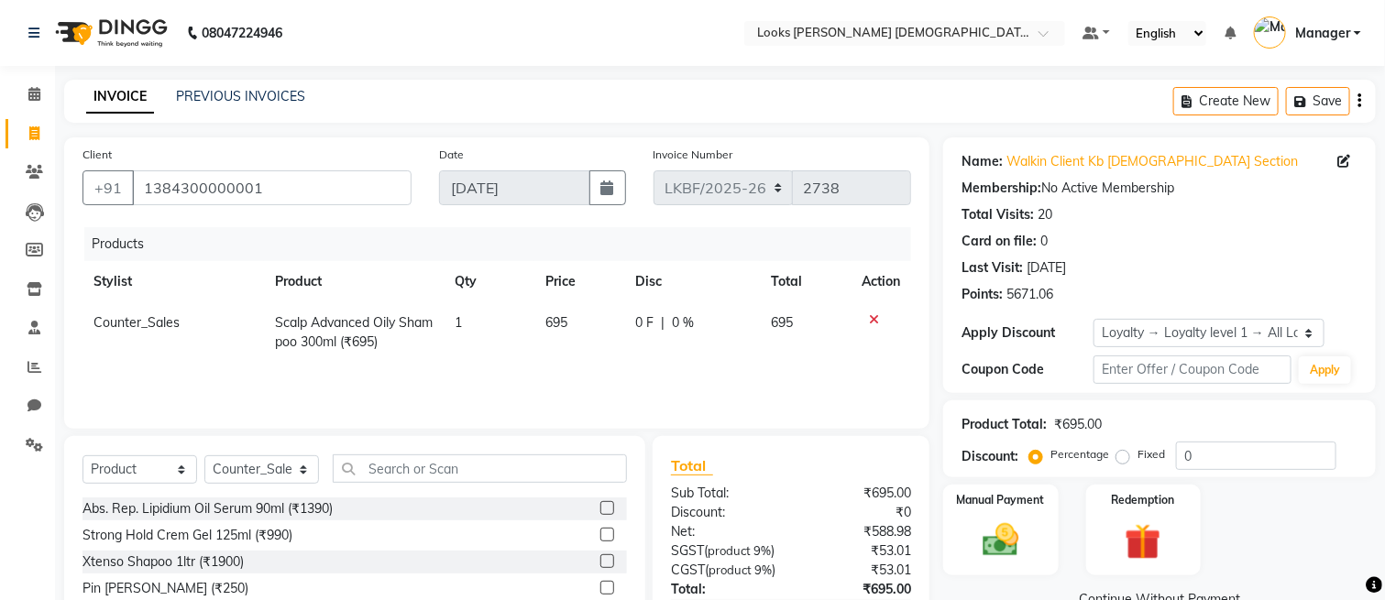
click at [534, 307] on td "695" at bounding box center [579, 333] width 91 height 61
select select "87715"
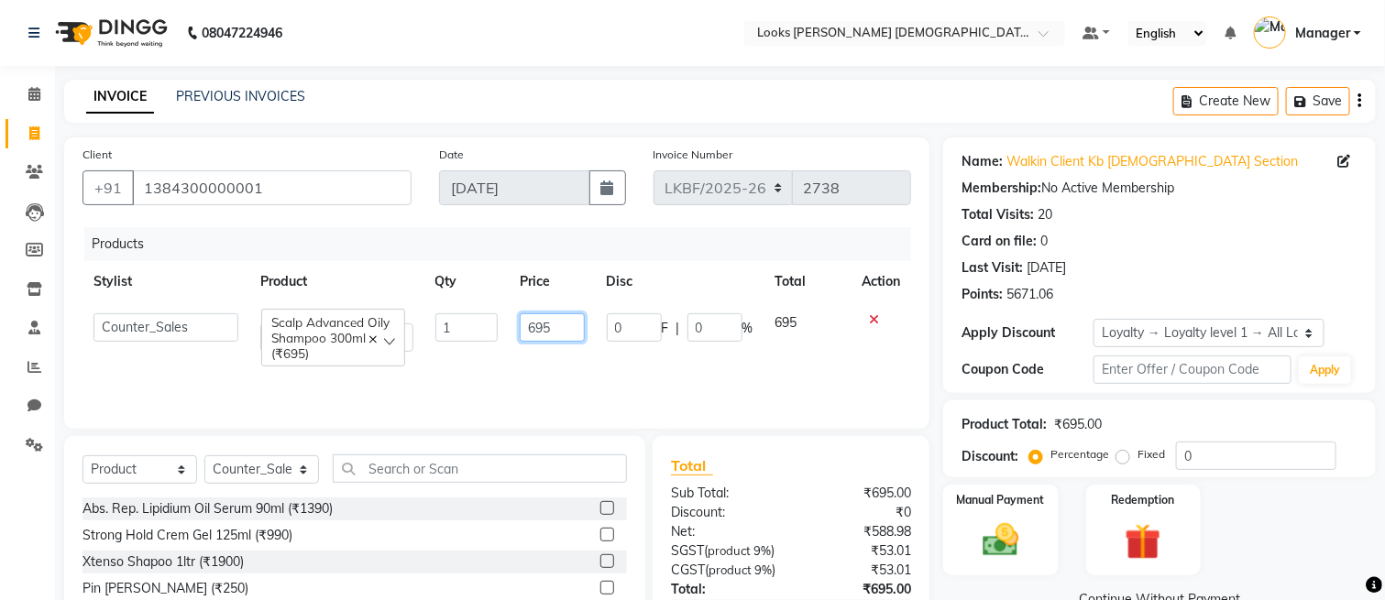
click at [536, 328] on input "695" at bounding box center [552, 328] width 64 height 28
type input "895"
click at [1263, 455] on input "0" at bounding box center [1256, 456] width 160 height 28
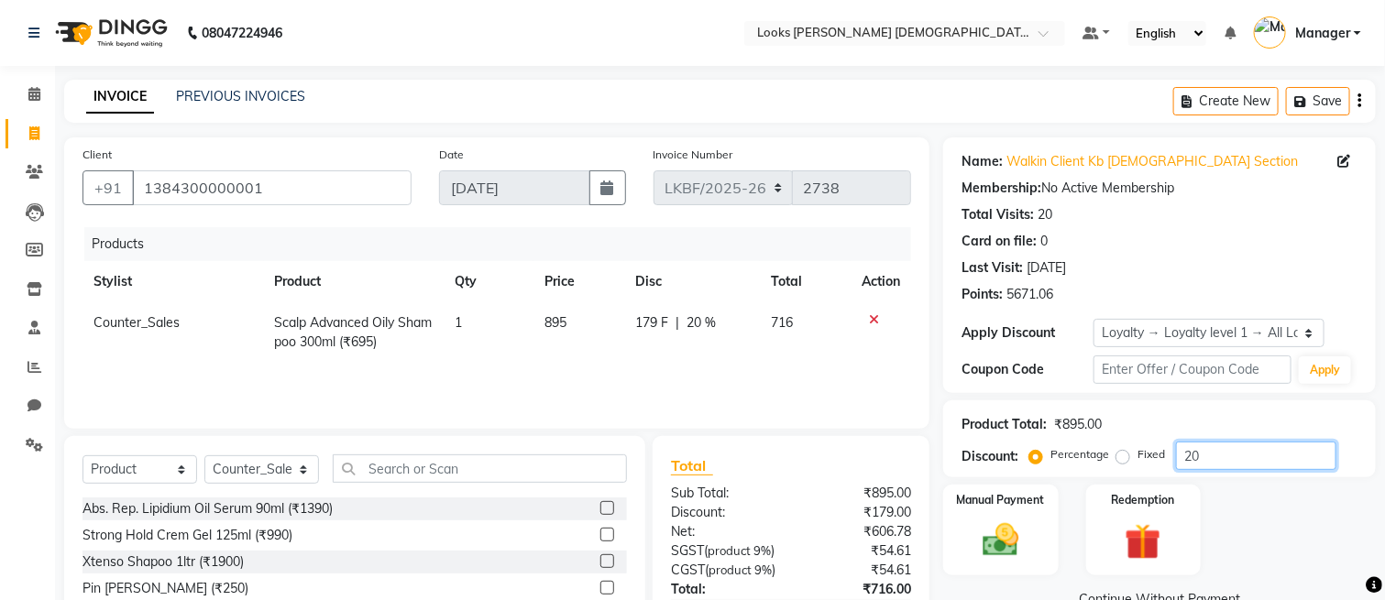
scroll to position [151, 0]
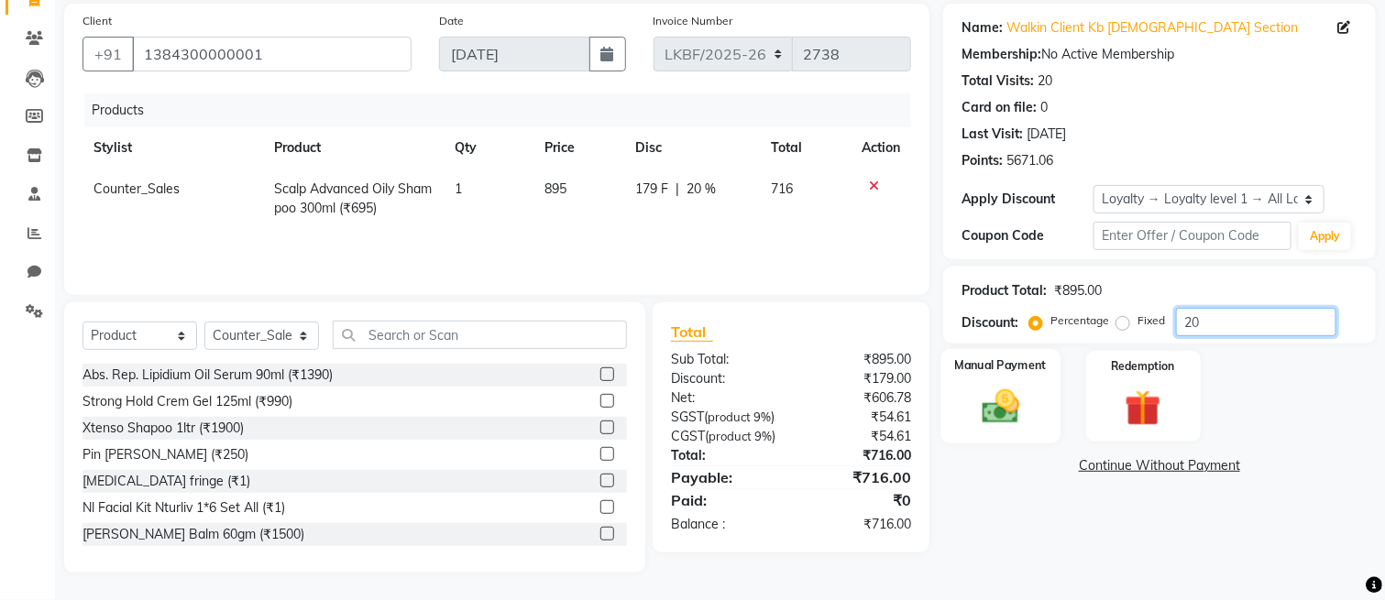
type input "20"
click at [1011, 397] on img at bounding box center [1000, 407] width 61 height 43
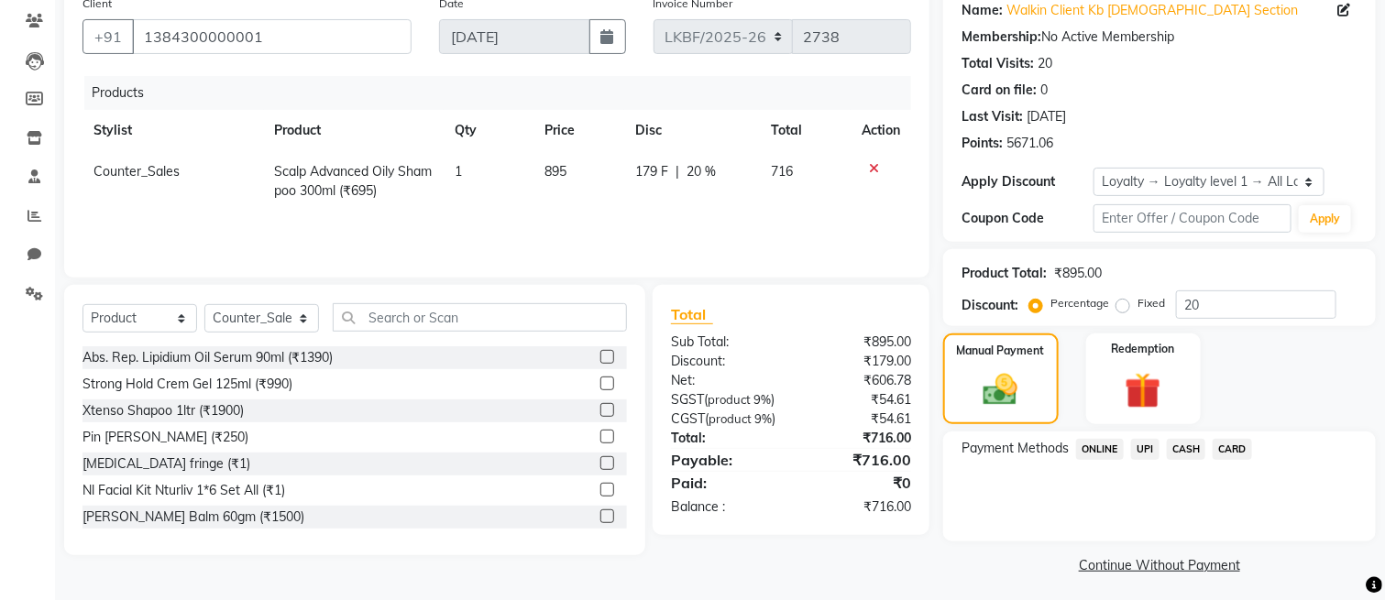
click at [1152, 439] on span "UPI" at bounding box center [1145, 449] width 28 height 21
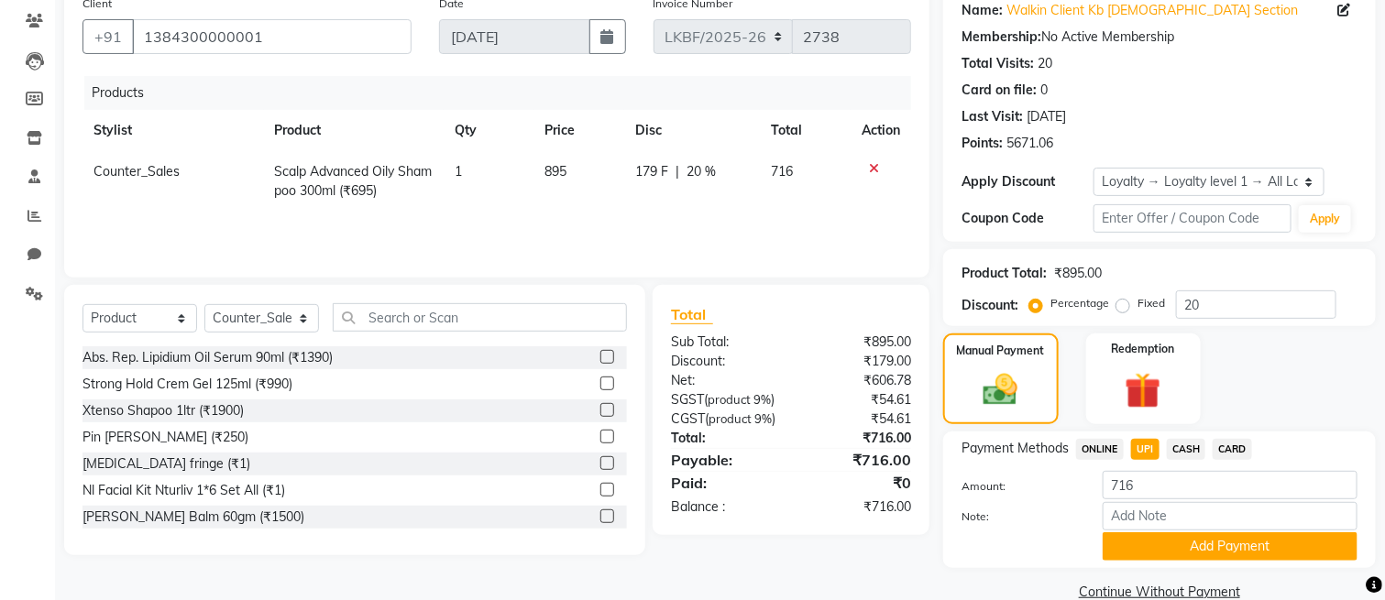
click at [1173, 538] on button "Add Payment" at bounding box center [1230, 547] width 255 height 28
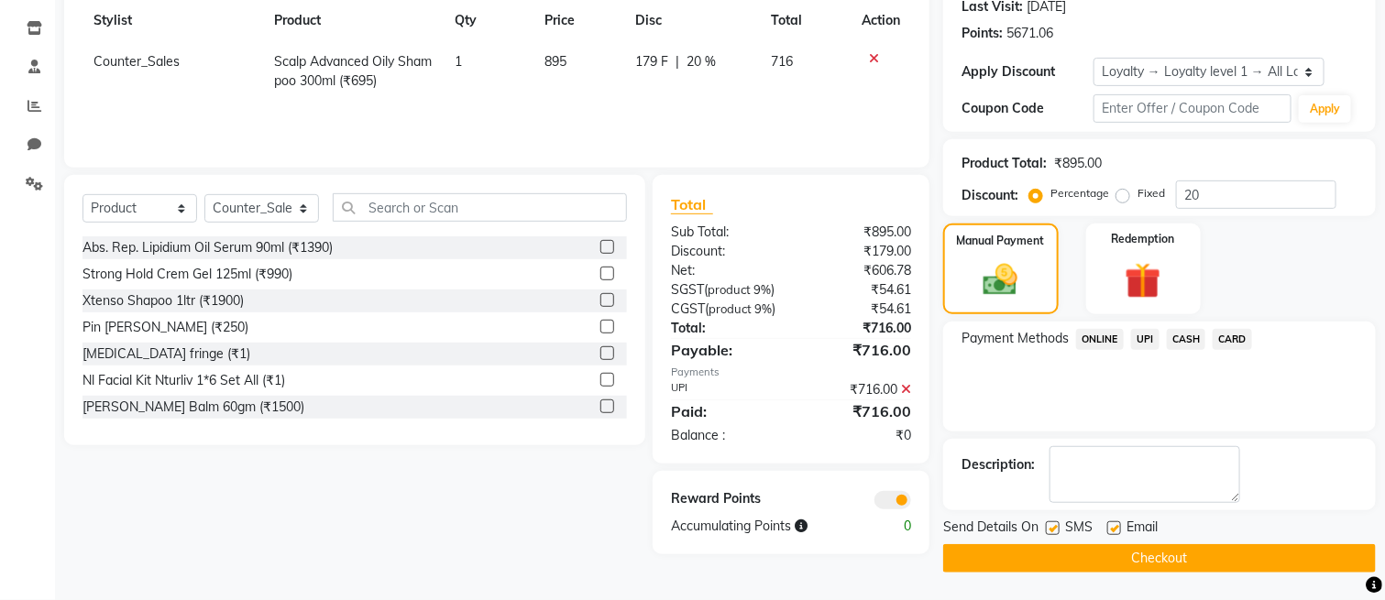
scroll to position [281, 0]
click at [1148, 545] on button "Checkout" at bounding box center [1159, 559] width 433 height 28
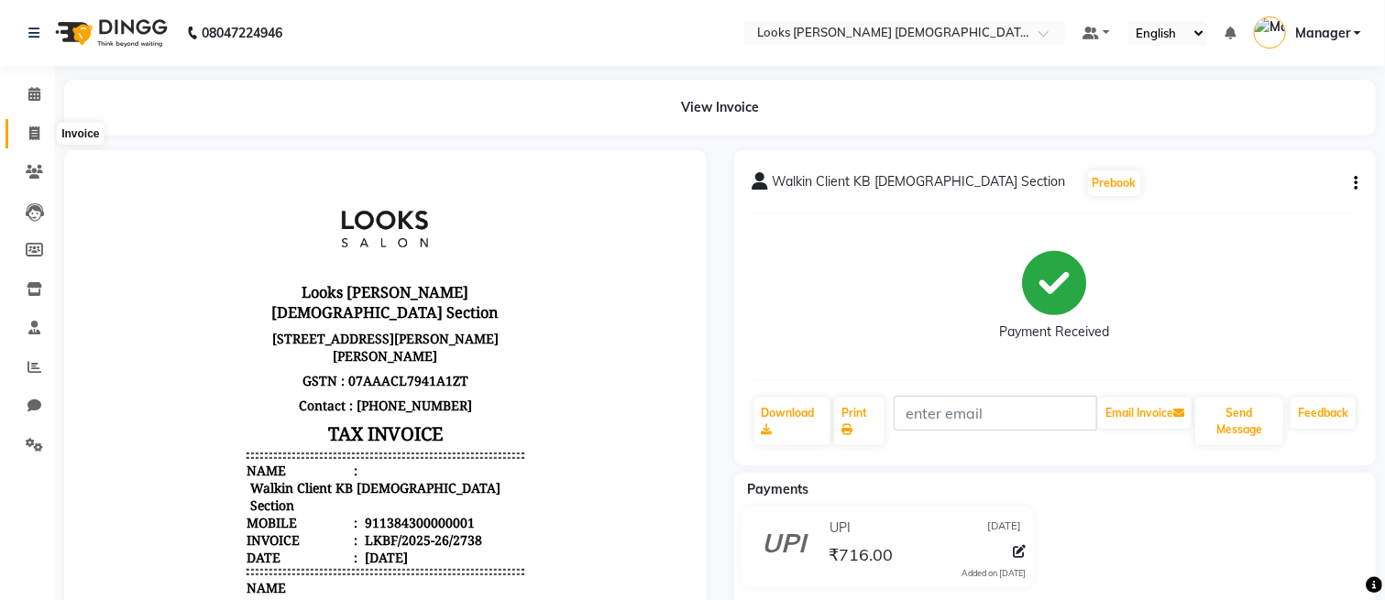
click at [33, 134] on icon at bounding box center [34, 134] width 10 height 14
select select "service"
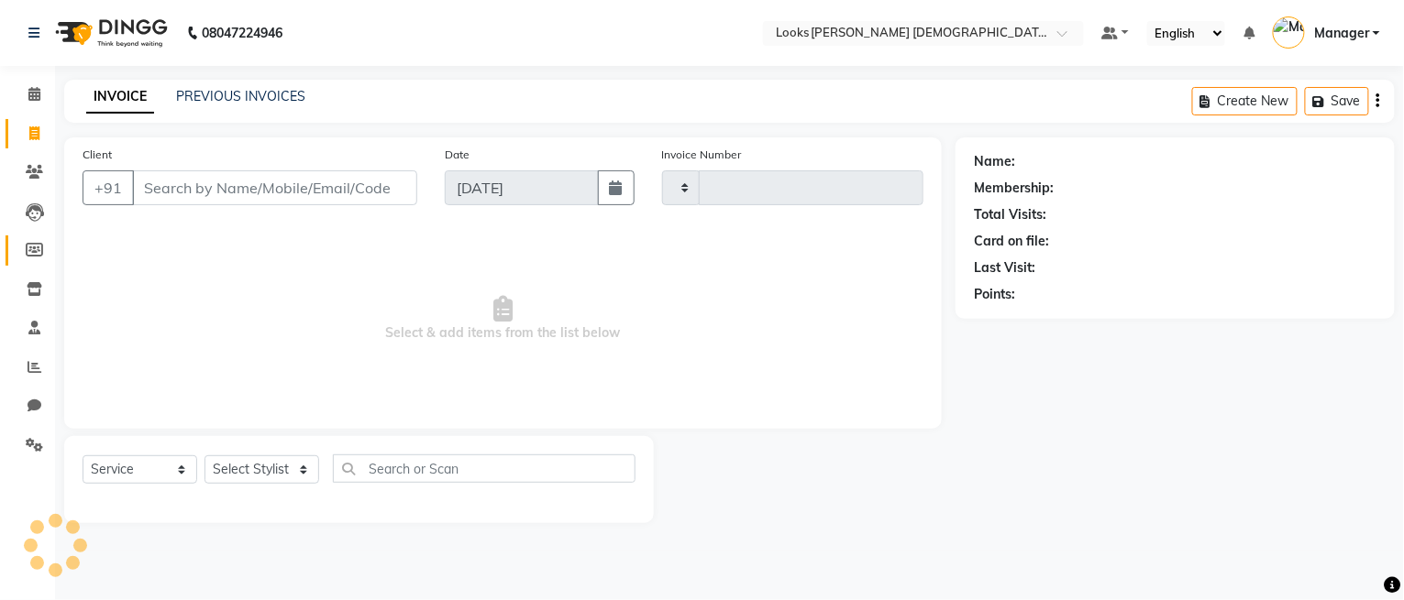
type input "2739"
select select "8706"
click at [27, 442] on icon at bounding box center [34, 445] width 17 height 14
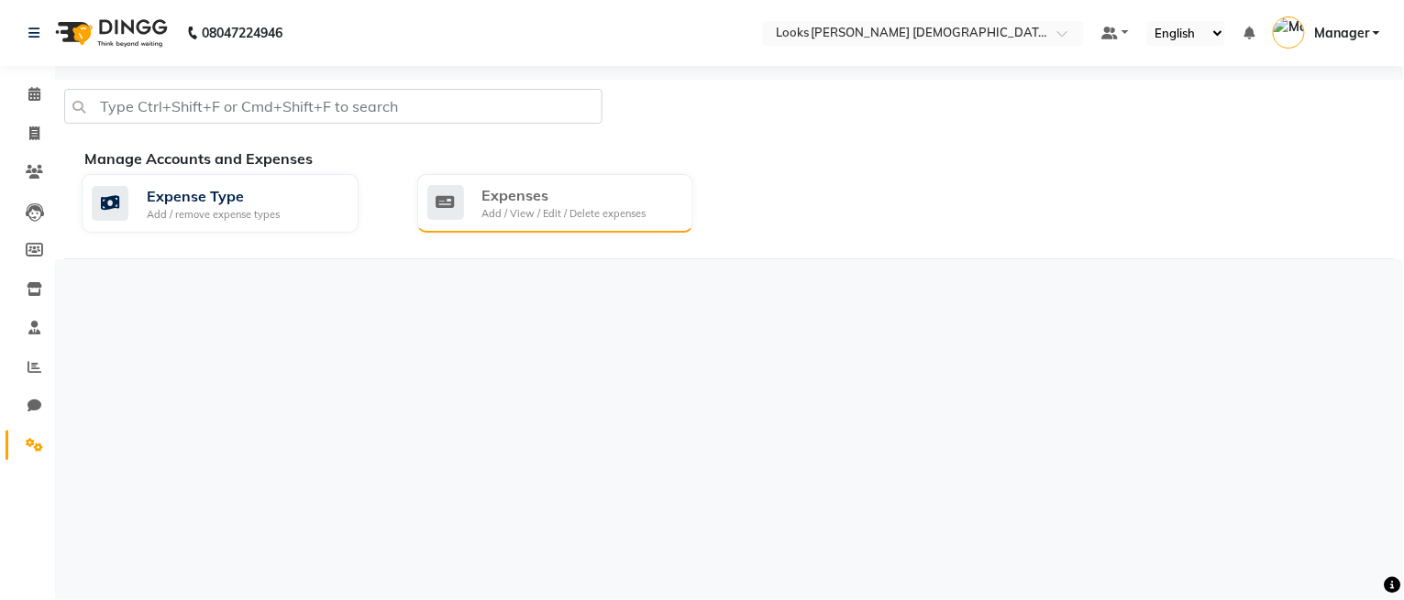
click at [483, 209] on div "Add / View / Edit / Delete expenses" at bounding box center [564, 214] width 164 height 16
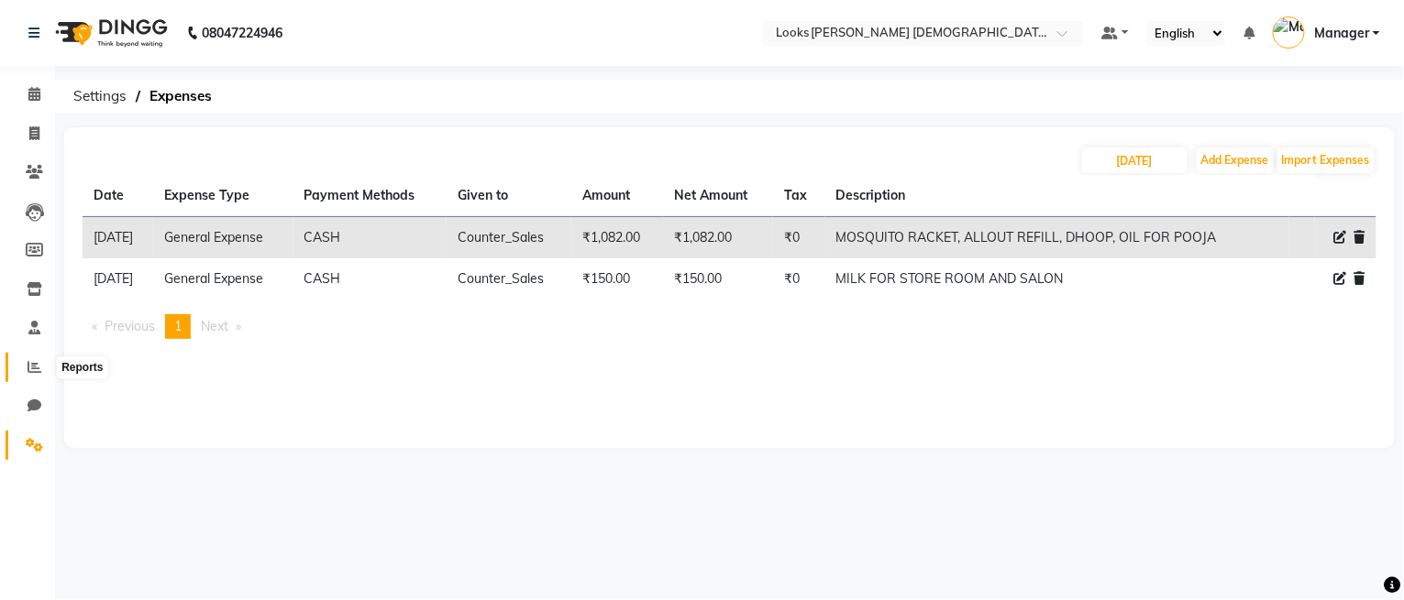
click at [24, 365] on span at bounding box center [34, 368] width 32 height 21
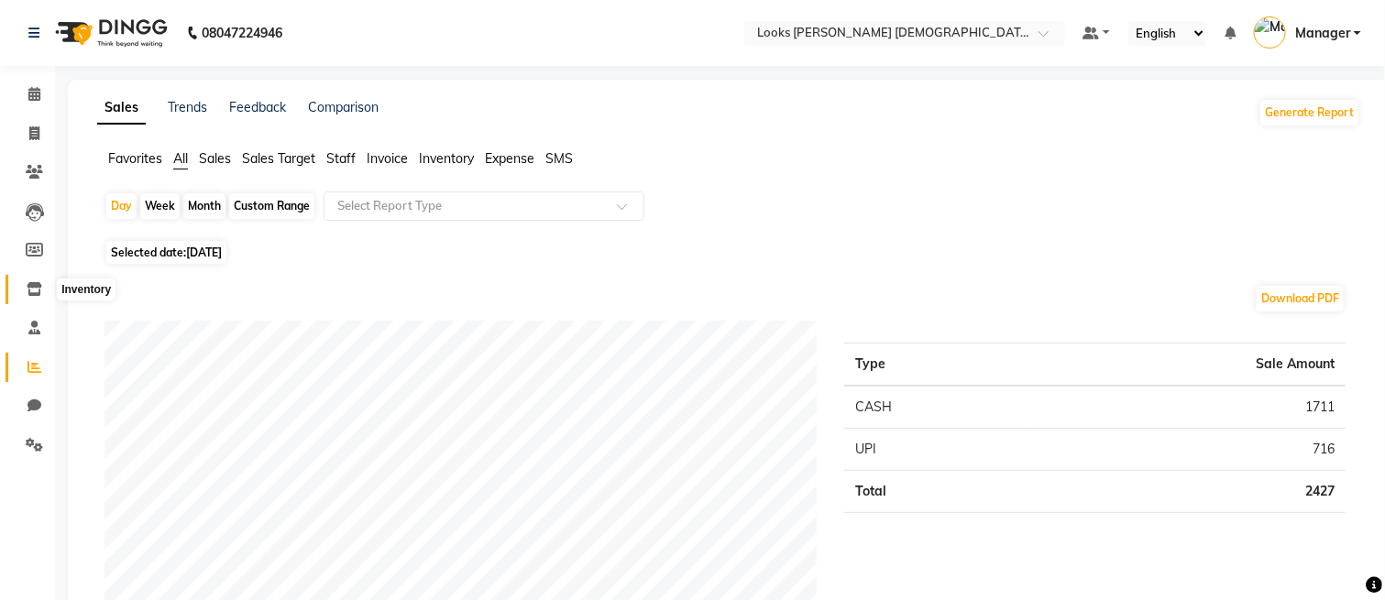
click at [33, 289] on icon at bounding box center [35, 289] width 16 height 14
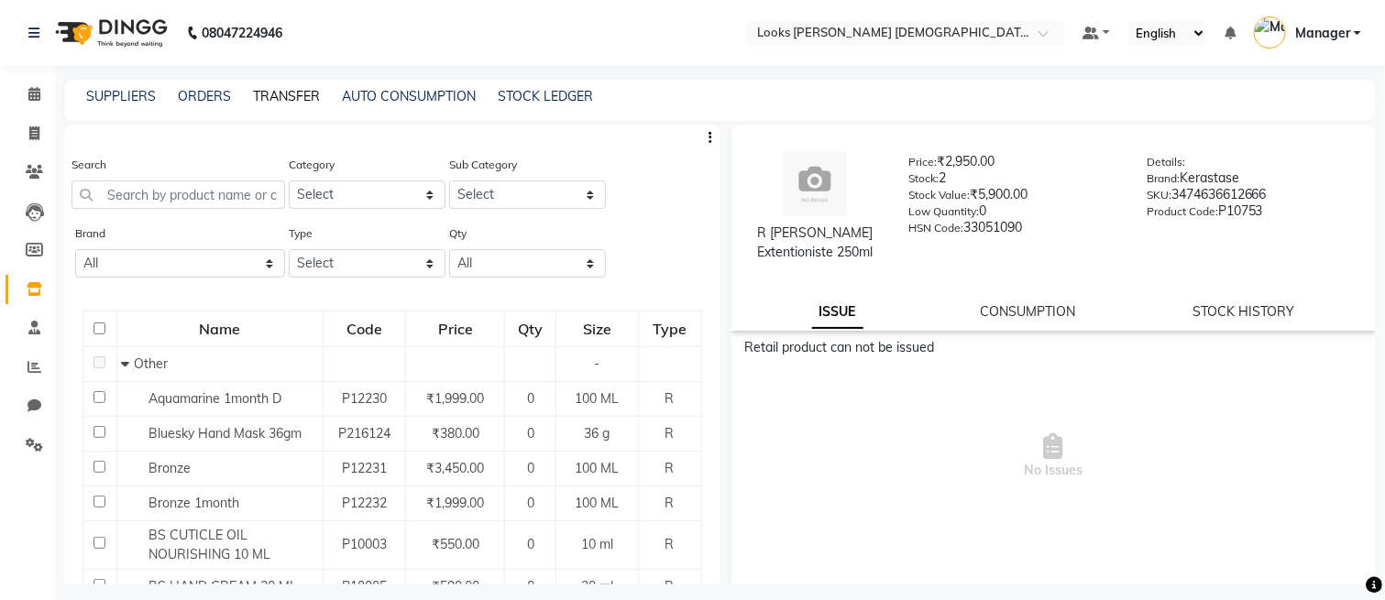
click at [303, 99] on link "TRANSFER" at bounding box center [286, 96] width 67 height 17
select select "sender"
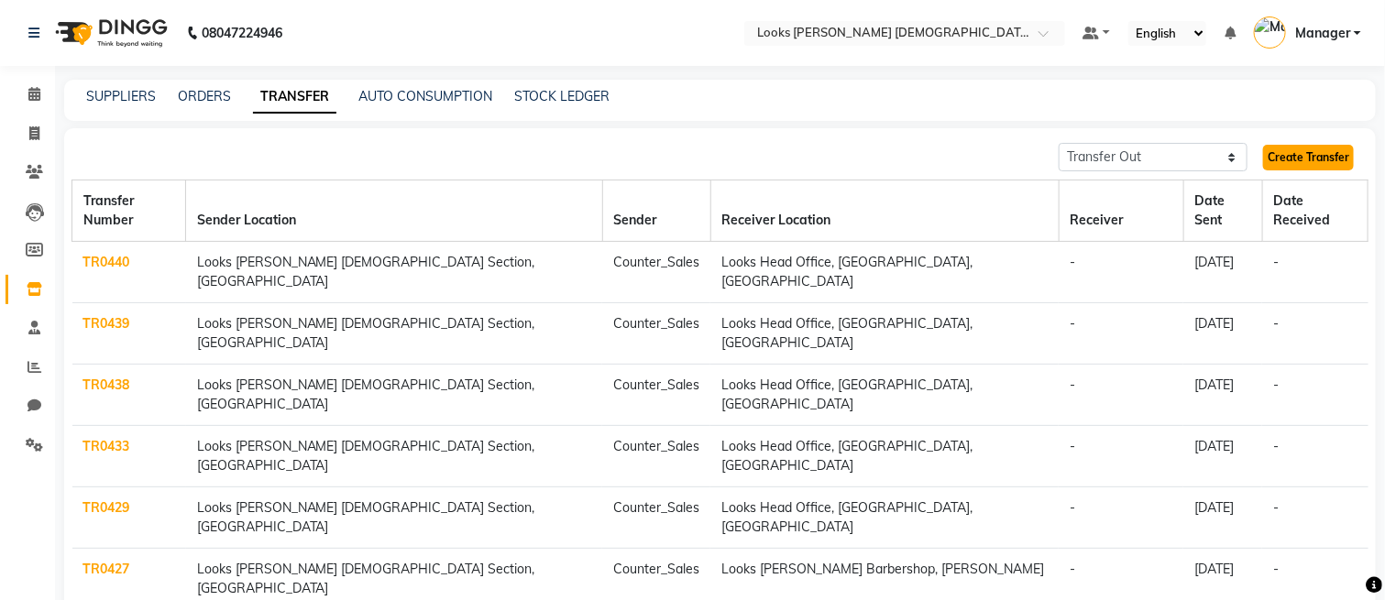
click at [1297, 146] on link "Create Transfer" at bounding box center [1308, 158] width 91 height 26
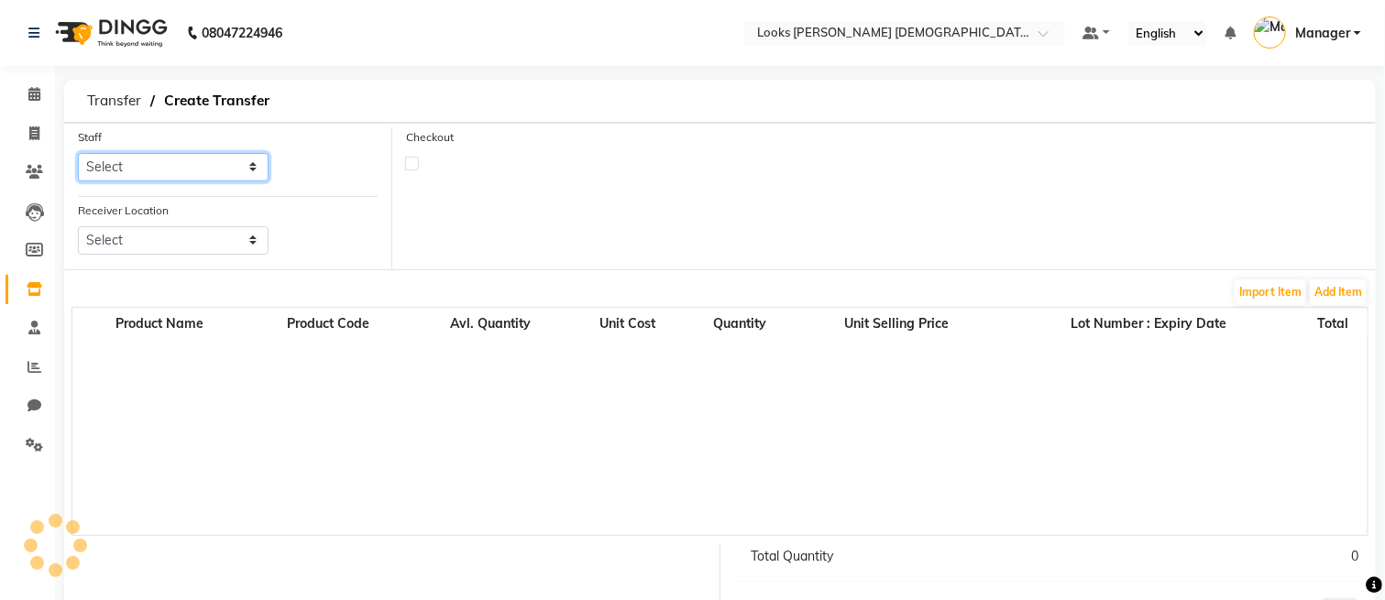
click at [249, 171] on select "Select" at bounding box center [173, 167] width 191 height 28
select select "87715"
click at [78, 153] on select "Select Aena [PERSON_NAME] Amit_Pdct [PERSON_NAME] [PERSON_NAME] Counter_Sales […" at bounding box center [173, 167] width 191 height 28
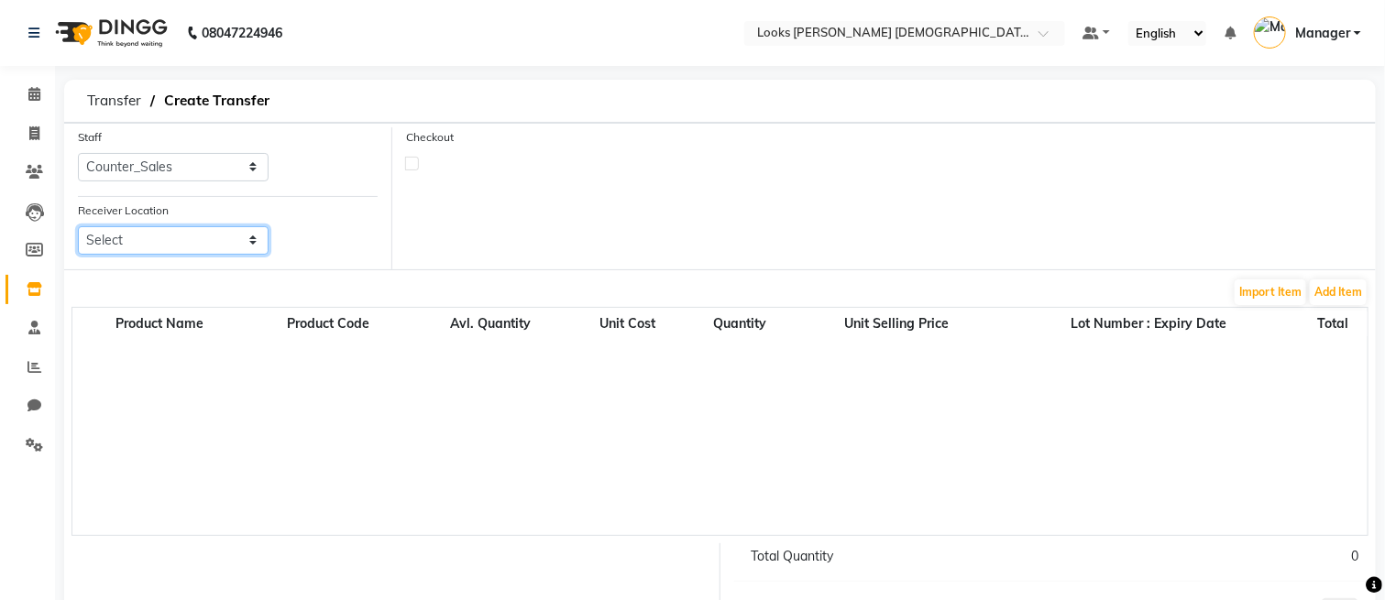
click at [202, 244] on select "Select Looks [GEOGRAPHIC_DATA][PERSON_NAME](f), [GEOGRAPHIC_DATA] Looks [GEOGRA…" at bounding box center [173, 240] width 191 height 28
select select "1780"
click at [711, 237] on div "Checkout" at bounding box center [884, 198] width 984 height 142
click at [1327, 293] on button "Add Item" at bounding box center [1338, 293] width 57 height 26
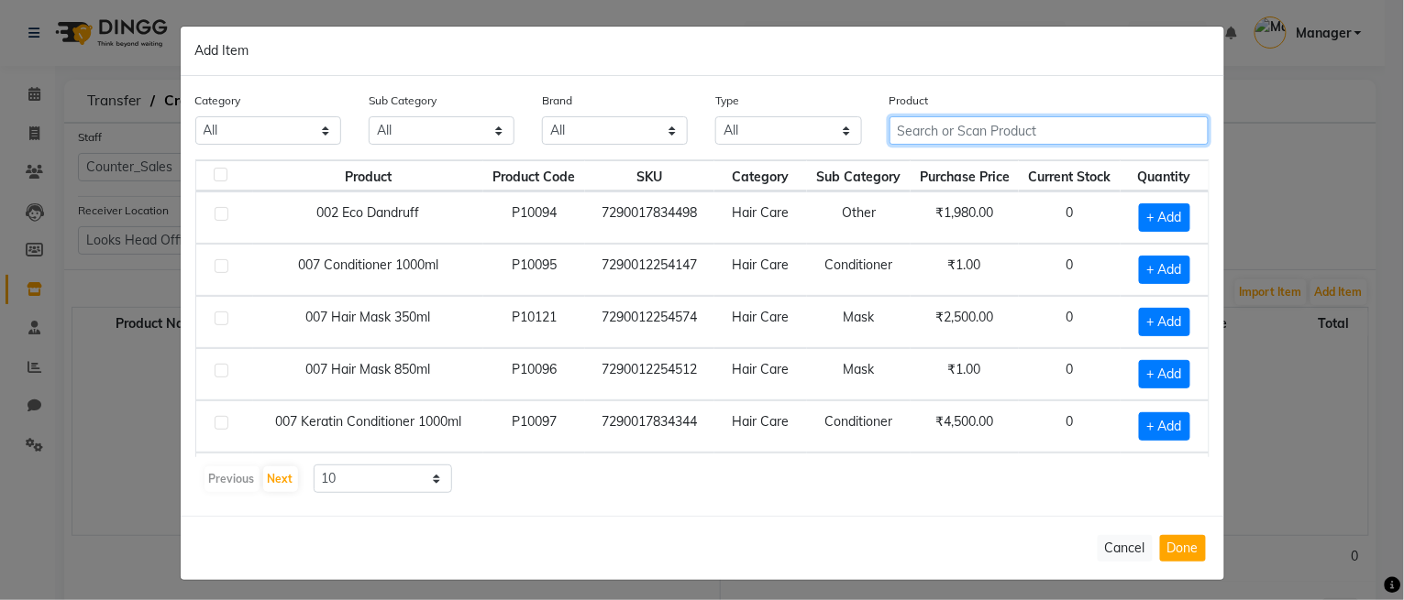
click at [996, 138] on input "text" at bounding box center [1049, 130] width 320 height 28
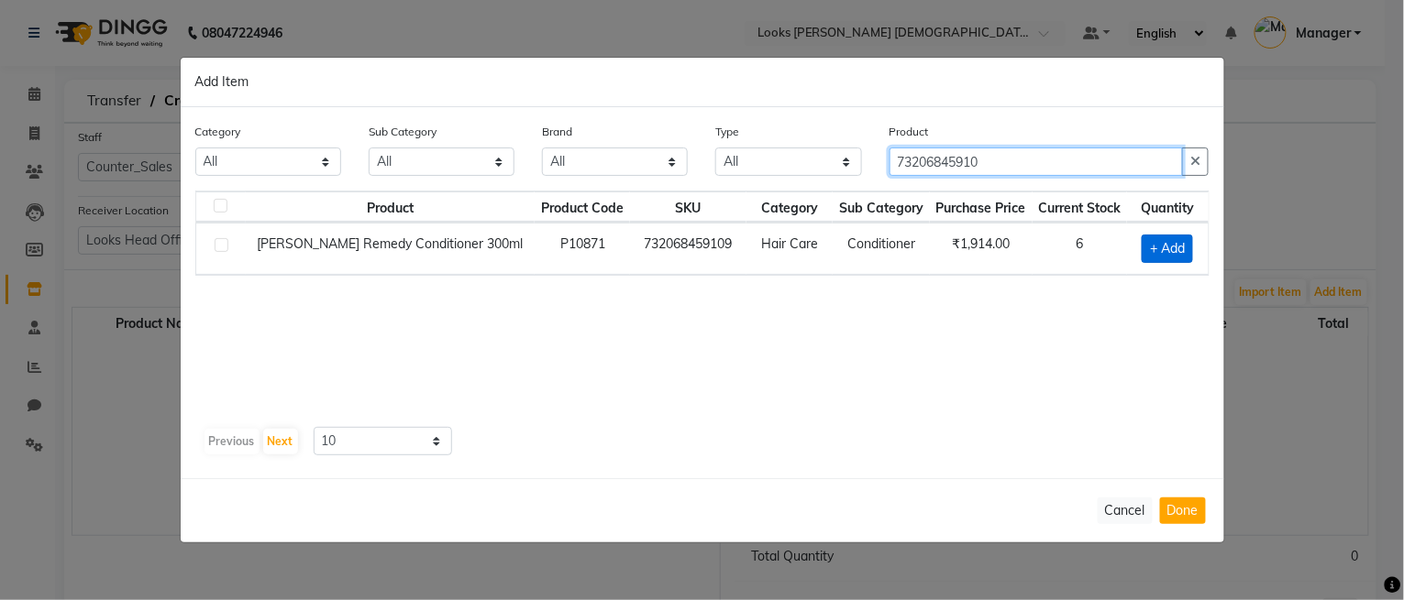
type input "73206845910"
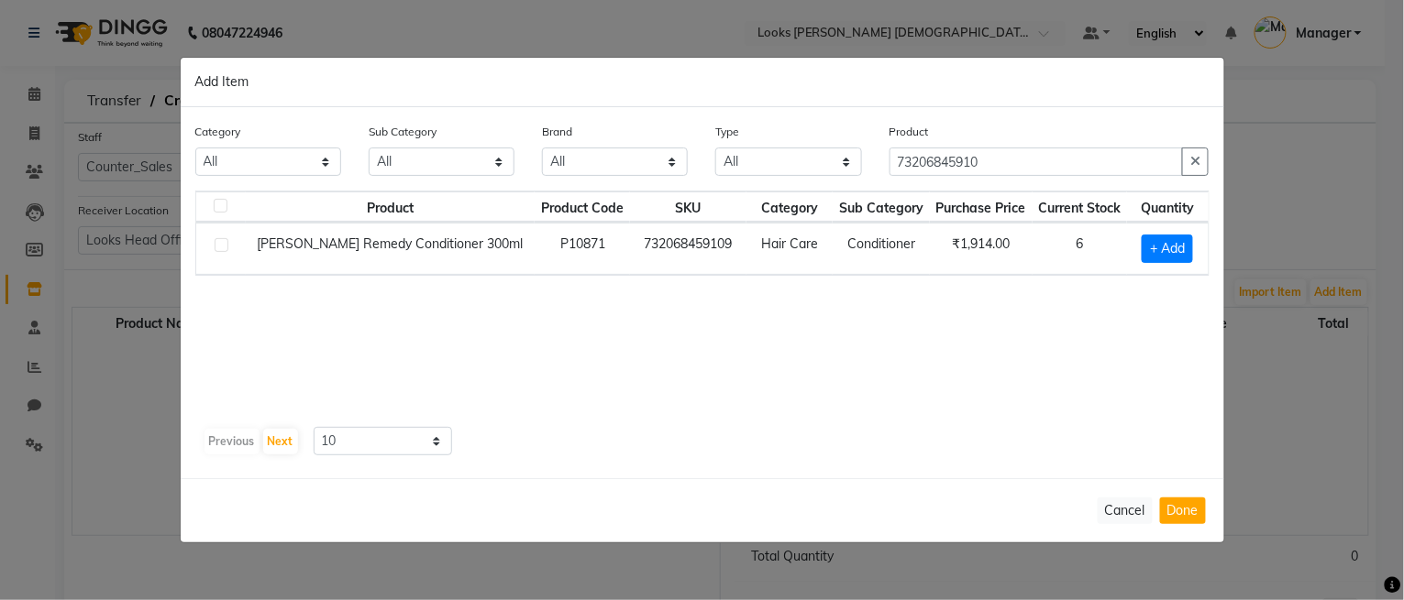
drag, startPoint x: 1166, startPoint y: 249, endPoint x: 1181, endPoint y: 200, distance: 51.6
click at [1169, 249] on span "+ Add" at bounding box center [1166, 249] width 51 height 28
checkbox input "true"
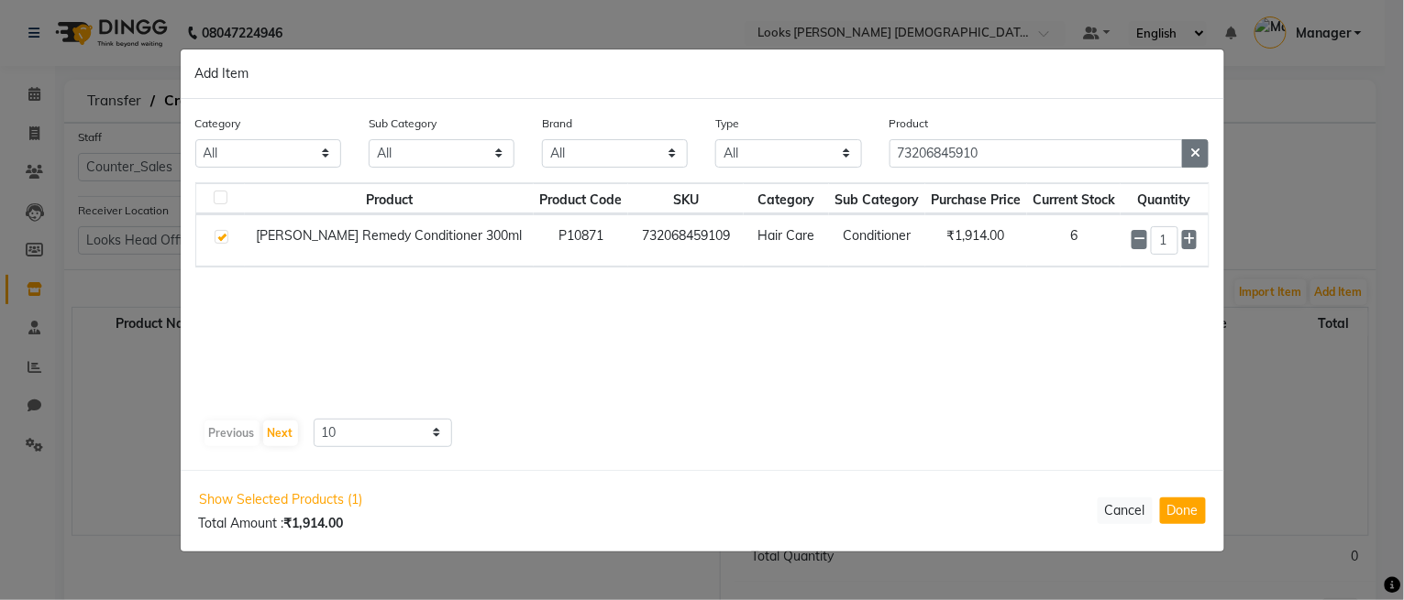
click at [1192, 152] on icon "button" at bounding box center [1195, 153] width 10 height 13
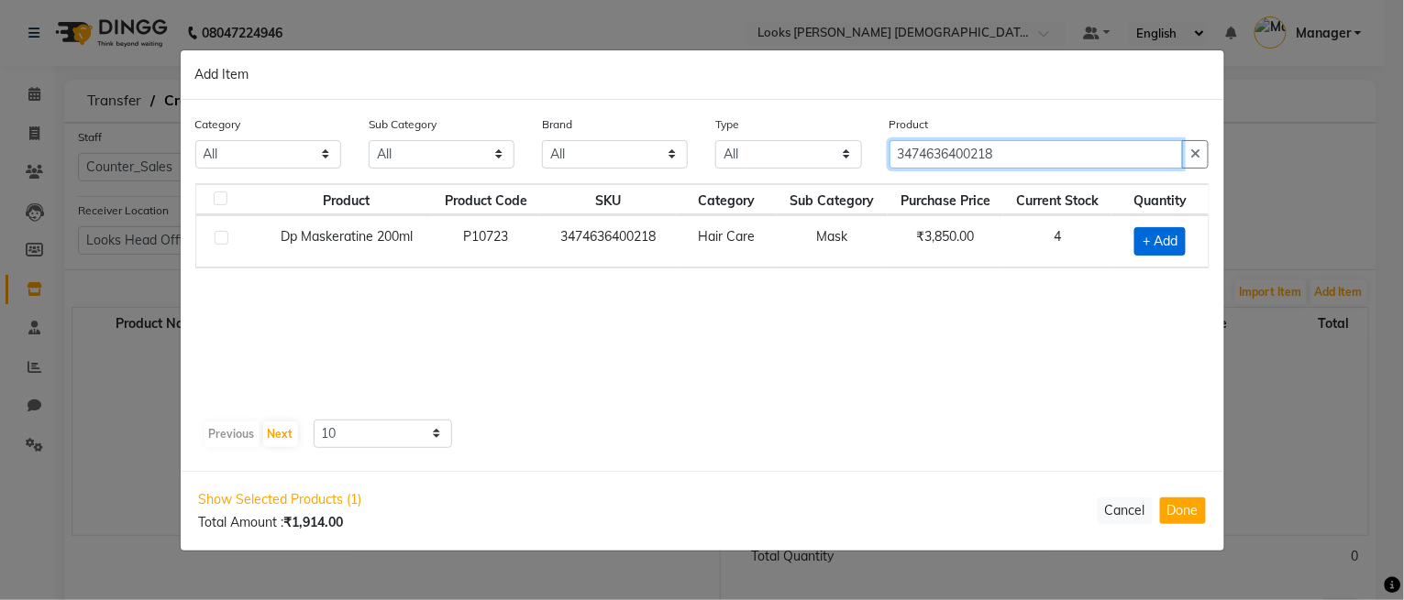
type input "3474636400218"
click at [1169, 234] on span "+ Add" at bounding box center [1159, 241] width 51 height 28
checkbox input "true"
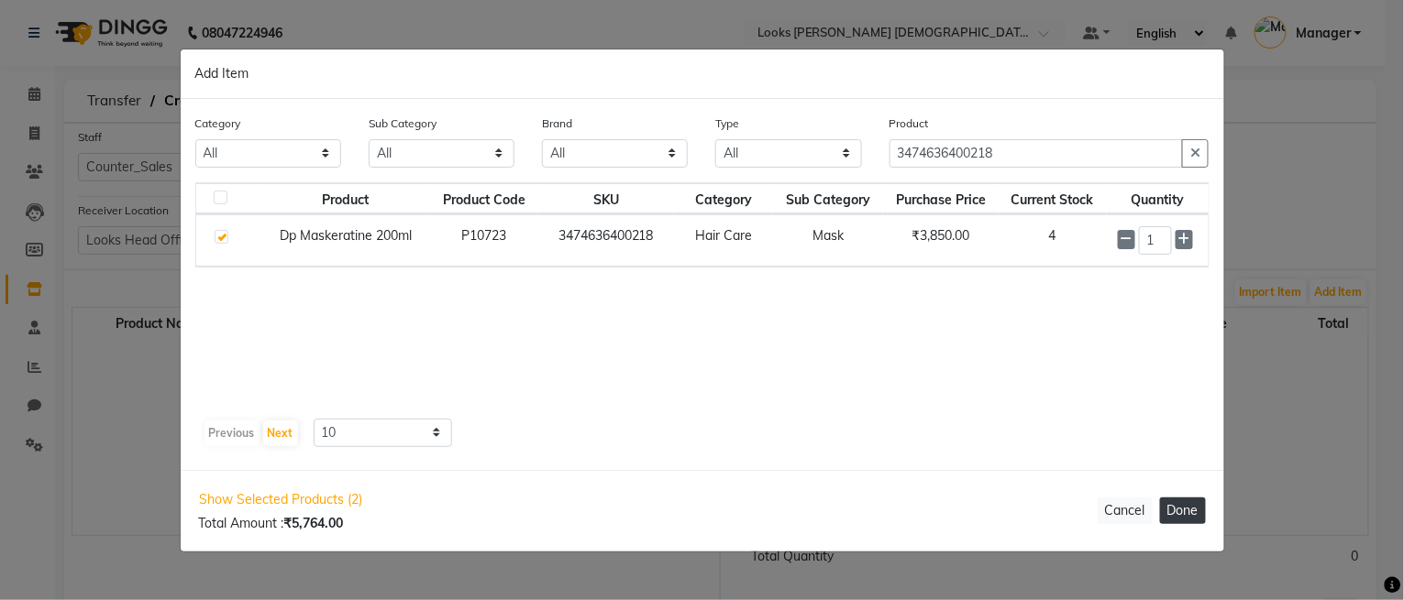
click at [1173, 521] on button "Done" at bounding box center [1183, 511] width 46 height 27
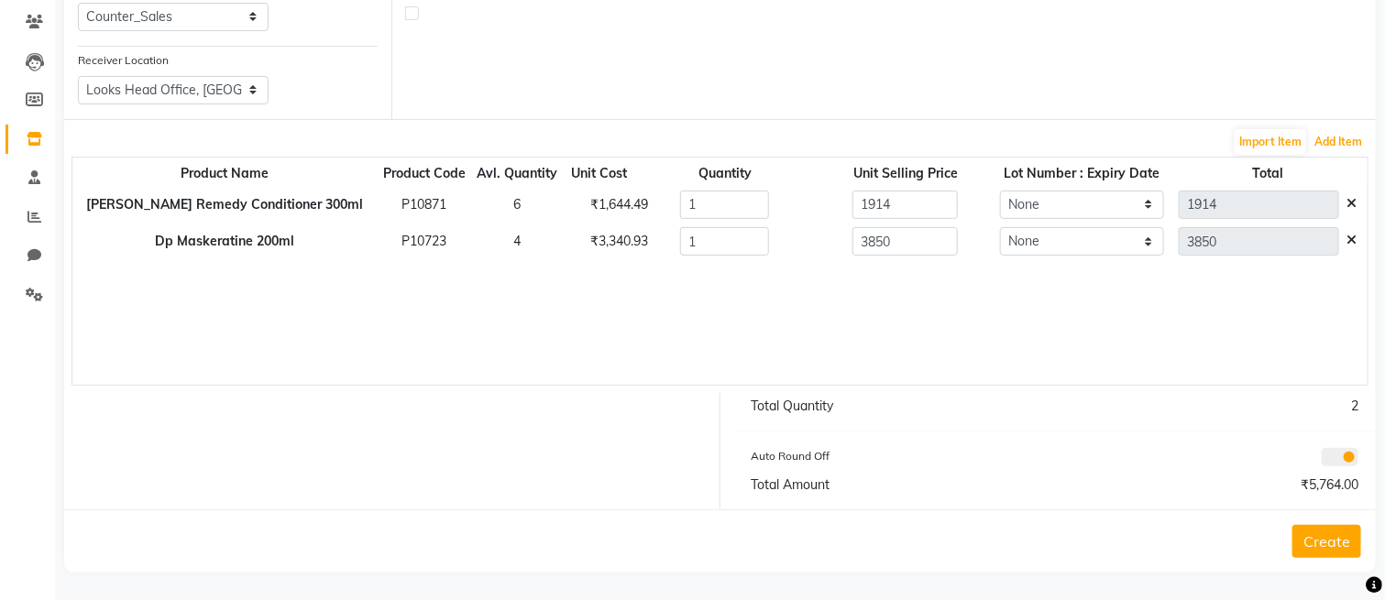
scroll to position [154, 0]
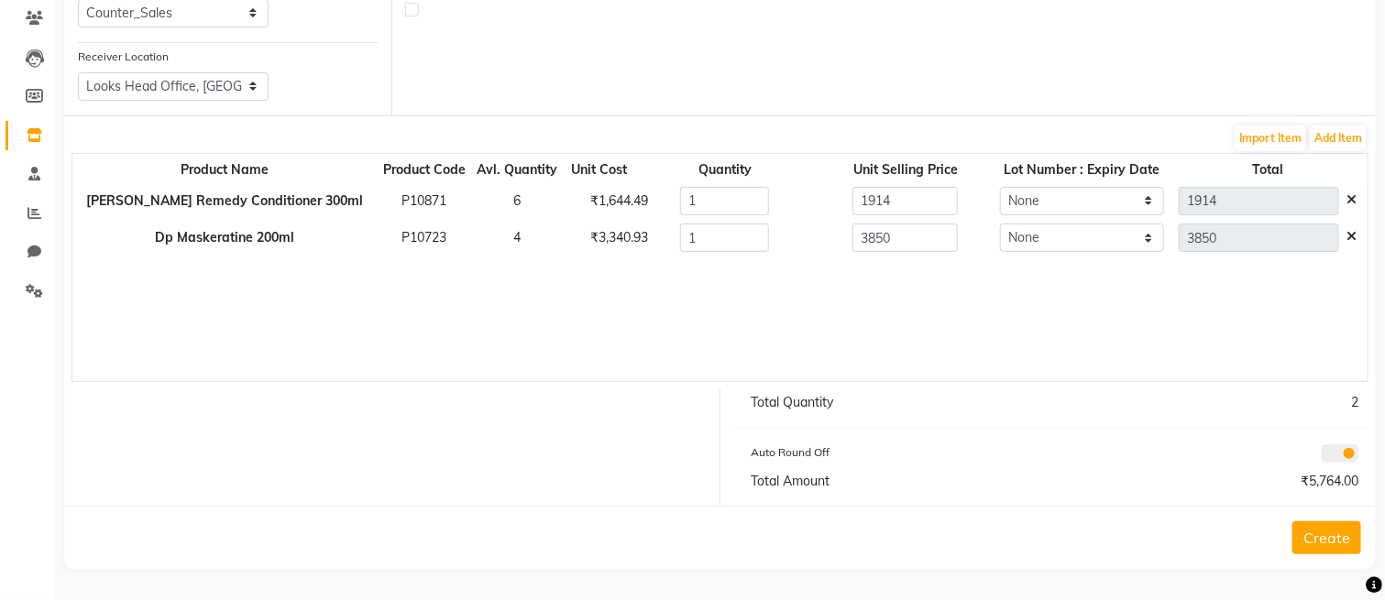
click at [1315, 534] on button "Create" at bounding box center [1327, 538] width 69 height 33
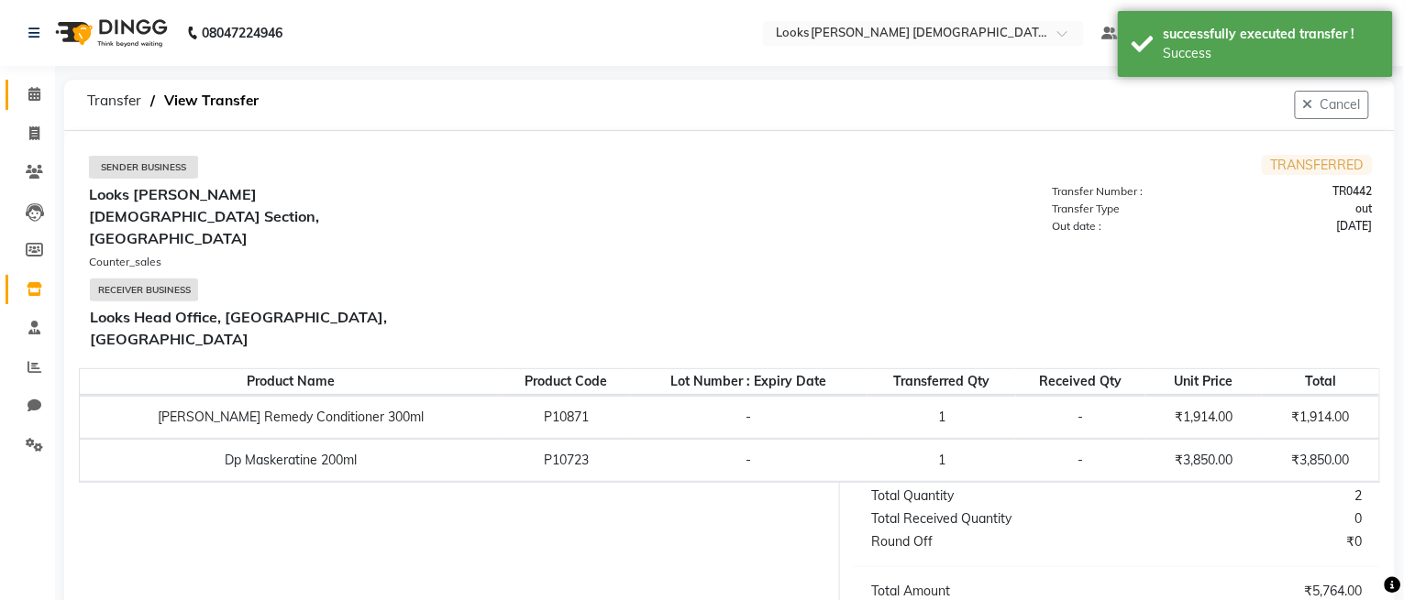
click at [16, 79] on li "Calendar" at bounding box center [27, 94] width 55 height 39
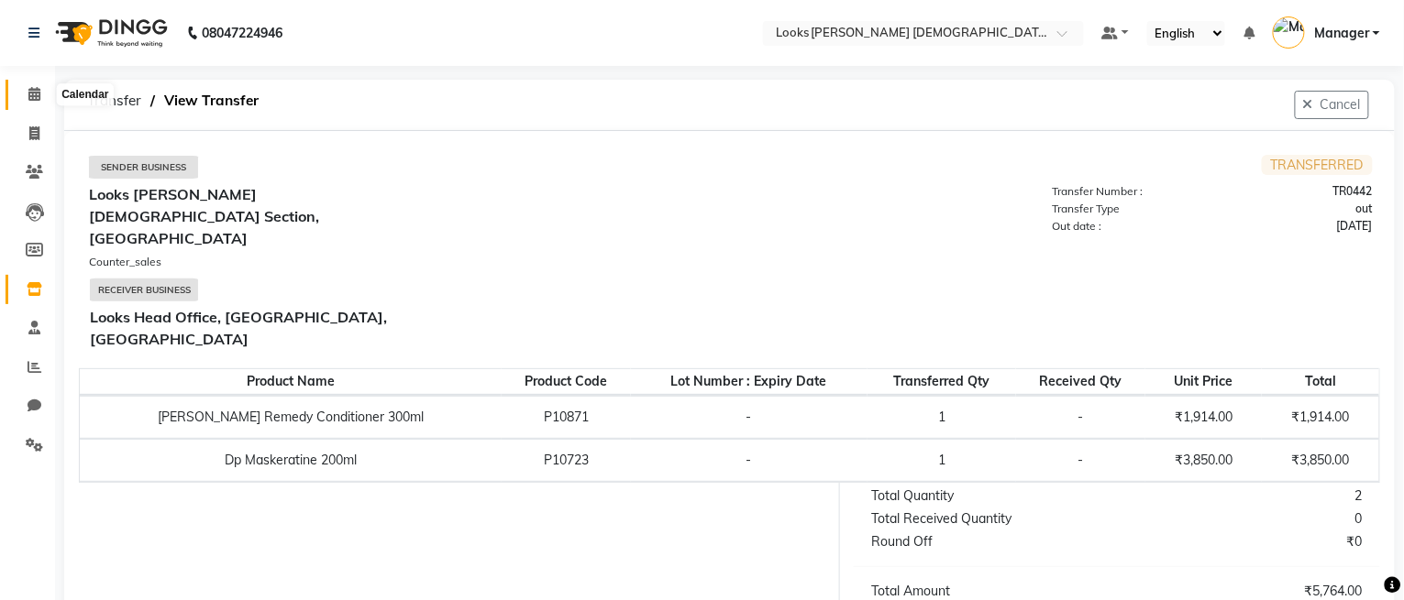
click at [32, 99] on icon at bounding box center [34, 94] width 12 height 14
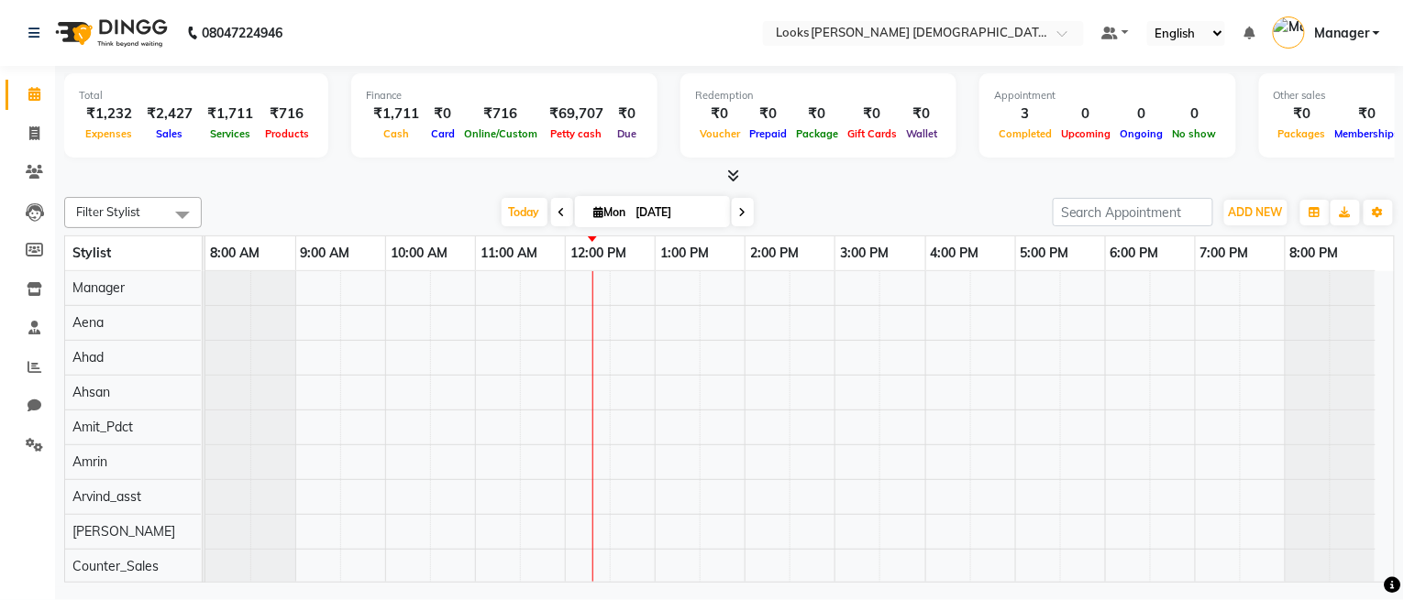
click at [30, 116] on li "Invoice" at bounding box center [27, 134] width 55 height 39
click at [29, 93] on icon at bounding box center [34, 94] width 12 height 14
click at [23, 131] on span at bounding box center [34, 134] width 32 height 21
select select "service"
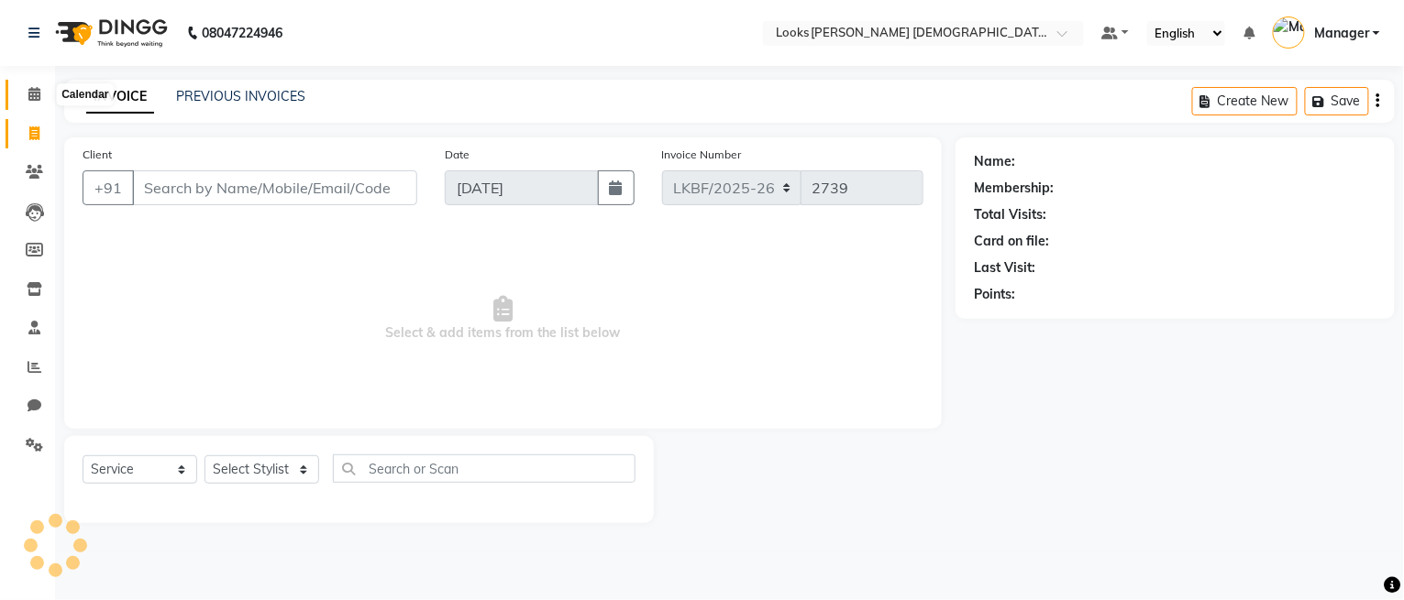
click at [23, 87] on span at bounding box center [34, 94] width 32 height 21
